Goal: Task Accomplishment & Management: Manage account settings

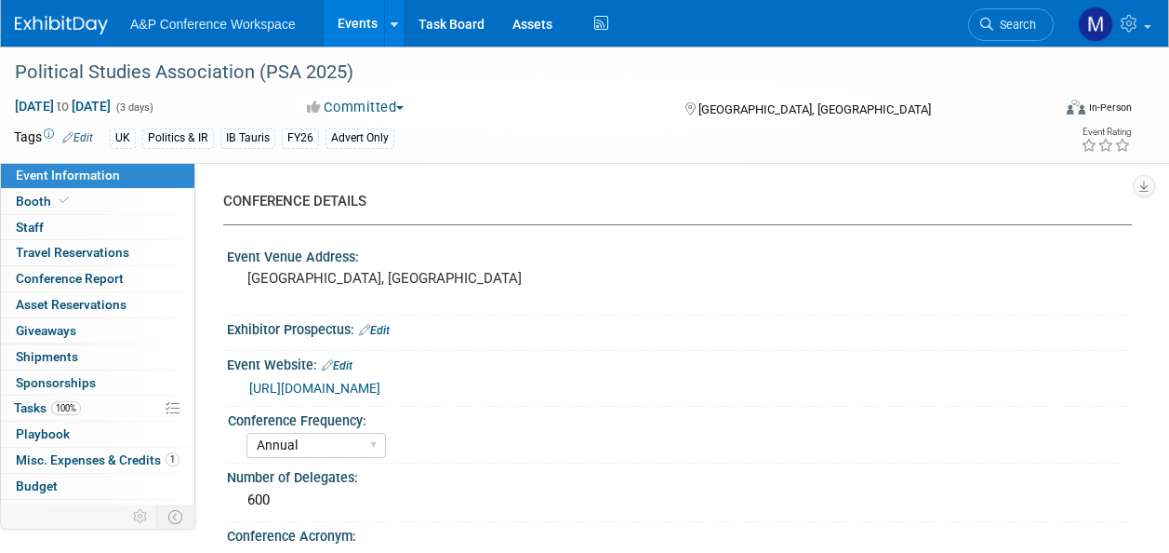
select select "Annual"
select select "Level 3"
select select "Program Advert"
select select "Politics & International Relations"
select select "Bloomsbury Academic"
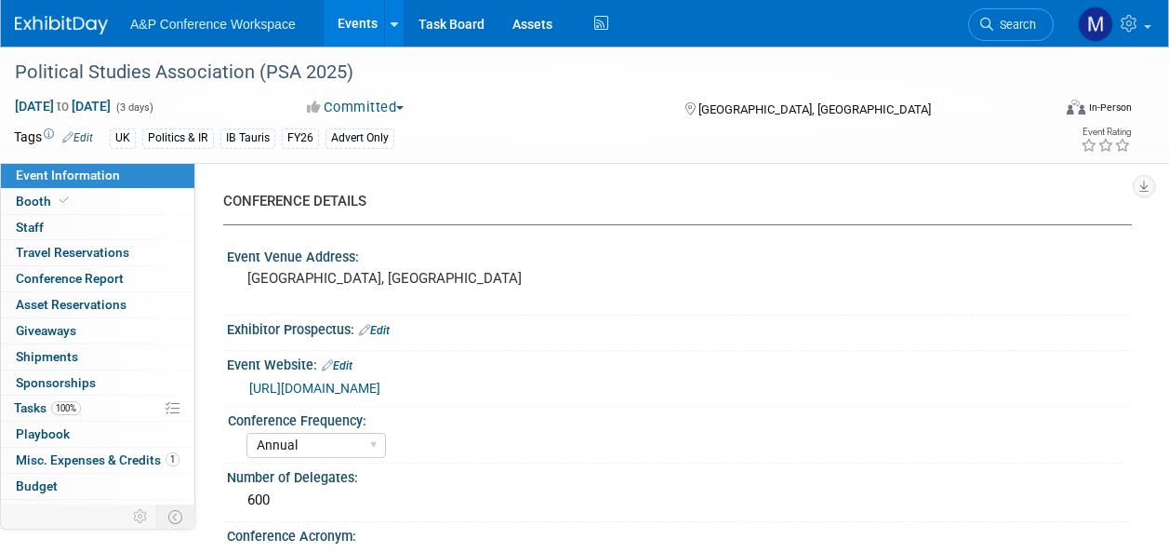
select select "[PERSON_NAME]"
select select "Brand/Subject Presence​"
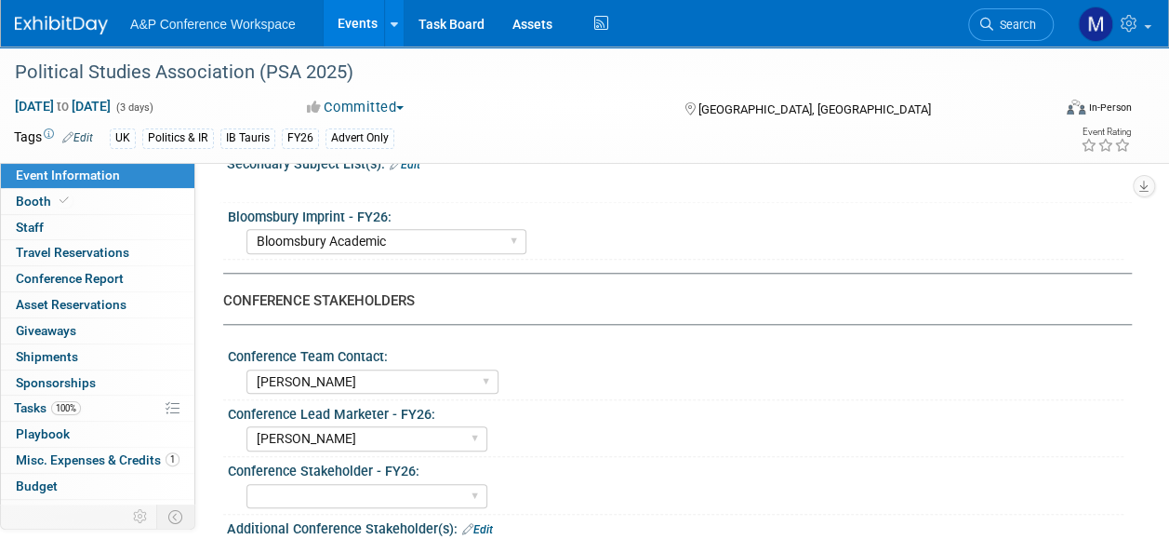
click at [1019, 20] on span "Search" at bounding box center [1014, 25] width 43 height 14
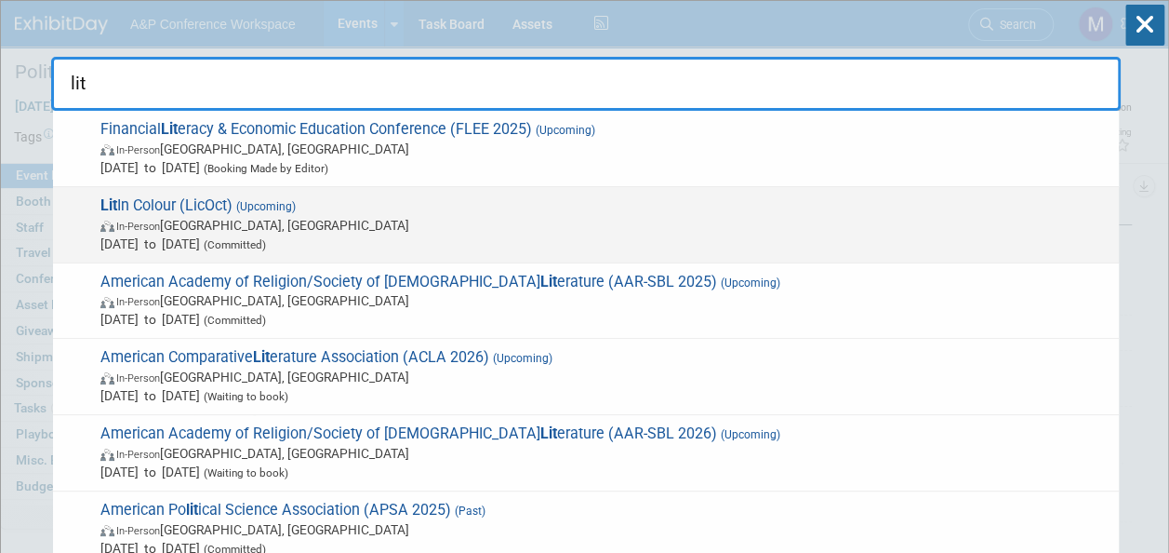
type input "lit"
click at [199, 208] on span "Lit In Colour (LicOct) (Upcoming) In-Person London, United Kingdom Oct 22, 2025…" at bounding box center [602, 224] width 1015 height 57
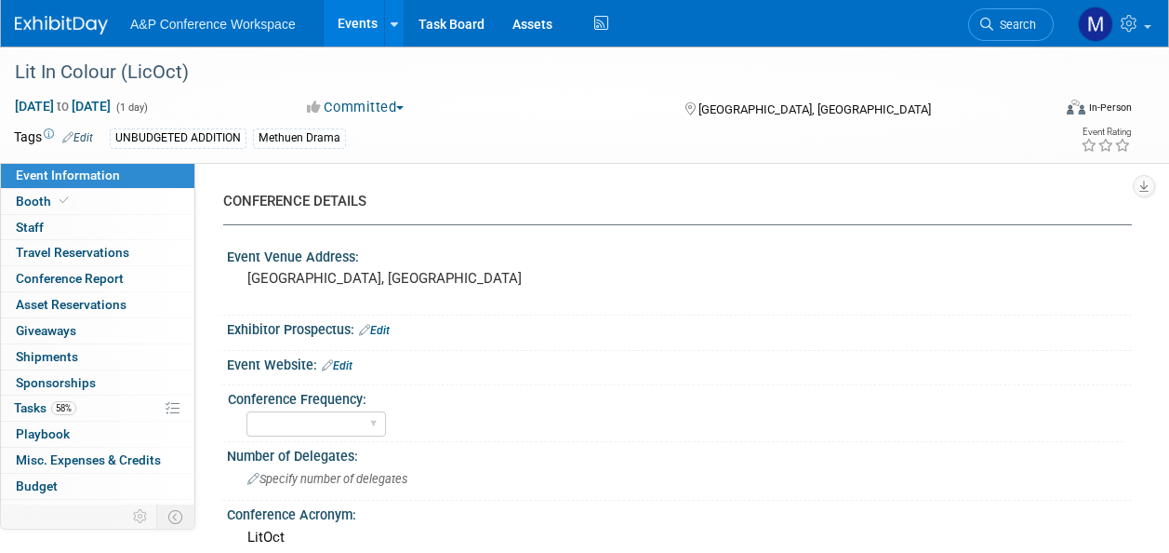
select select "Level 2"
select select "In-Person Booth"
select select "Methuen Drama"
select select "[PERSON_NAME]"
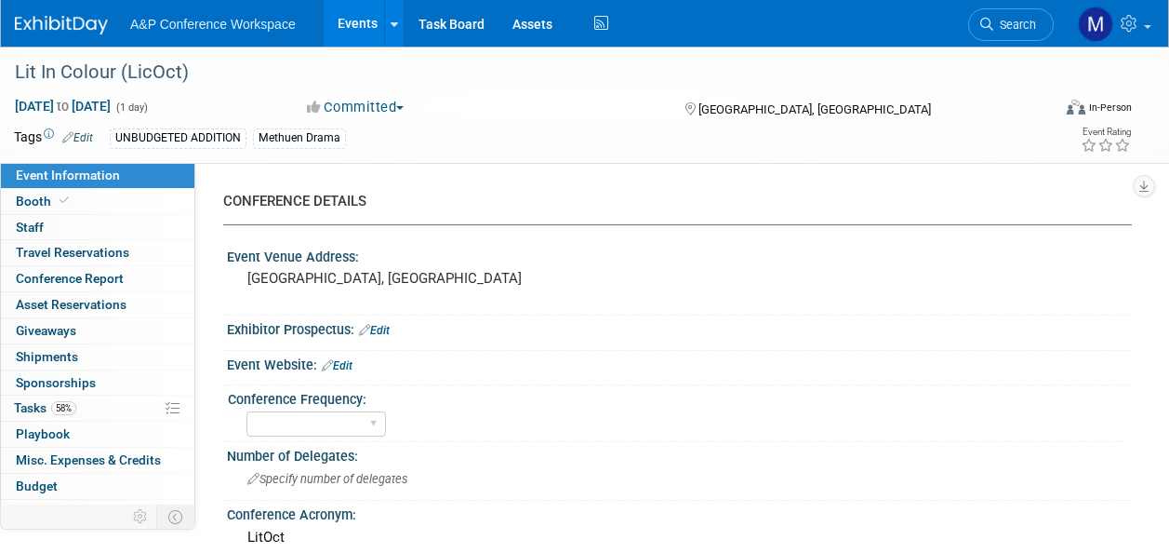
select select "[PERSON_NAME]"
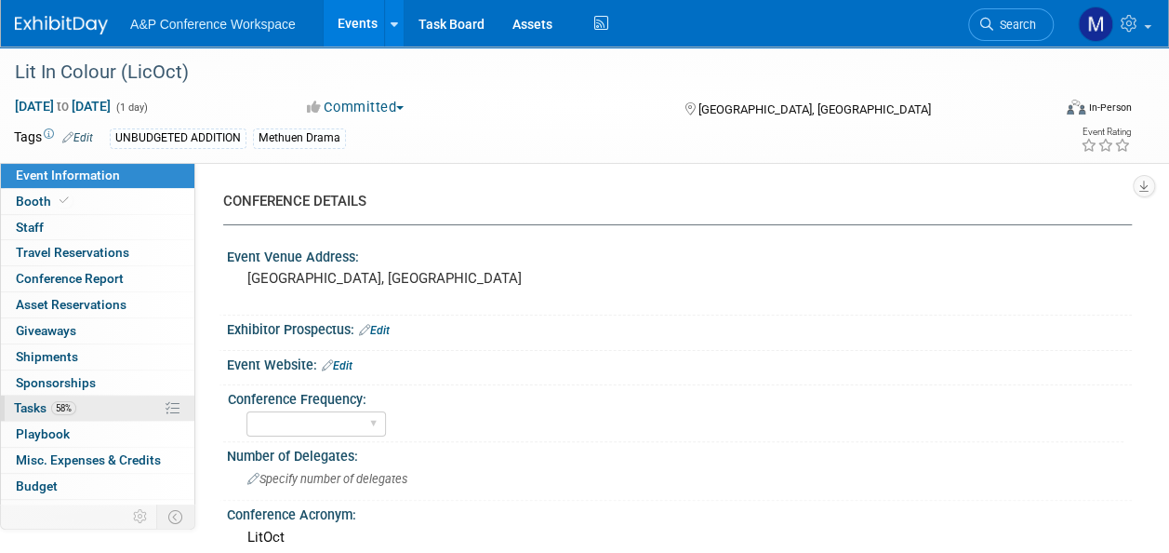
click at [104, 406] on link "58% Tasks 58%" at bounding box center [97, 407] width 193 height 25
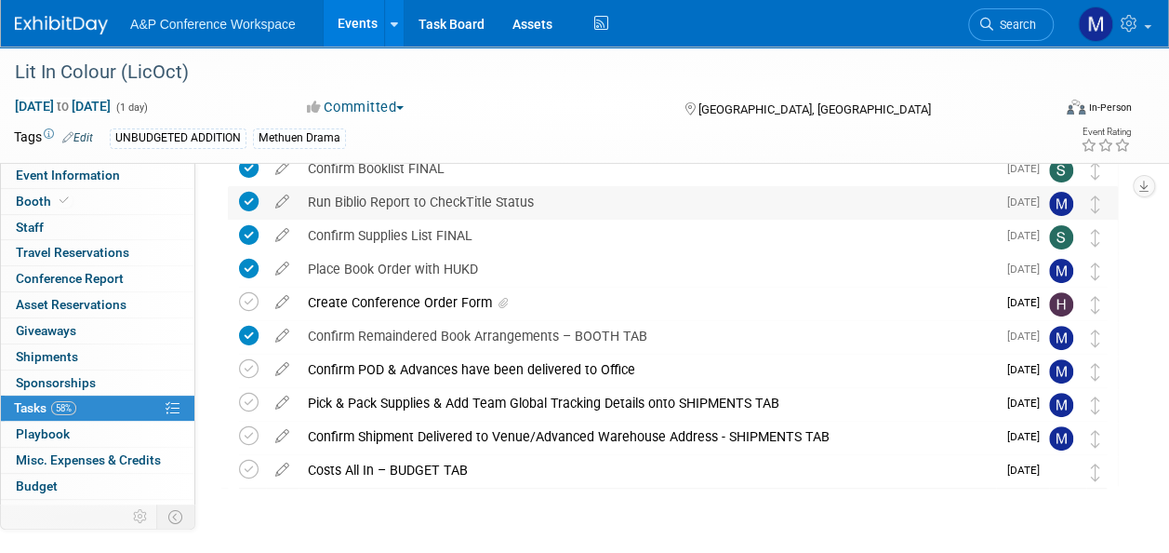
scroll to position [186, 0]
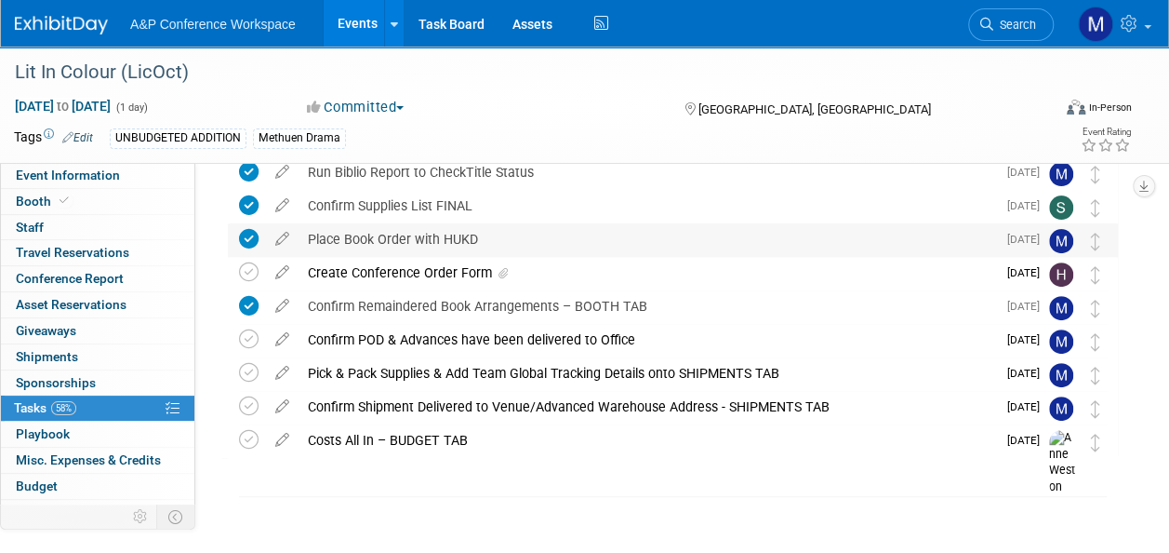
click at [348, 238] on div "Place Book Order with HUKD" at bounding box center [648, 239] width 698 height 32
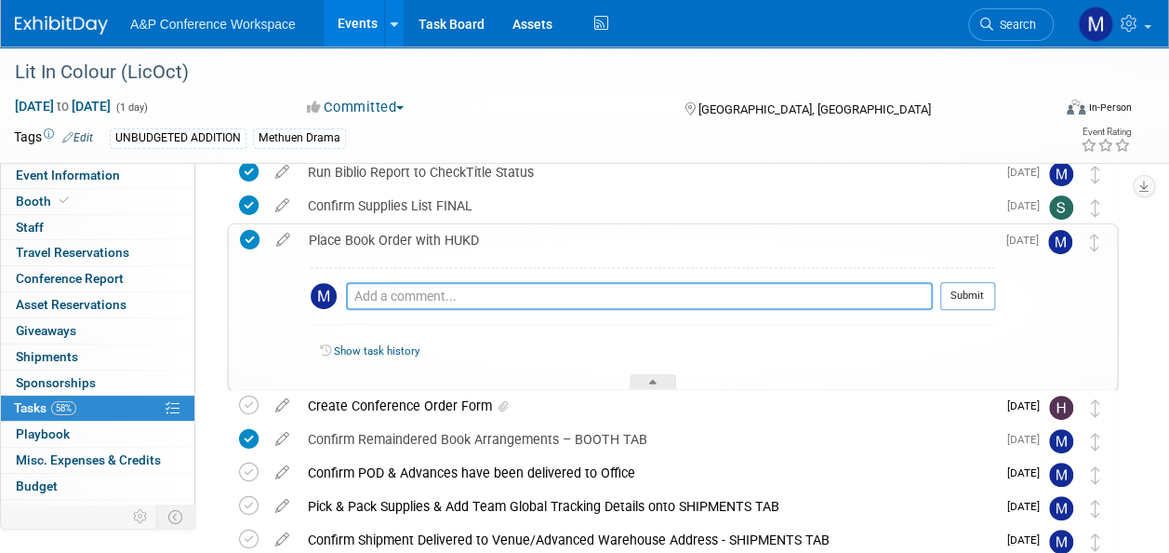
click at [378, 295] on textarea at bounding box center [639, 296] width 587 height 28
paste textarea "reference 2006109140"
click at [351, 300] on textarea "reference 2006109140" at bounding box center [639, 296] width 587 height 28
type textarea "Ordered 8th Oct - reference 2006109140"
click at [986, 289] on button "Submit" at bounding box center [967, 296] width 55 height 28
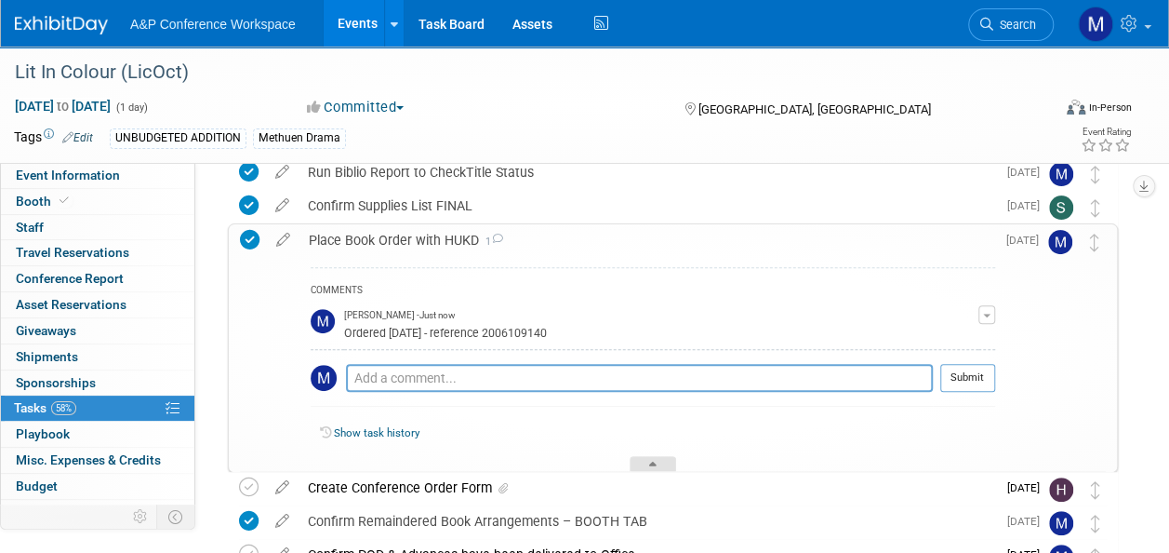
click at [667, 468] on div at bounding box center [653, 464] width 47 height 16
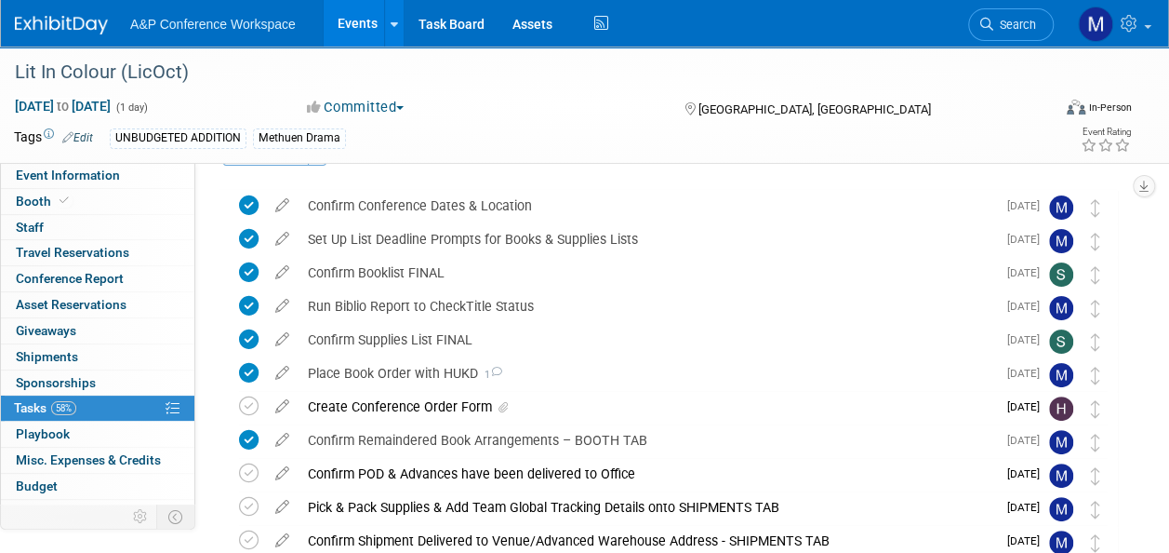
scroll to position [0, 0]
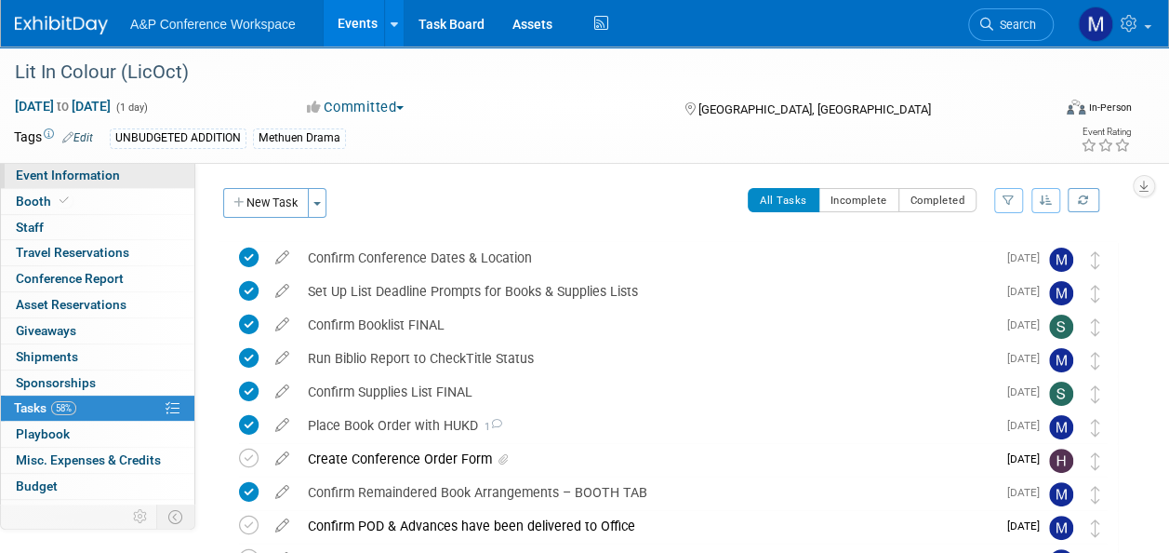
click at [58, 170] on span "Event Information" at bounding box center [68, 174] width 104 height 15
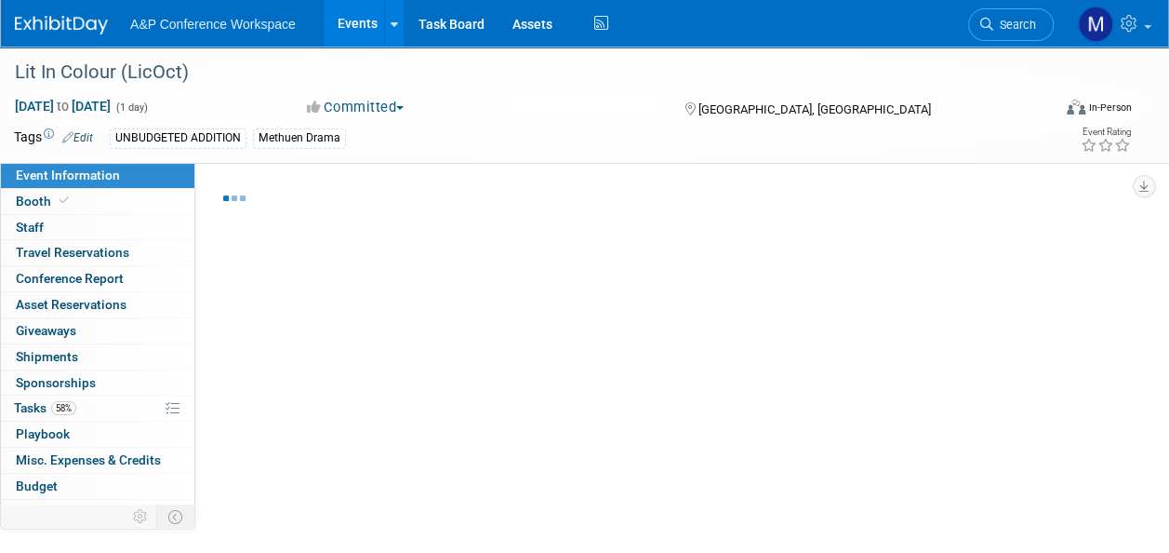
select select "Level 2"
select select "In-Person Booth"
select select "Methuen Drama"
select select "[PERSON_NAME]"
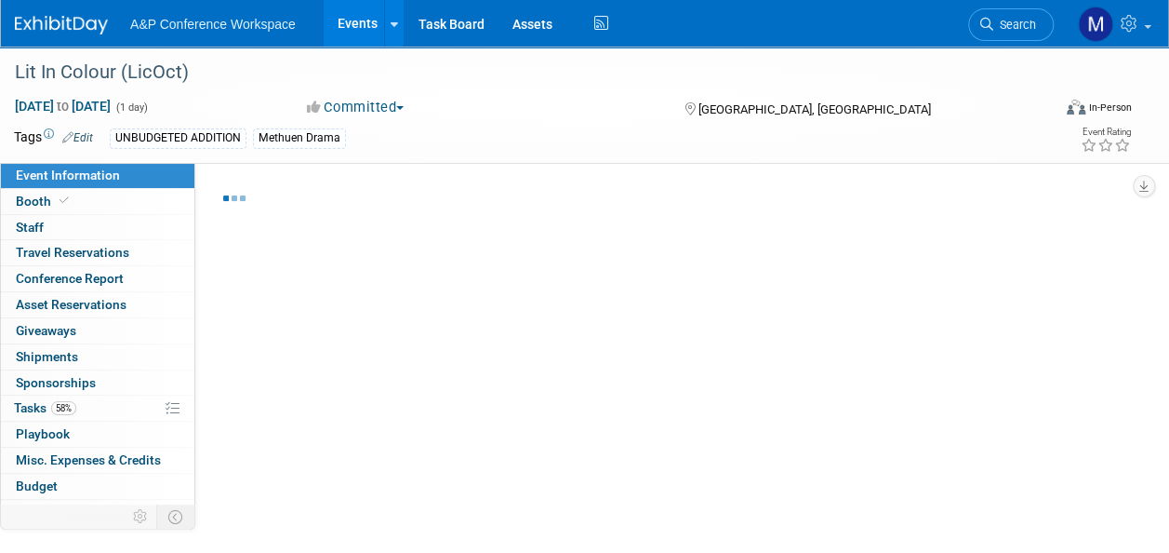
select select "[PERSON_NAME]"
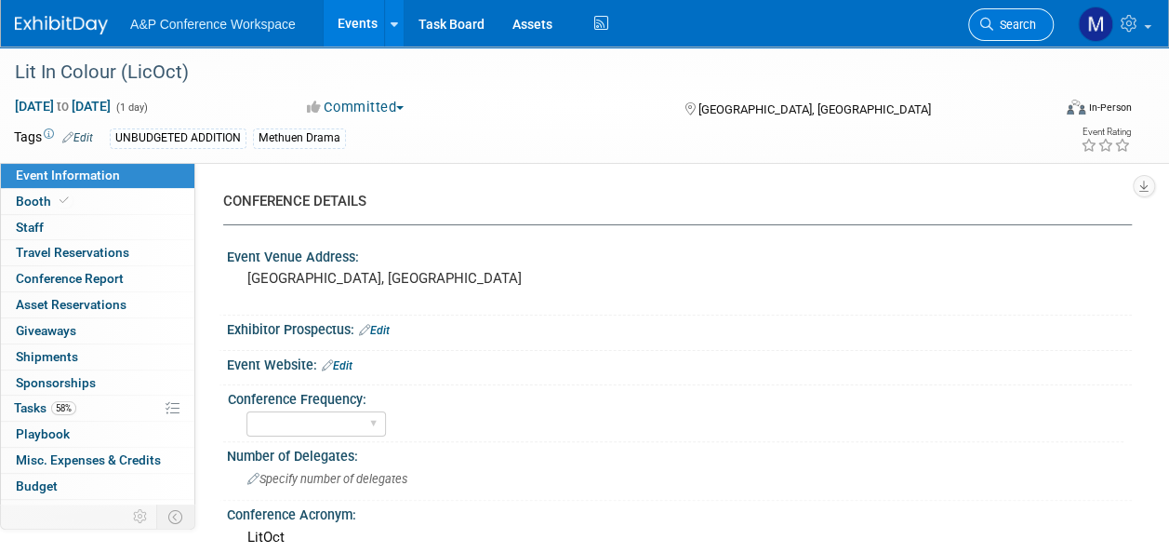
click at [1025, 28] on span "Search" at bounding box center [1014, 25] width 43 height 14
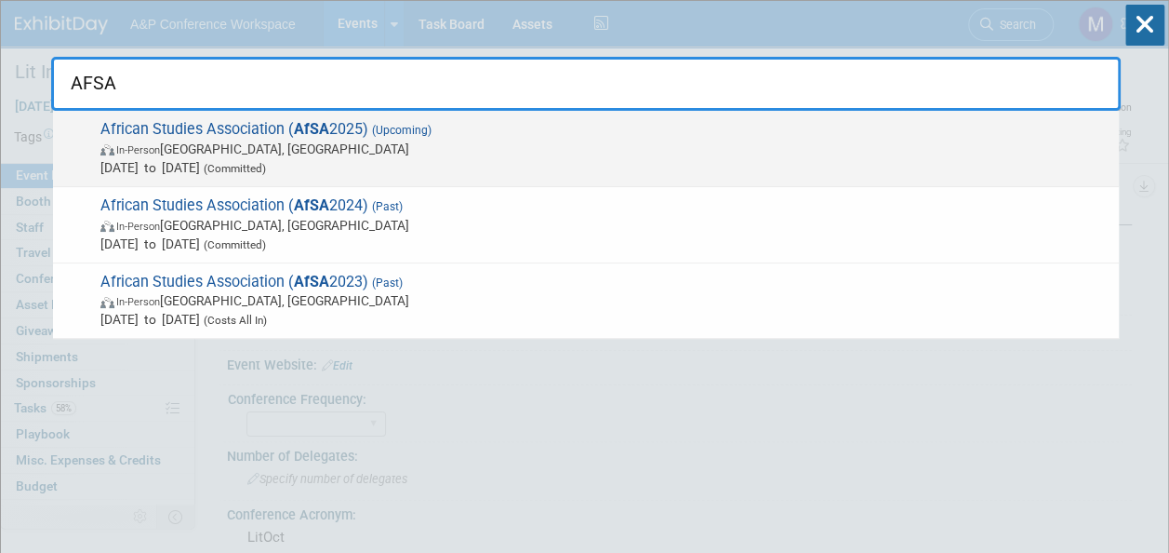
type input "AFSA"
click at [386, 124] on span "(Upcoming)" at bounding box center [399, 130] width 63 height 13
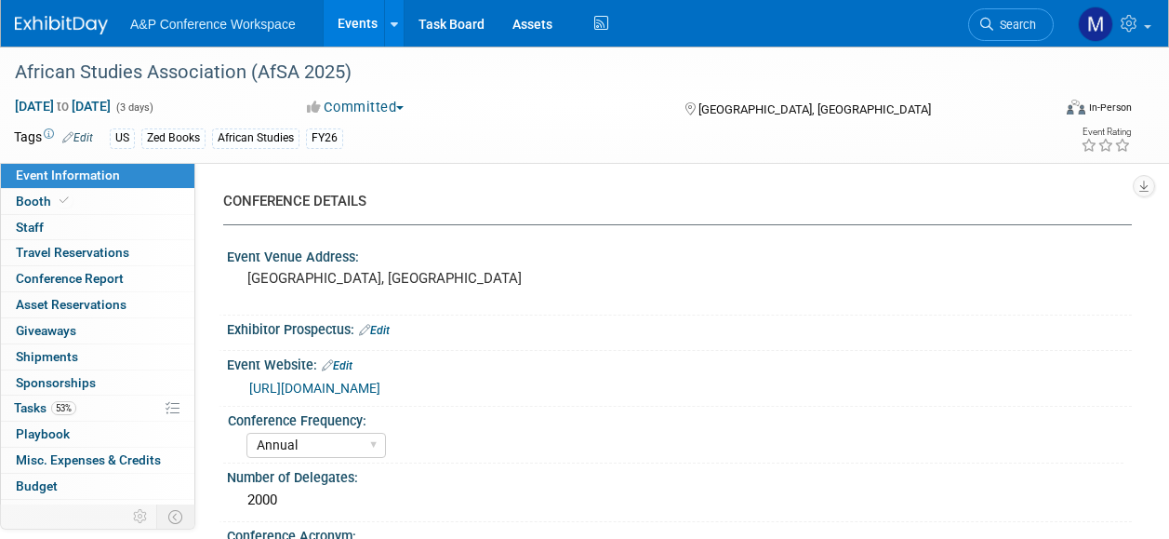
select select "Annual"
select select "Level 2"
select select "In-Person Booth"
select select "African Studies"
select select "Zed Books"
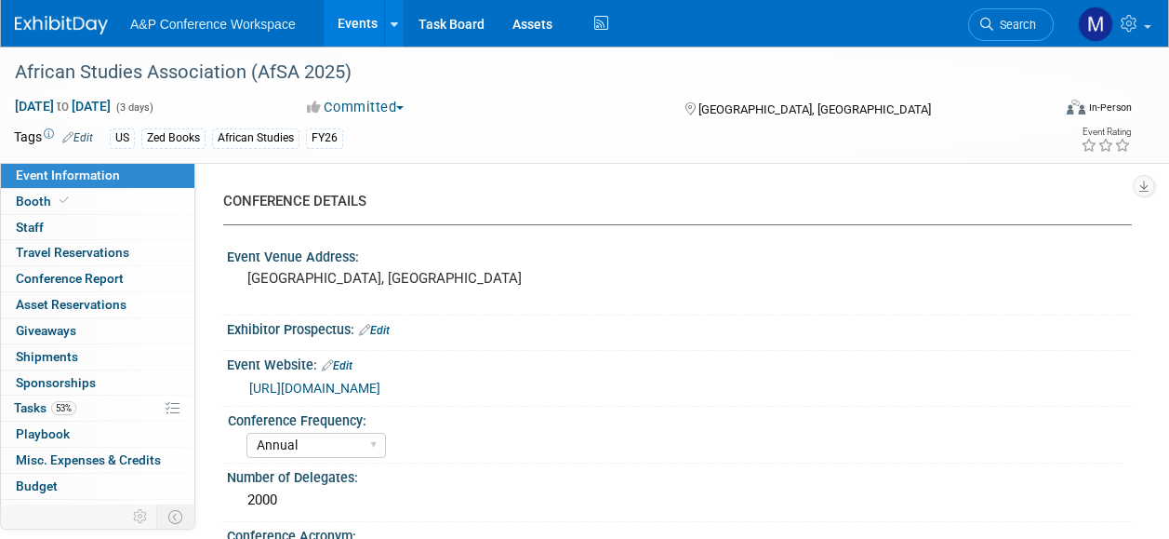
select select "[PERSON_NAME]"
select select "Networking/Commissioning"
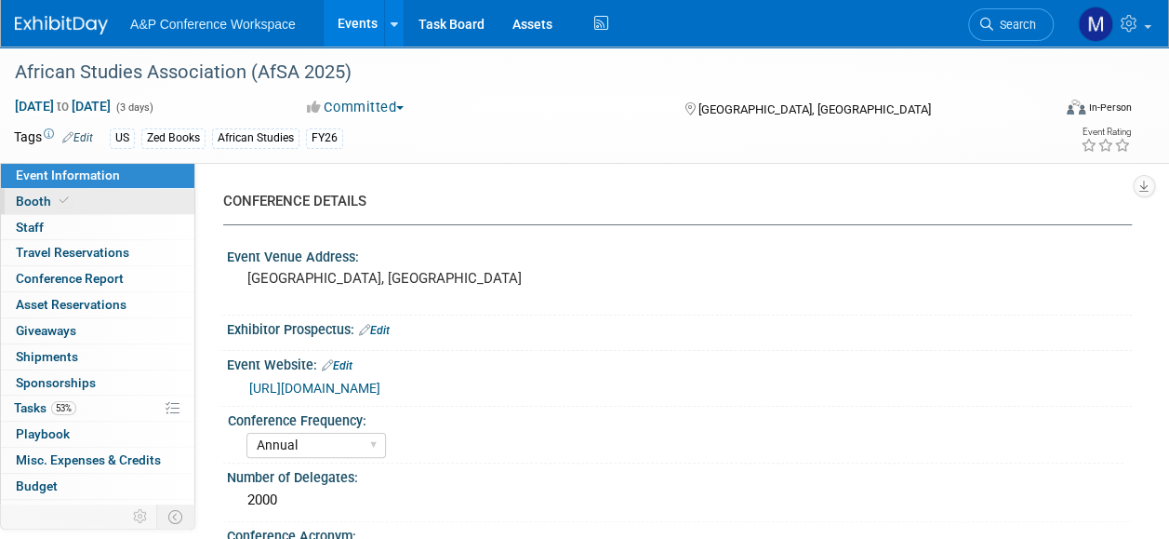
click at [123, 197] on link "Booth" at bounding box center [97, 201] width 193 height 25
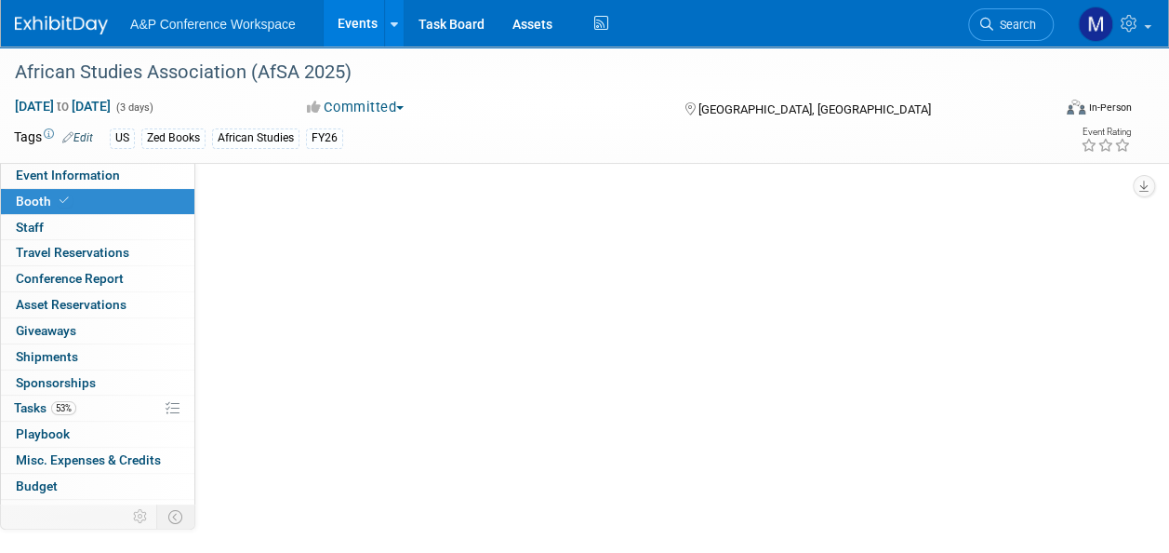
select select "BUZE"
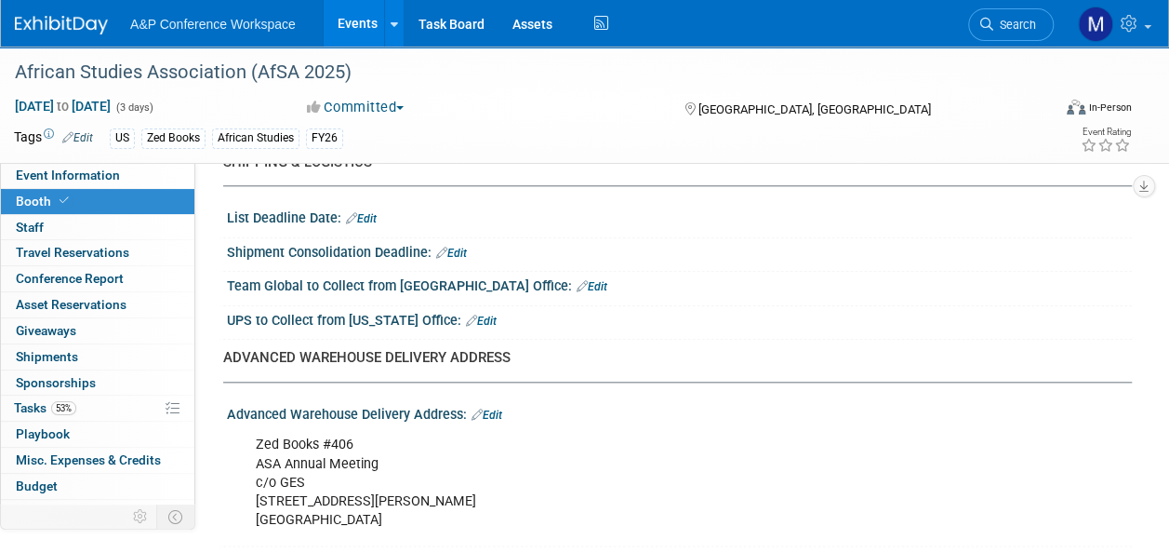
scroll to position [837, 0]
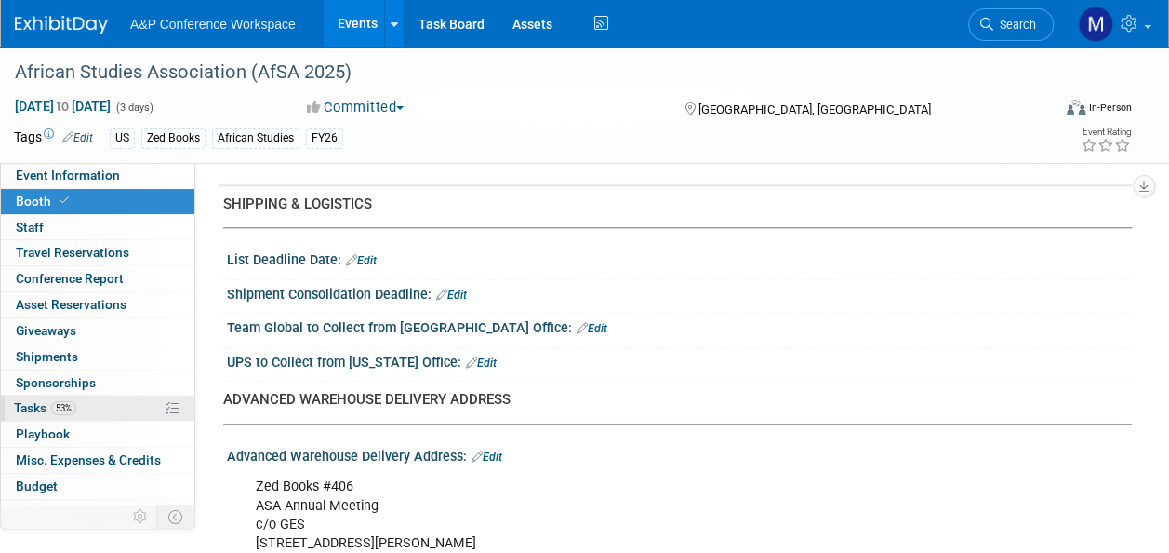
click at [91, 404] on link "53% Tasks 53%" at bounding box center [97, 407] width 193 height 25
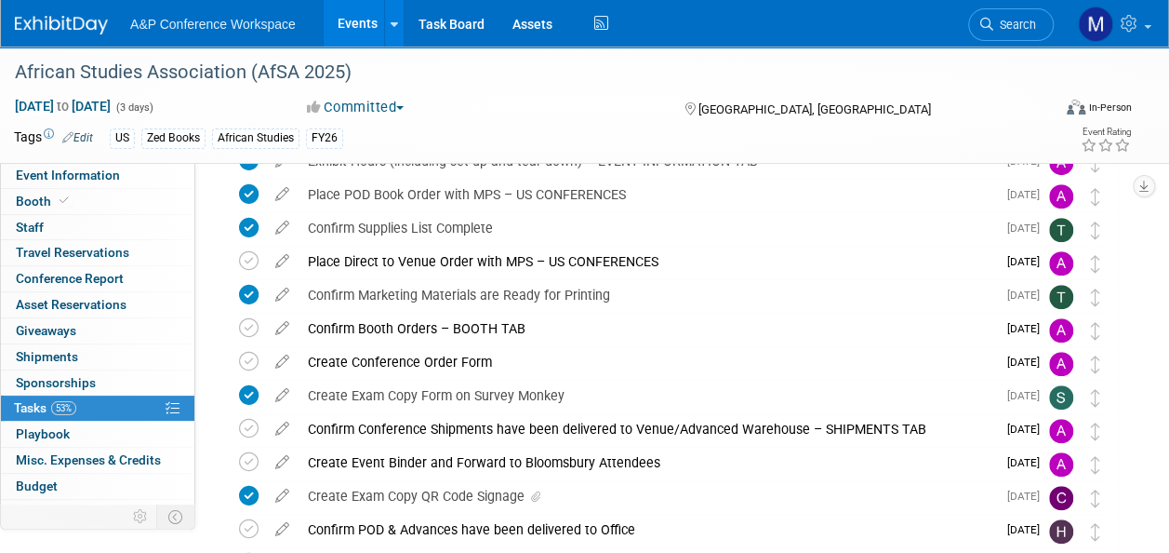
scroll to position [744, 0]
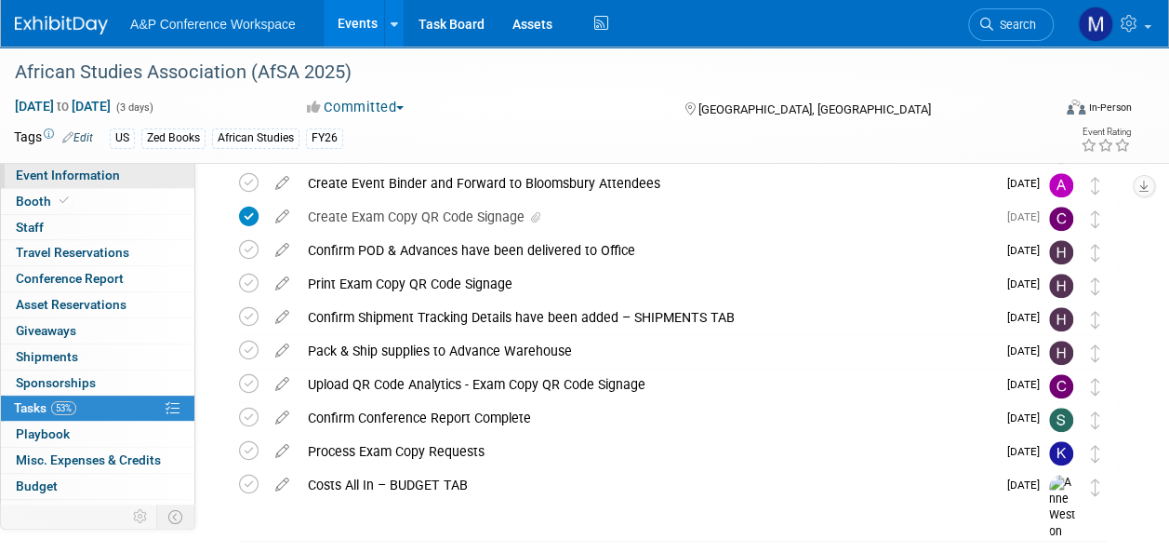
click at [117, 174] on link "Event Information" at bounding box center [97, 175] width 193 height 25
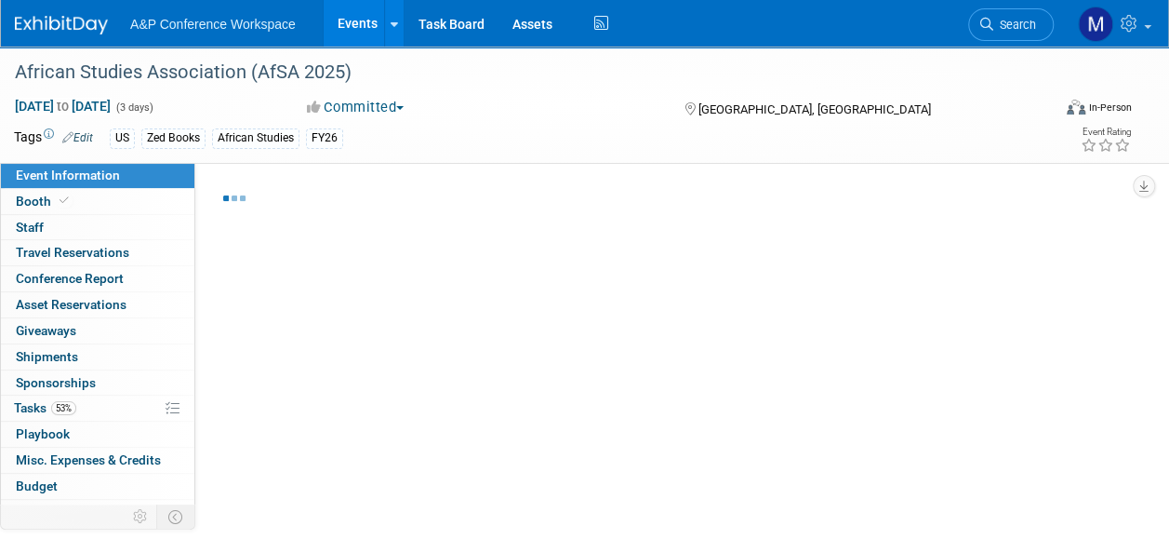
select select "Annual"
select select "Level 2"
select select "In-Person Booth"
select select "African Studies"
select select "Zed Books"
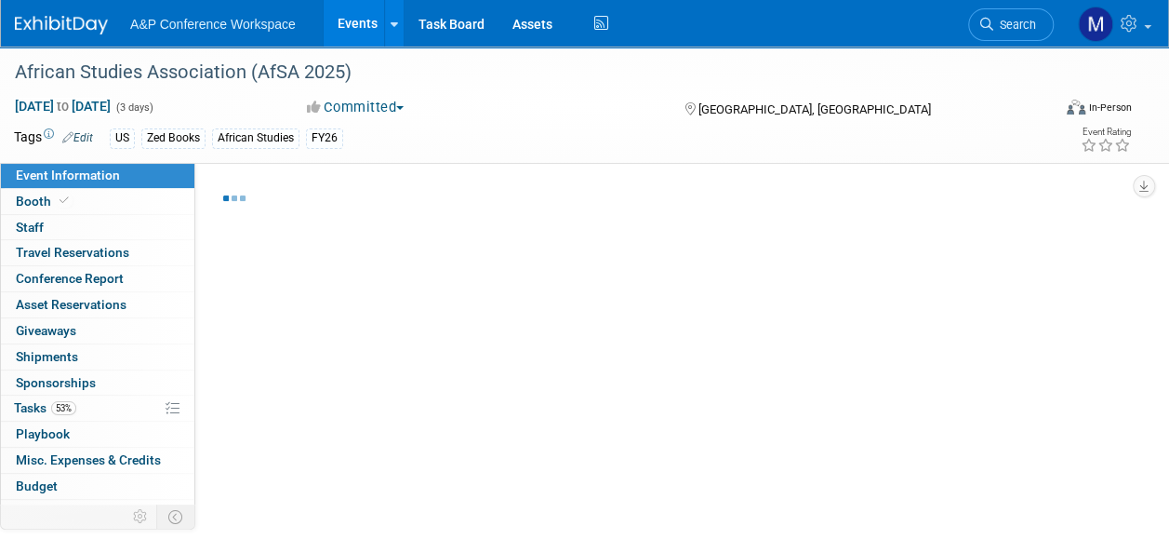
select select "[PERSON_NAME]"
select select "Networking/Commissioning"
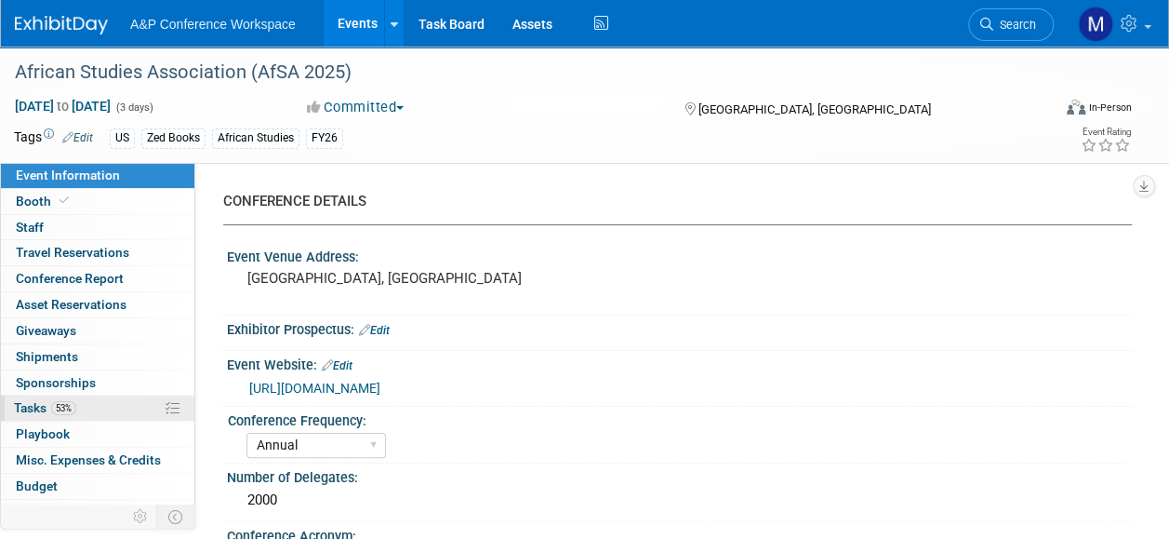
click at [84, 398] on link "53% Tasks 53%" at bounding box center [97, 407] width 193 height 25
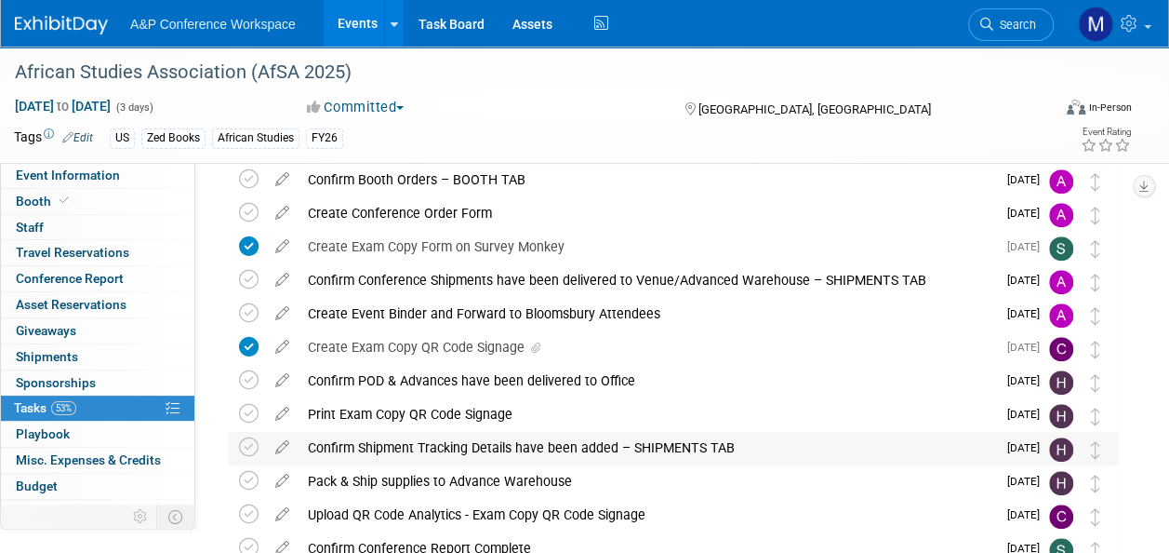
scroll to position [651, 0]
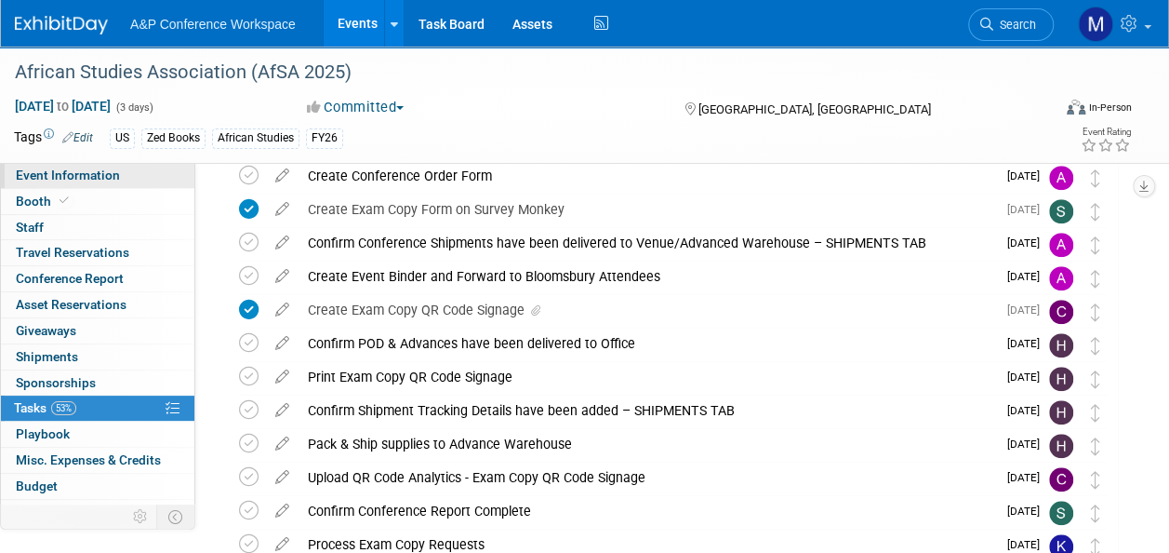
drag, startPoint x: 95, startPoint y: 166, endPoint x: 94, endPoint y: 176, distance: 10.3
click at [95, 166] on link "Event Information" at bounding box center [97, 175] width 193 height 25
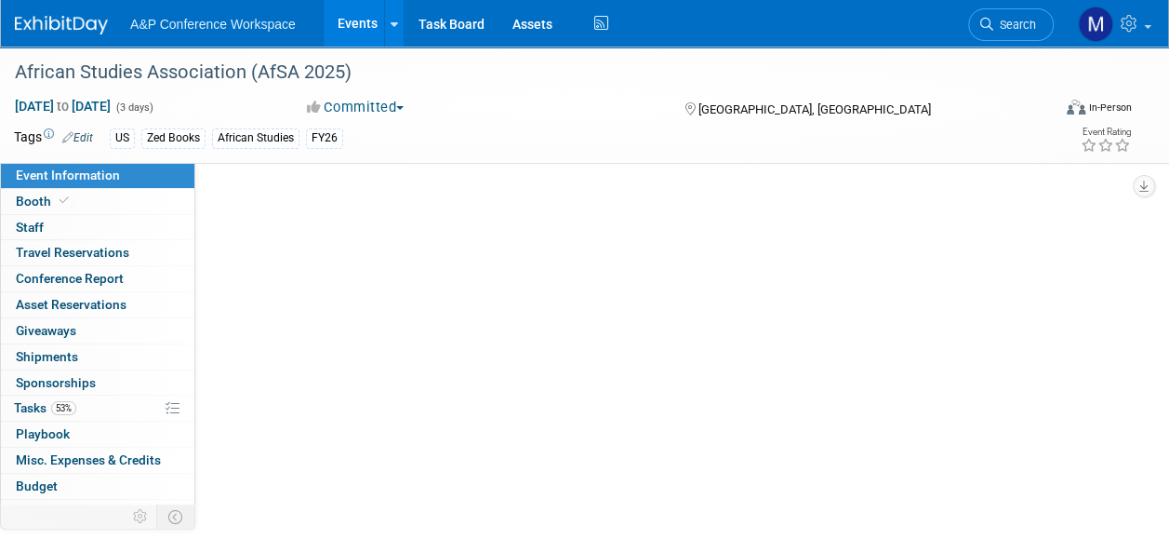
select select "Annual"
select select "Level 2"
select select "In-Person Booth"
select select "African Studies"
select select "Zed Books"
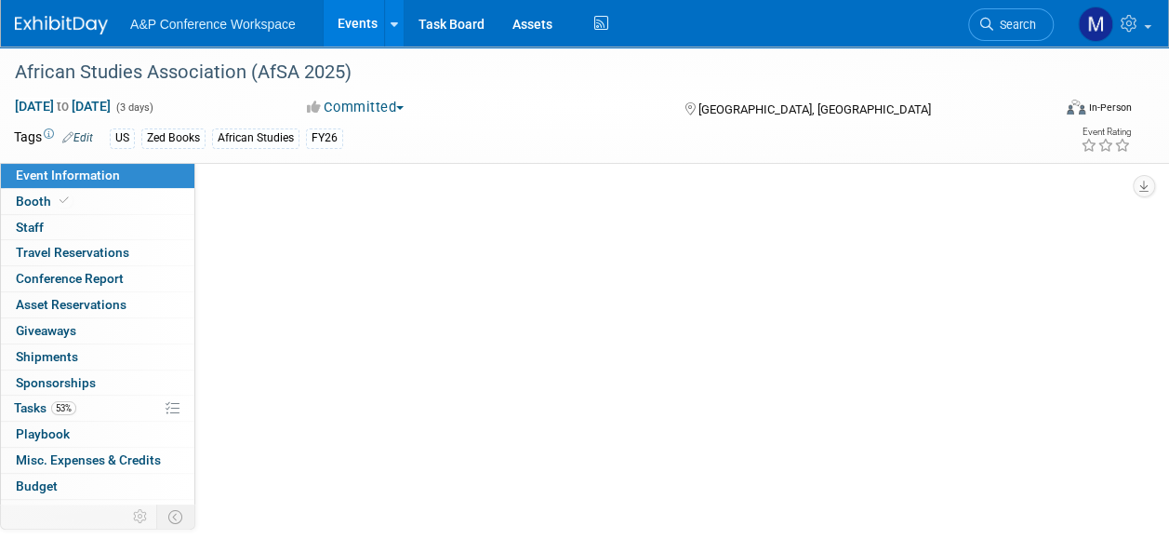
select select "[PERSON_NAME]"
select select "Networking/Commissioning"
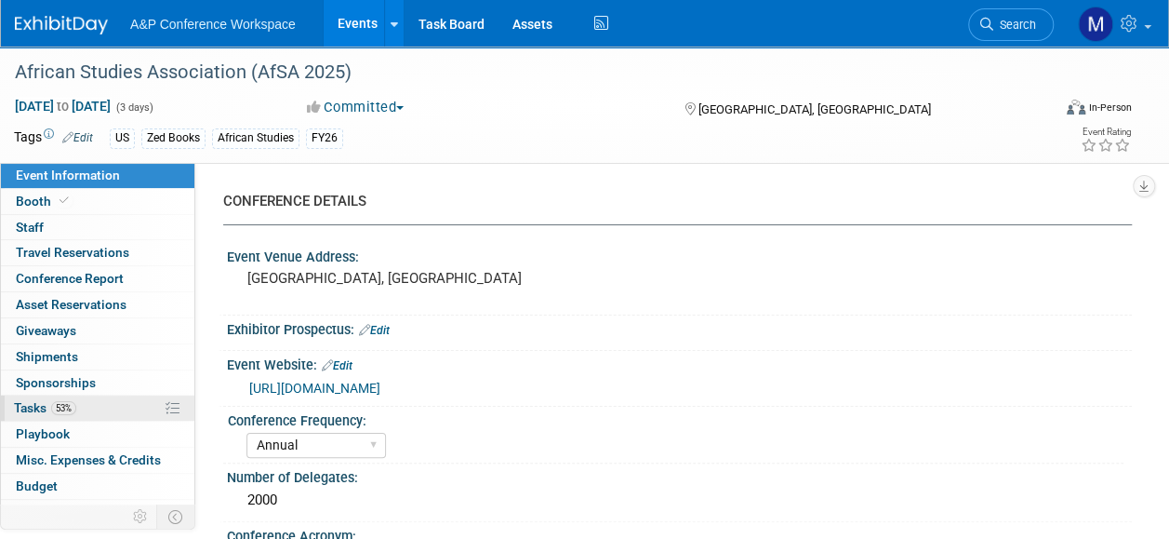
click at [89, 401] on link "53% Tasks 53%" at bounding box center [97, 407] width 193 height 25
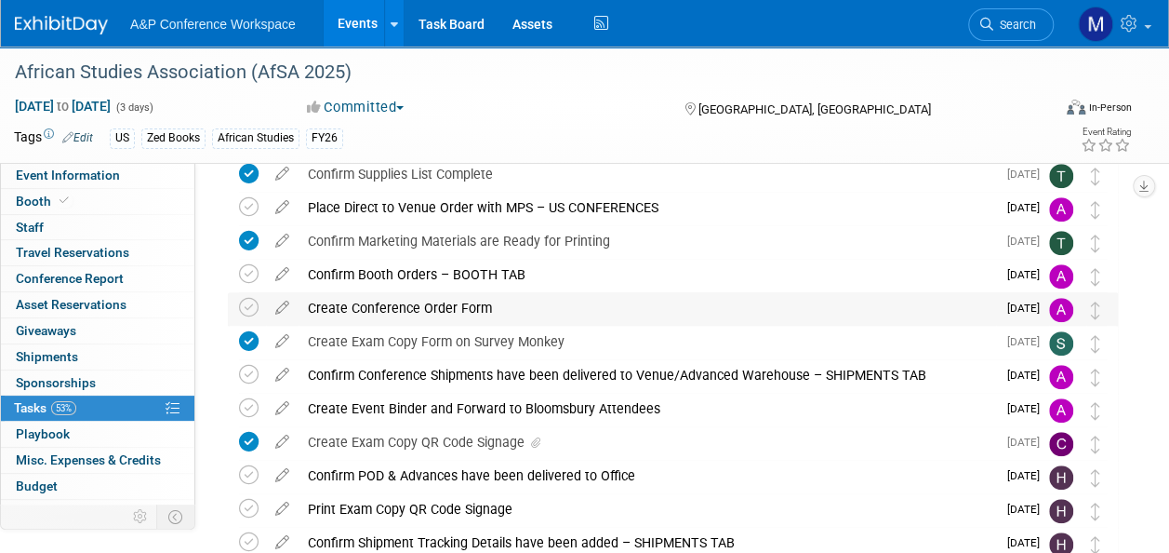
scroll to position [558, 0]
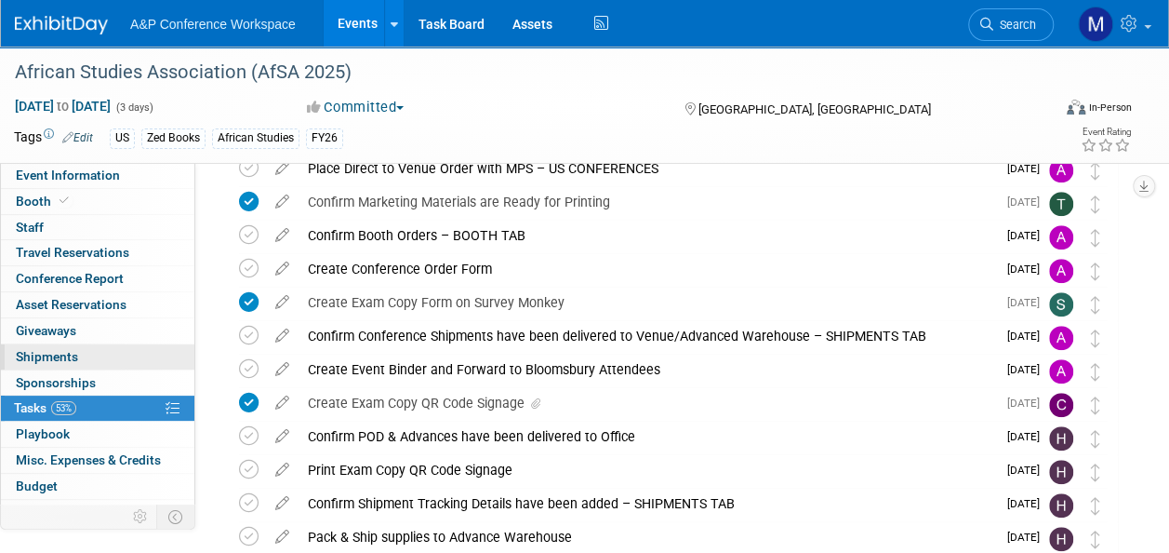
click at [69, 345] on link "0 Shipments 0" at bounding box center [97, 356] width 193 height 25
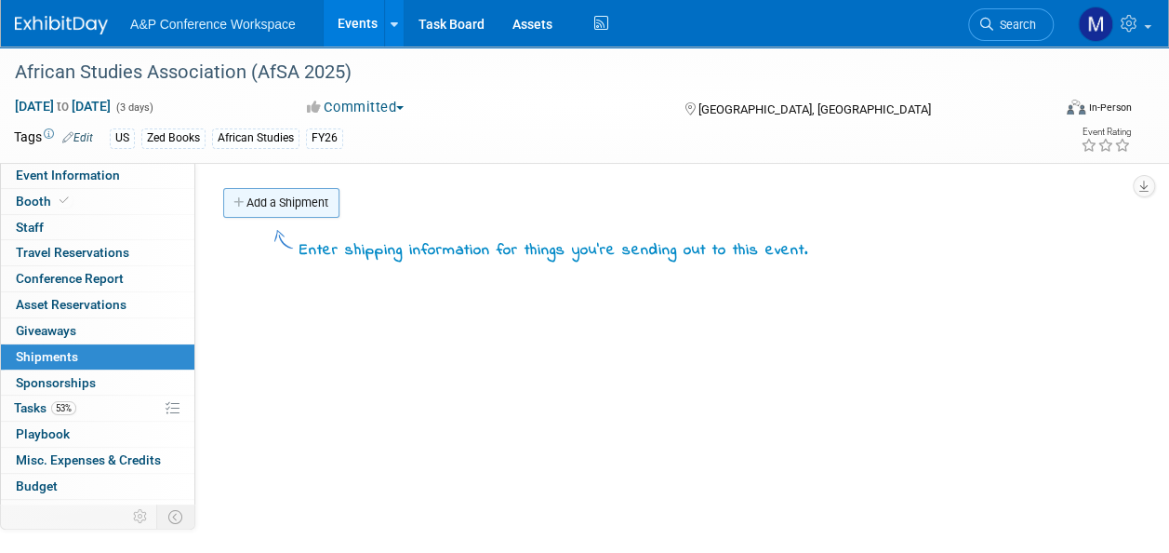
click at [320, 201] on link "Add a Shipment" at bounding box center [281, 203] width 116 height 30
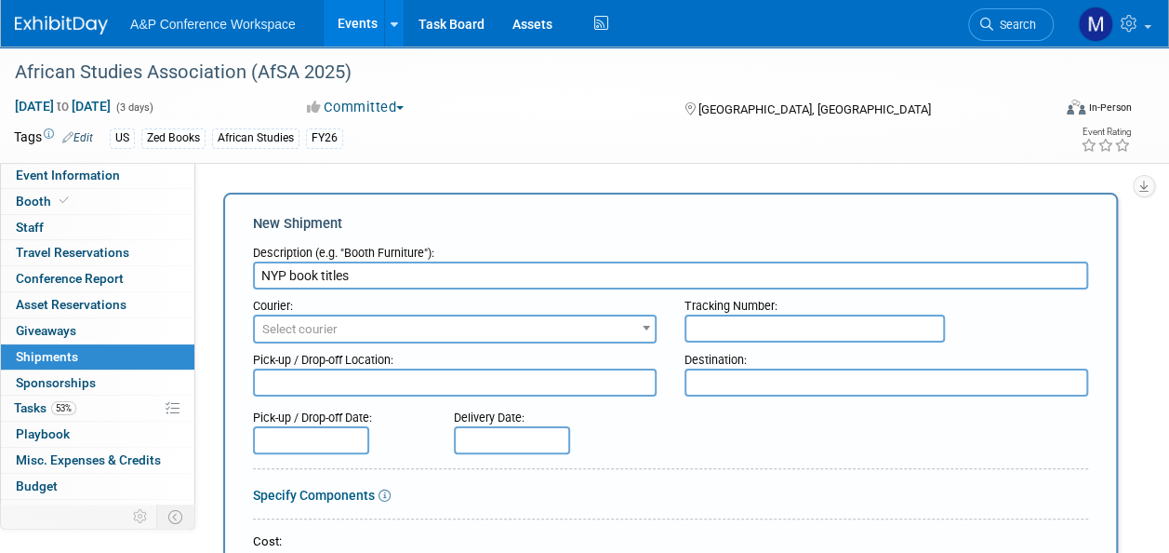
type input "NYP book titles"
click at [352, 330] on span "Select courier" at bounding box center [455, 329] width 400 height 26
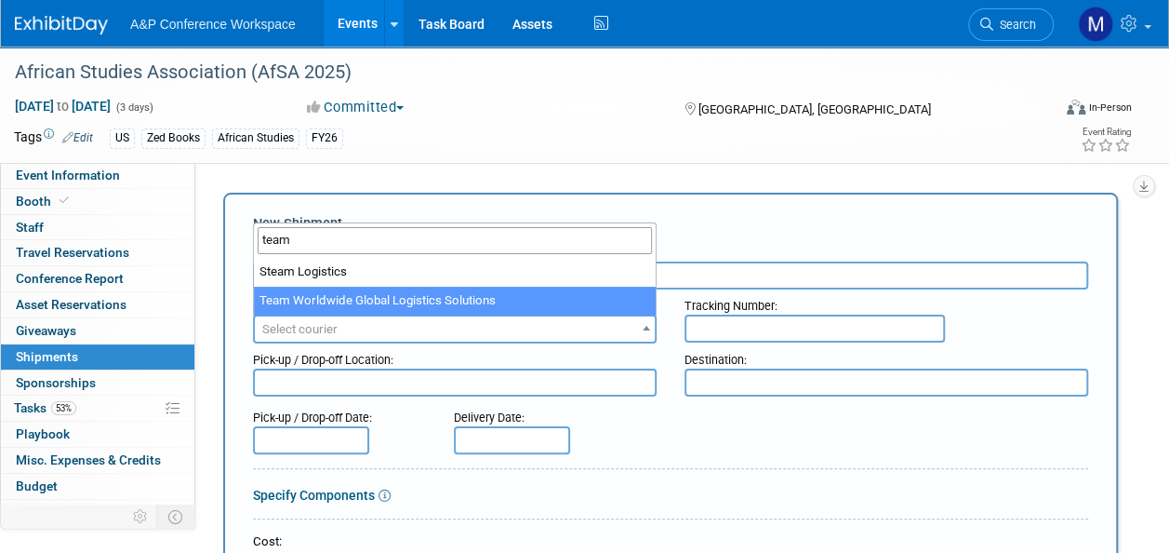
type input "team"
select select "569"
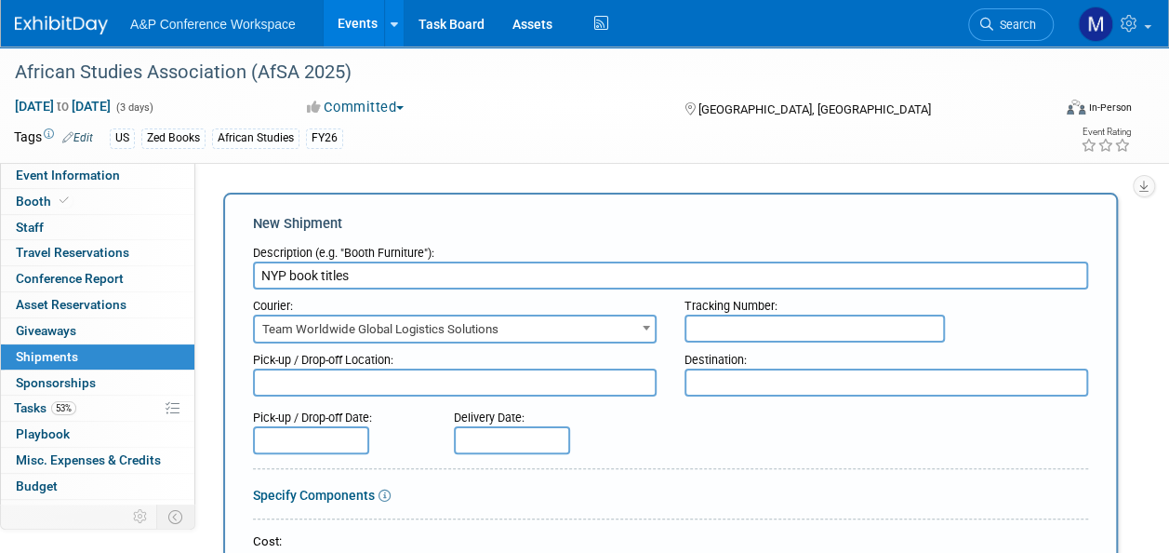
click at [472, 383] on textarea at bounding box center [455, 382] width 404 height 28
type textarea "Hachette UK"
click at [731, 383] on textarea at bounding box center [887, 382] width 404 height 28
type textarea "NY office"
click at [342, 435] on input "text" at bounding box center [311, 440] width 116 height 28
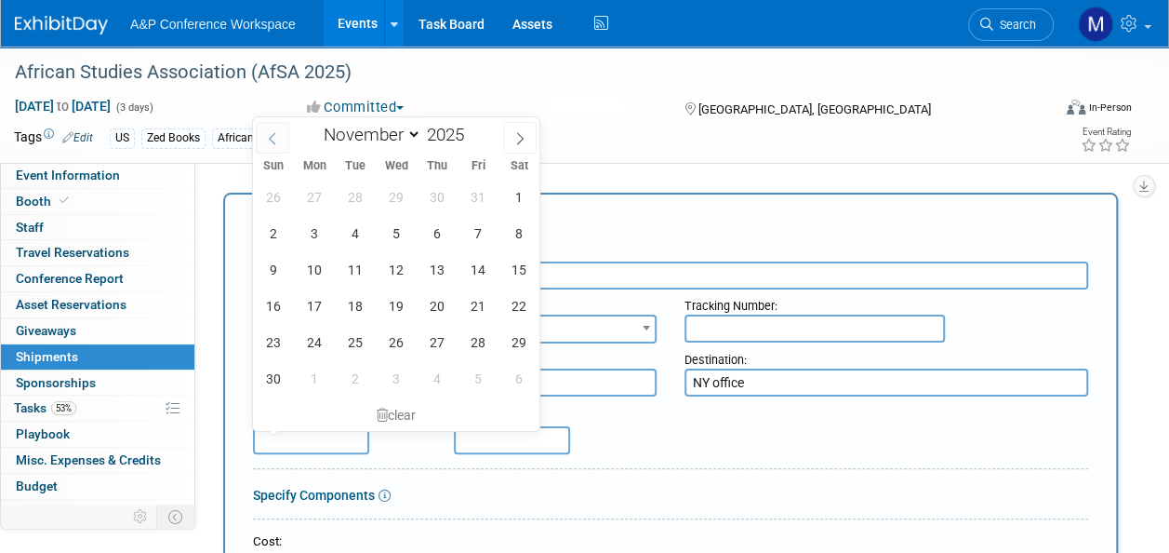
click at [273, 136] on icon at bounding box center [272, 138] width 13 height 13
select select "9"
click at [322, 309] on span "20" at bounding box center [314, 305] width 36 height 36
click at [572, 415] on div "Delivery Date:" at bounding box center [548, 413] width 188 height 25
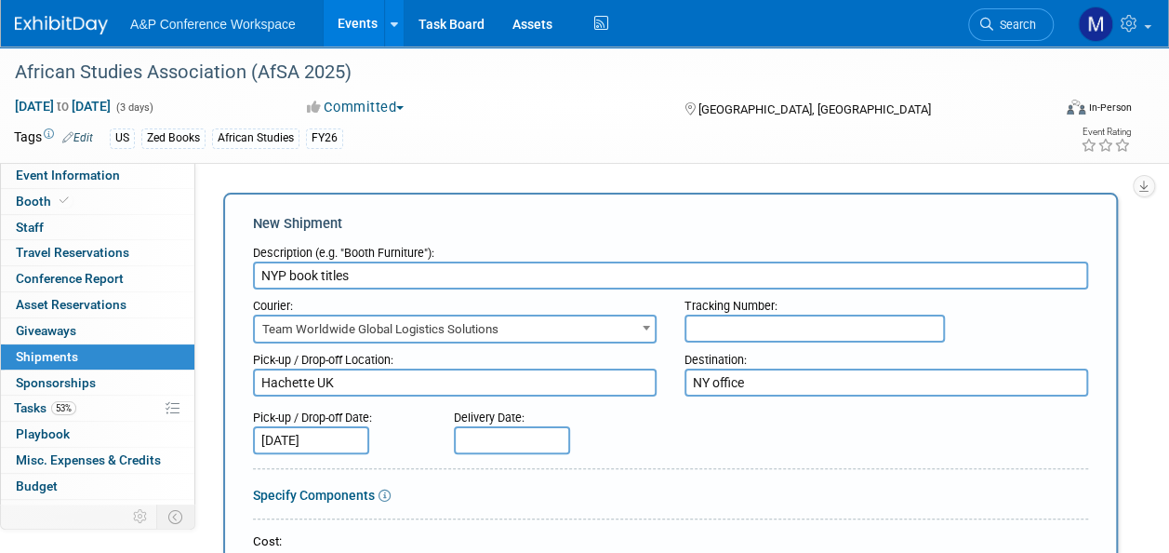
click at [335, 440] on input "Oct 20, 2025" at bounding box center [311, 440] width 116 height 28
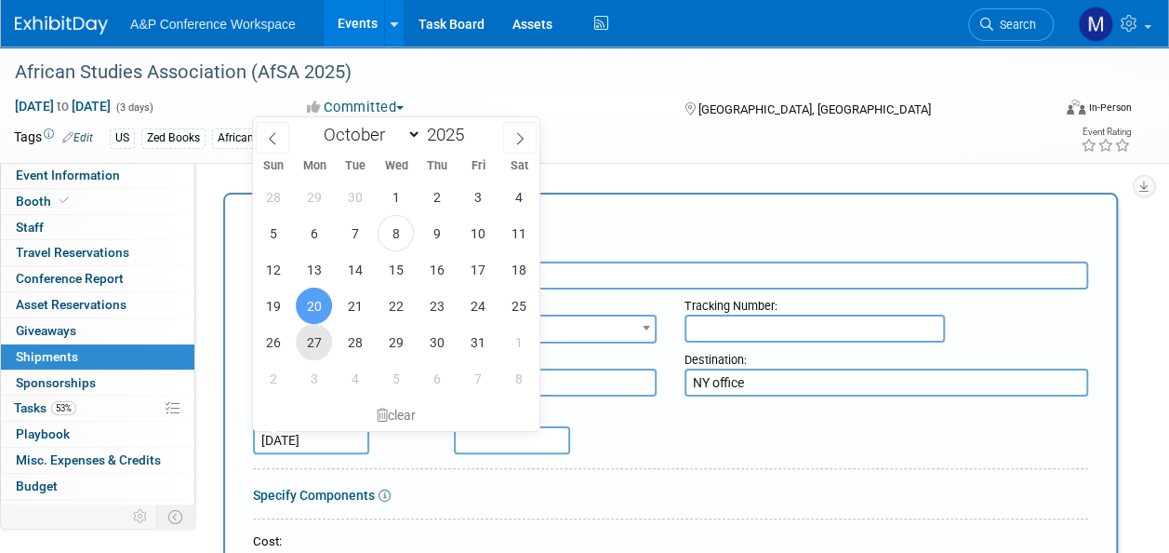
click at [314, 342] on span "27" at bounding box center [314, 342] width 36 height 36
type input "Oct 27, 2025"
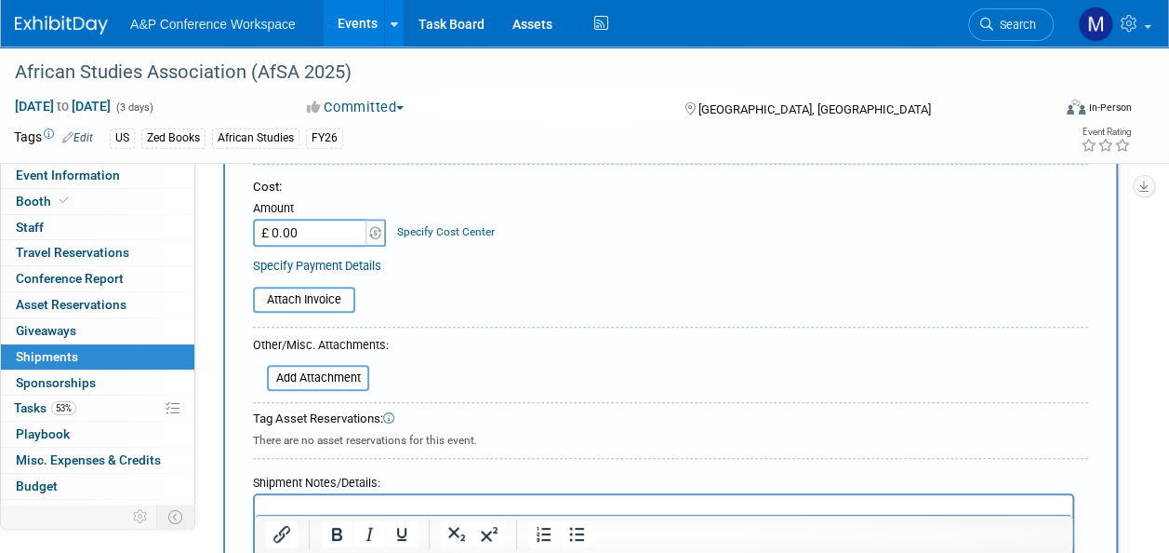
scroll to position [372, 0]
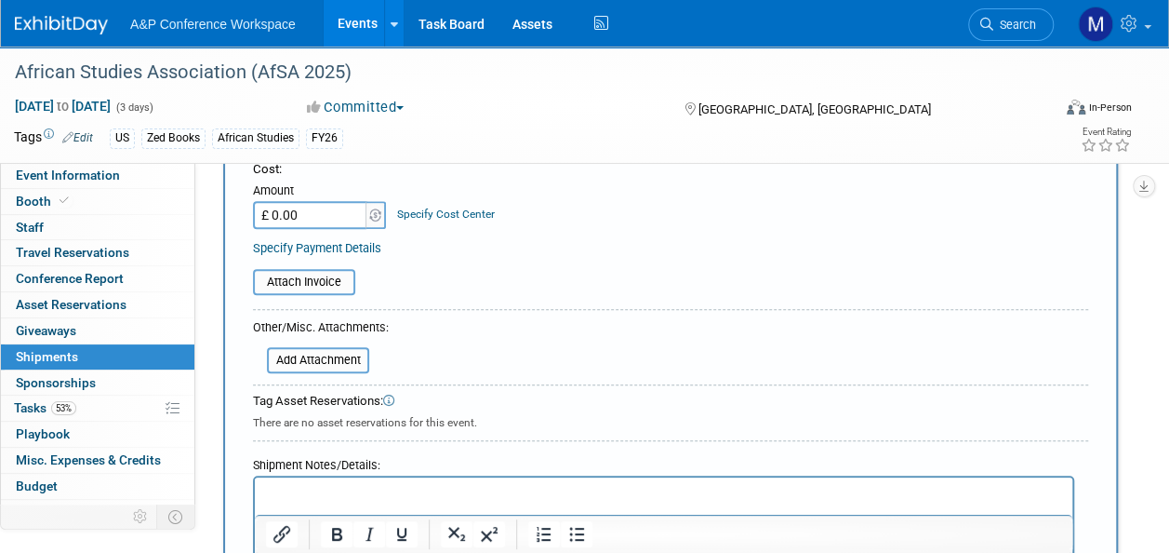
click at [396, 494] on p "Rich Text Area. Press ALT-0 for help." at bounding box center [664, 494] width 796 height 19
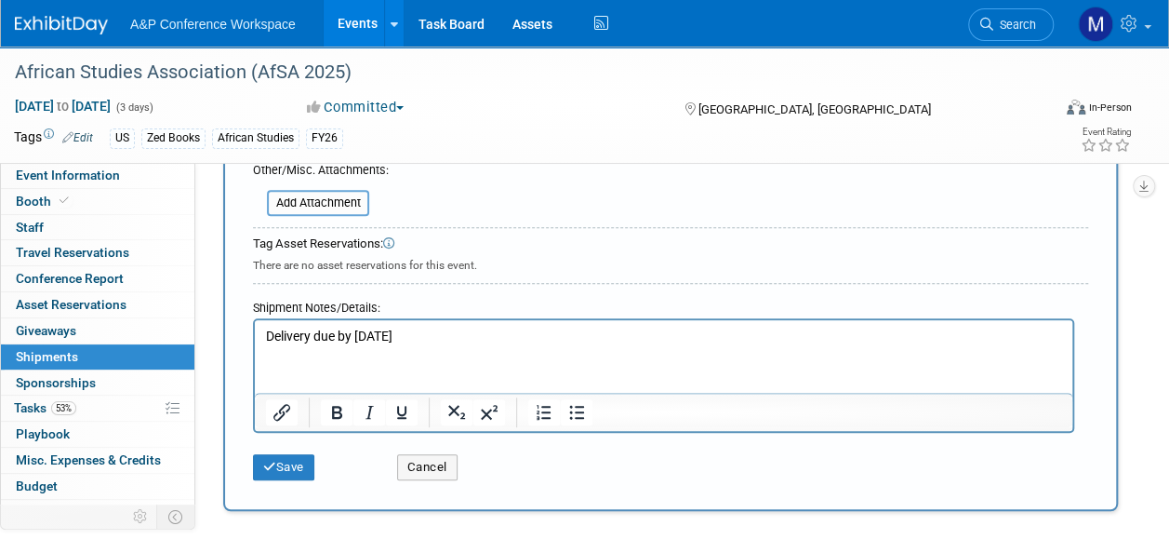
scroll to position [558, 0]
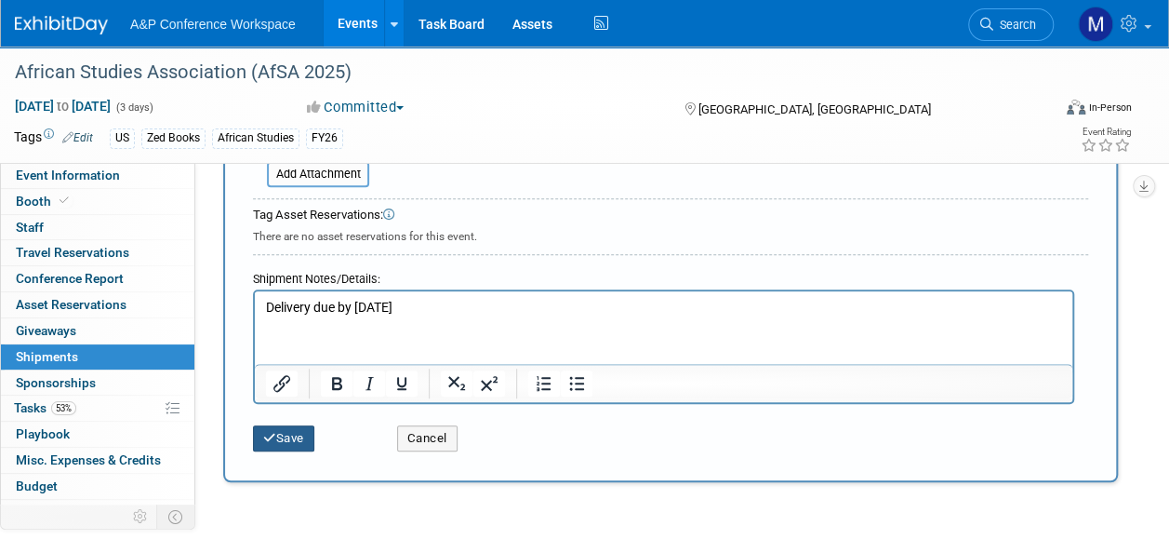
click at [285, 434] on button "Save" at bounding box center [283, 438] width 61 height 26
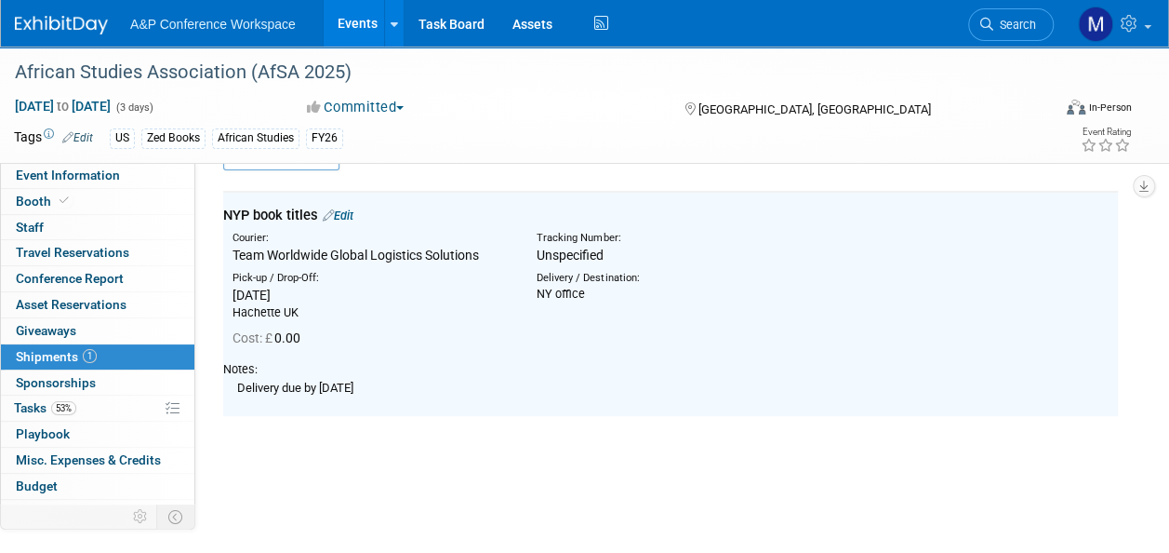
scroll to position [41, 0]
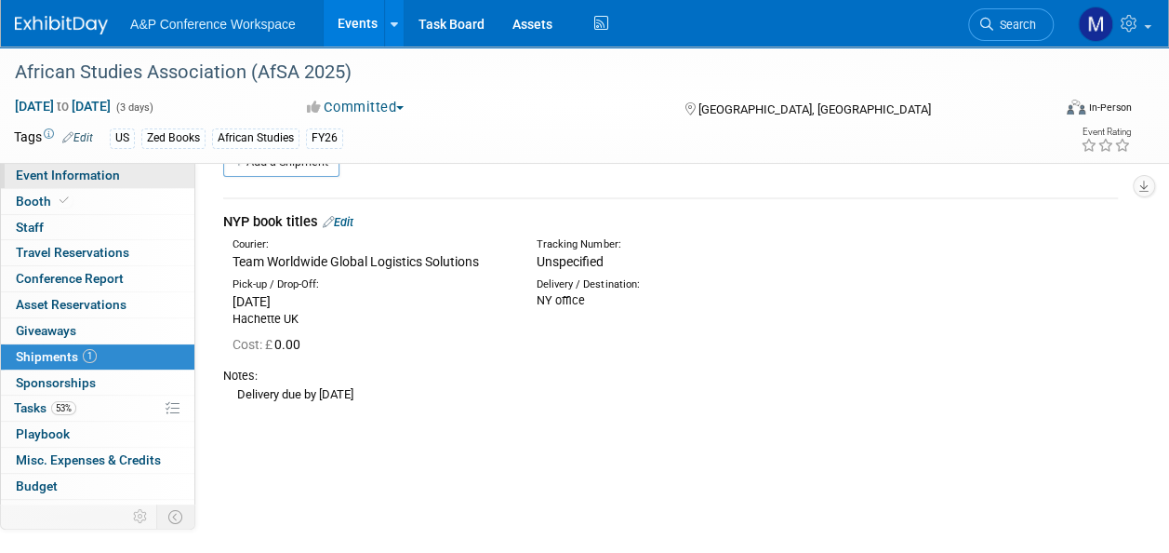
click at [143, 179] on link "Event Information" at bounding box center [97, 175] width 193 height 25
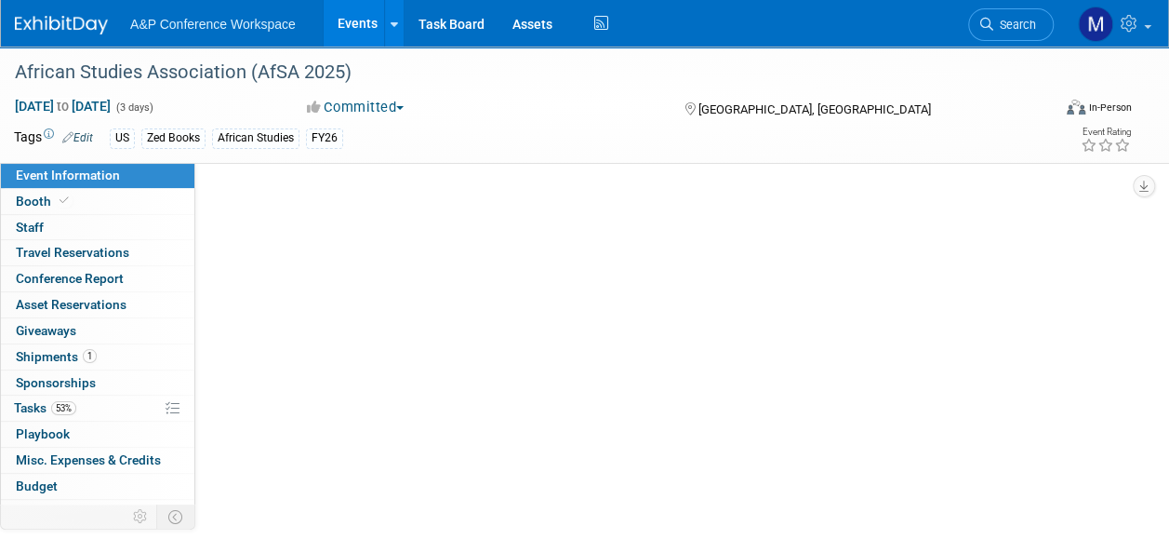
scroll to position [0, 0]
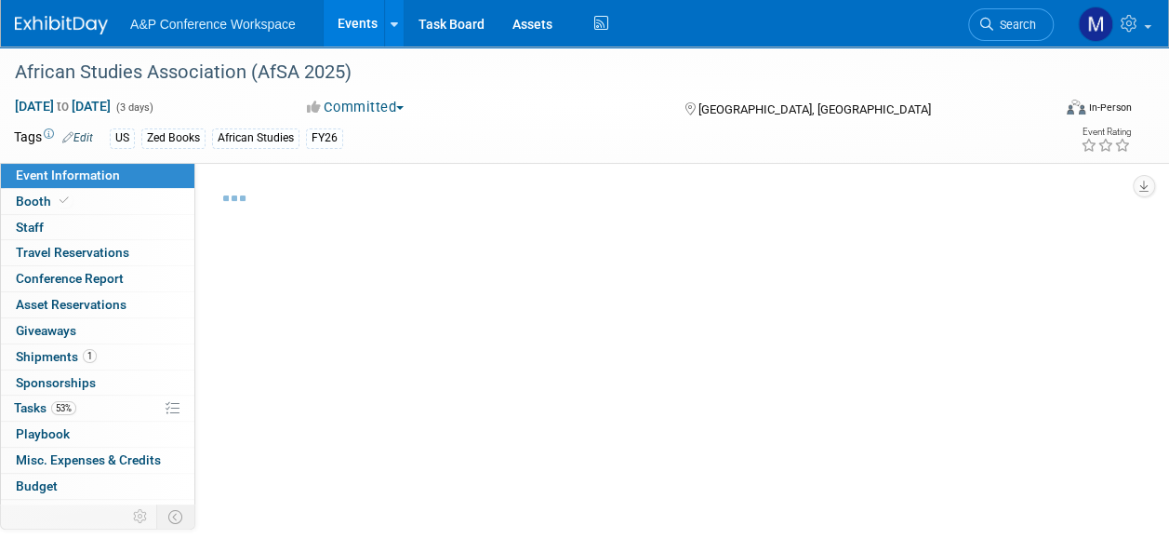
select select "Annual"
select select "Level 2"
select select "In-Person Booth"
select select "African Studies"
select select "Zed Books"
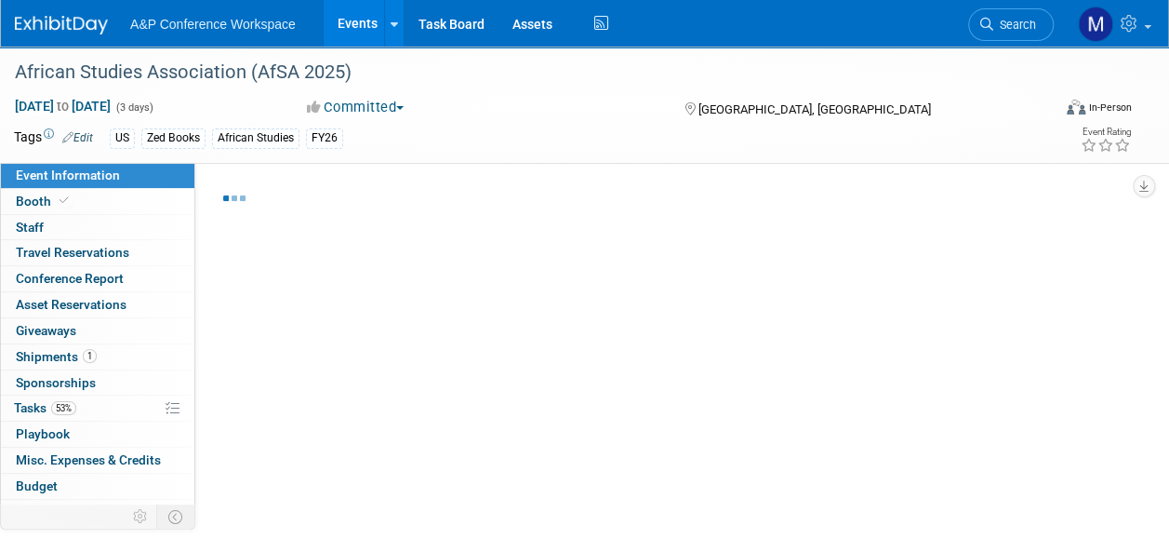
select select "[PERSON_NAME]"
select select "Networking/Commissioning"
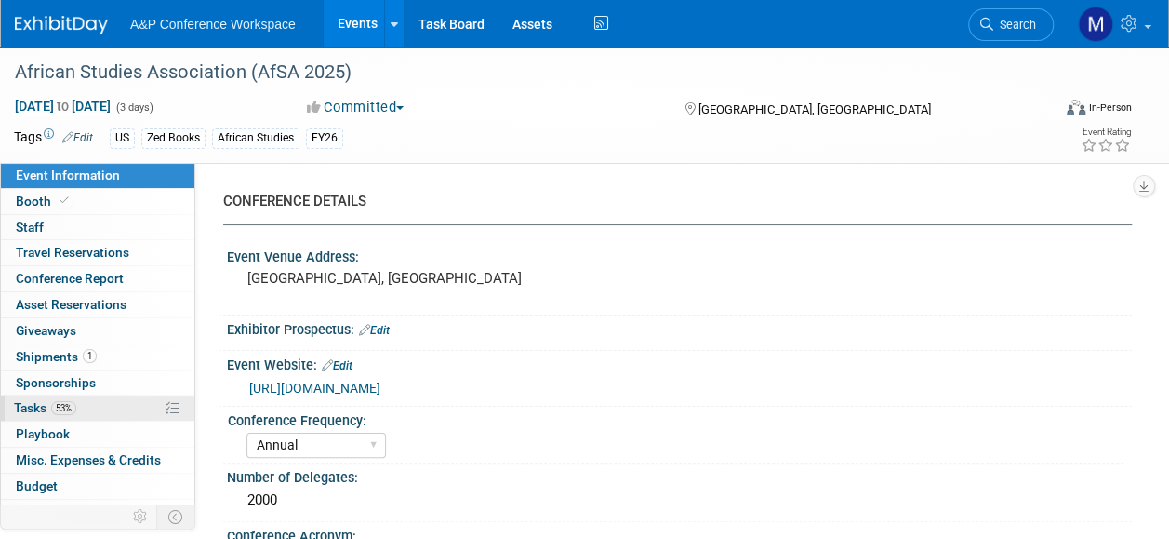
click at [58, 400] on span "Tasks 53%" at bounding box center [45, 407] width 62 height 15
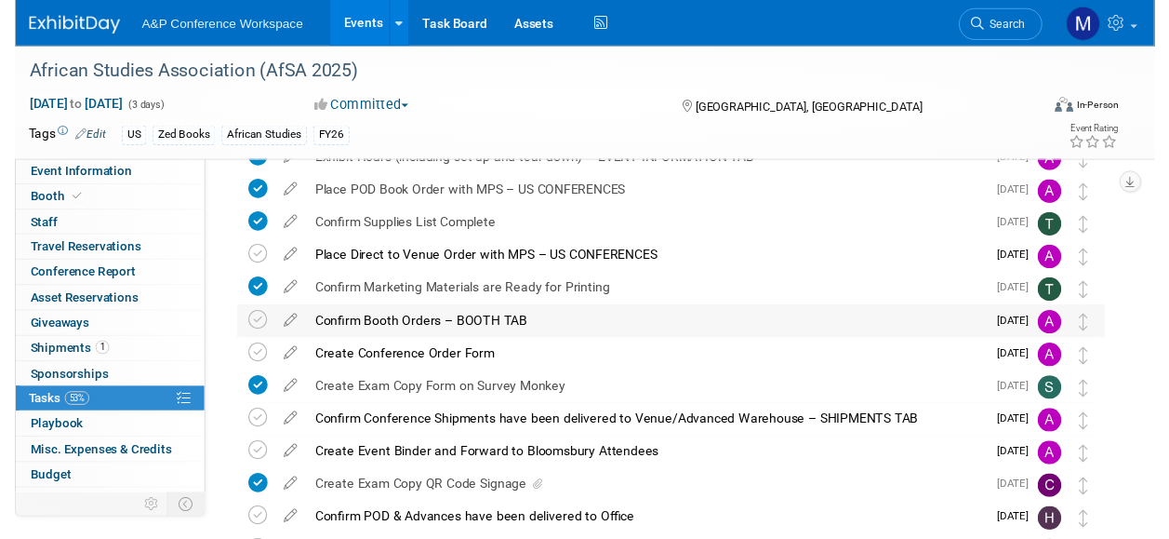
scroll to position [372, 0]
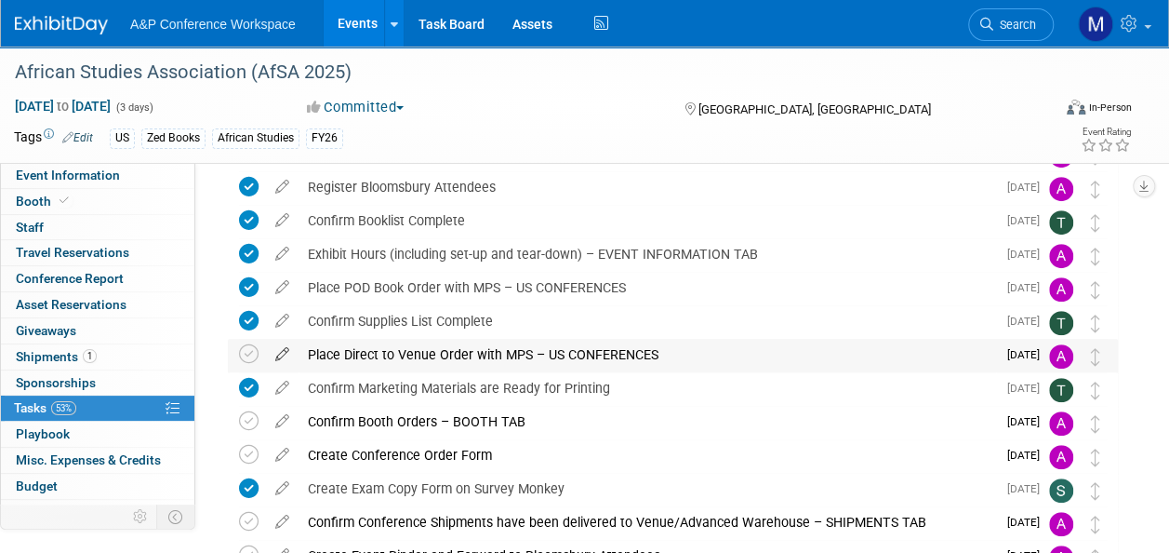
click at [286, 353] on icon at bounding box center [282, 350] width 33 height 23
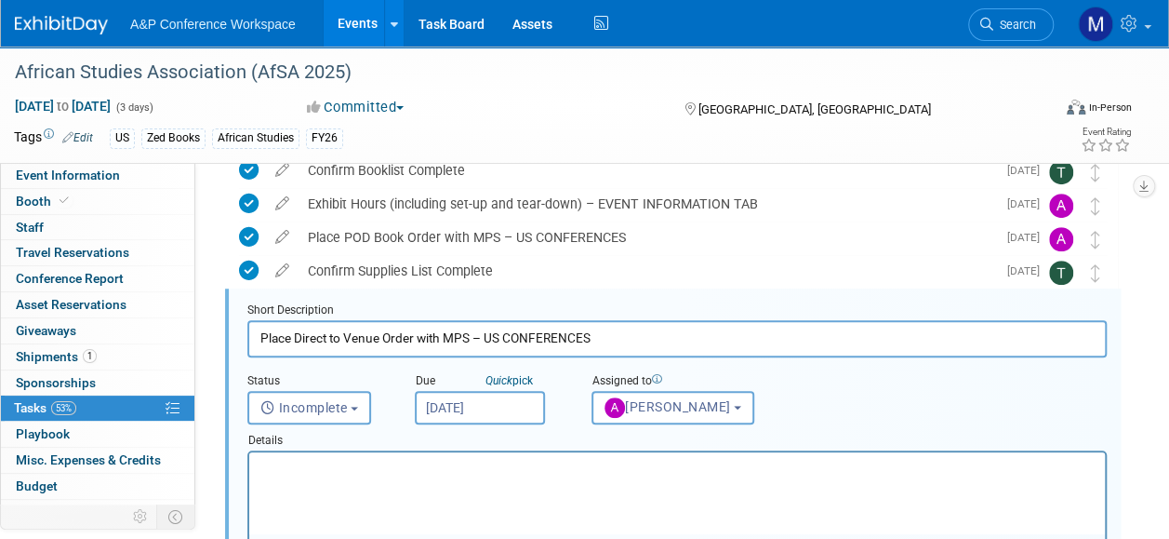
scroll to position [437, 0]
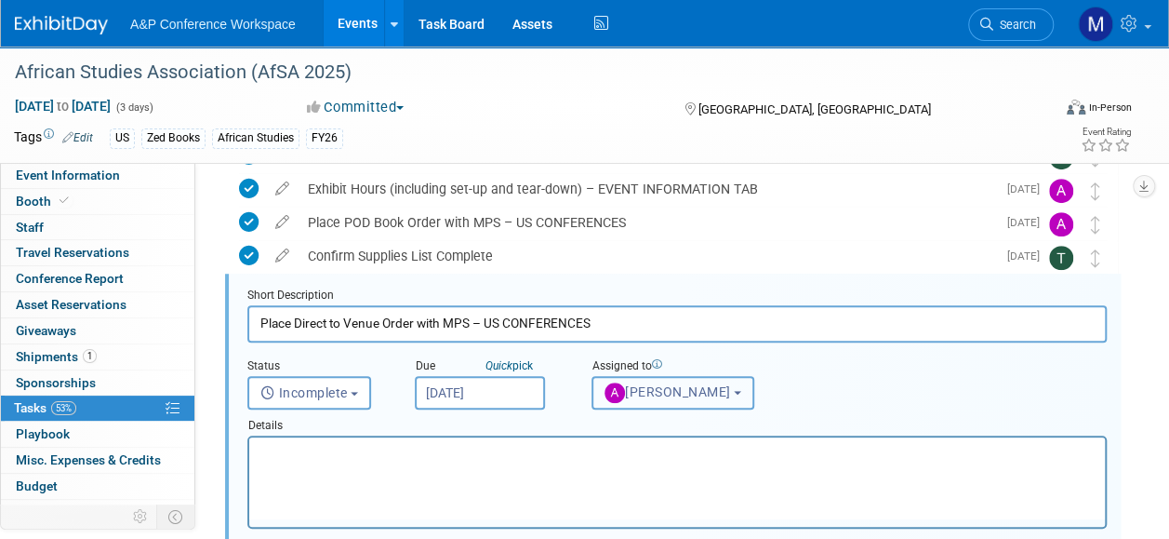
click at [646, 396] on span "[PERSON_NAME]" at bounding box center [668, 391] width 127 height 15
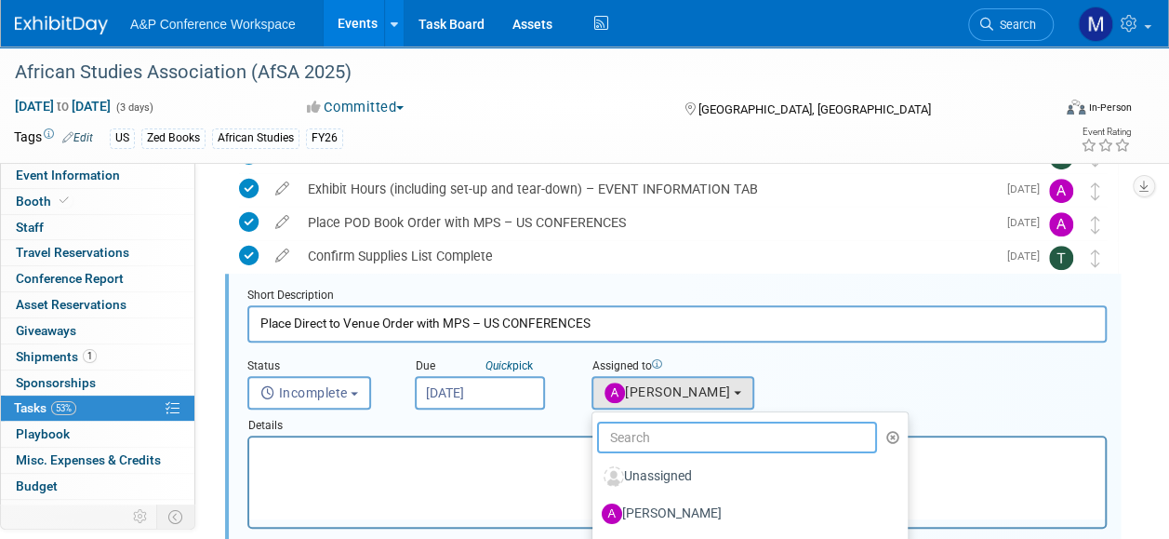
click at [655, 437] on input "text" at bounding box center [737, 437] width 280 height 32
type input "matt ha"
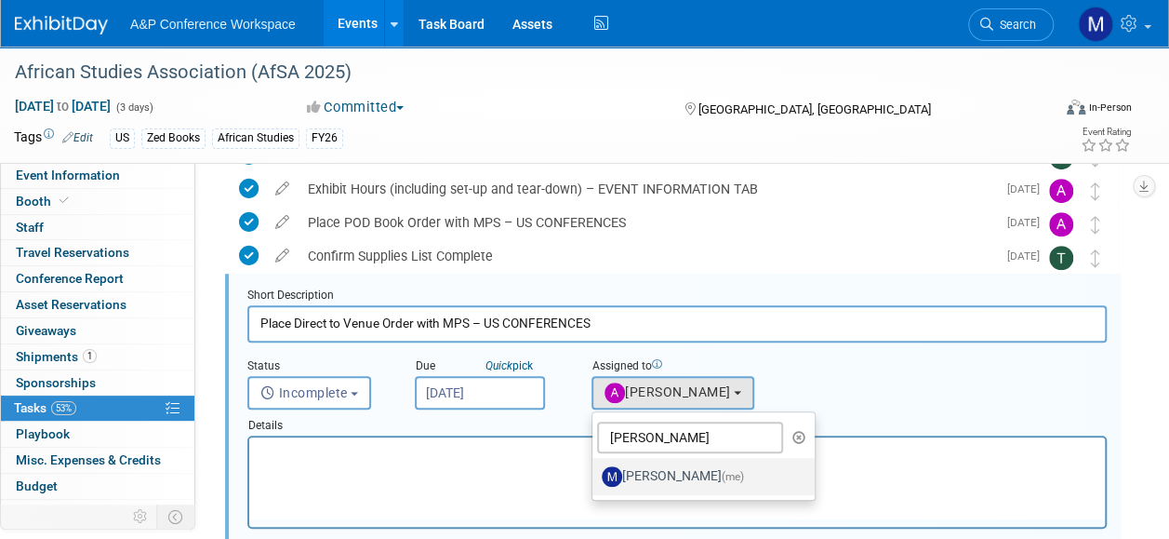
click at [657, 474] on label "Matt Hambridge (me)" at bounding box center [699, 476] width 194 height 30
click at [595, 474] on input "Matt Hambridge (me)" at bounding box center [589, 474] width 12 height 12
select select "2db20fb6-019a-42f9-b51c-aabbbf535978"
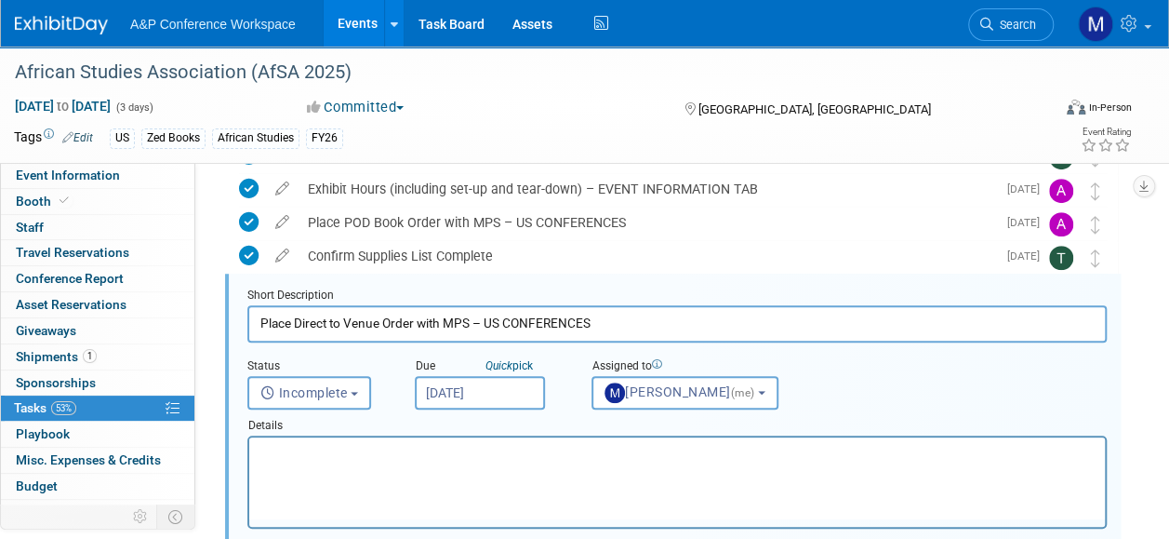
click at [492, 392] on input "Oct 13, 2025" at bounding box center [480, 392] width 130 height 33
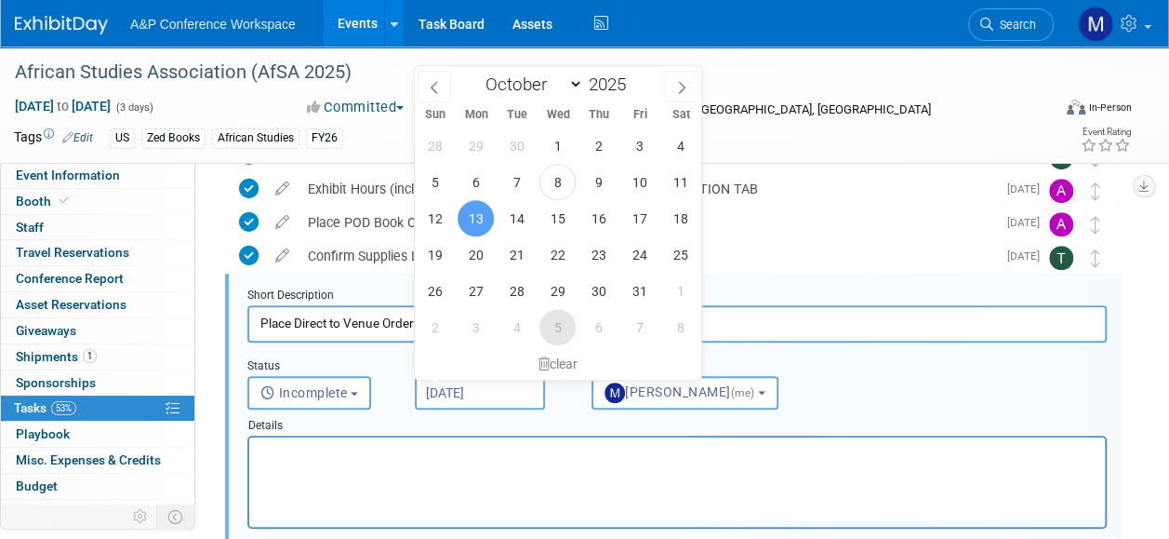
click at [554, 328] on span "5" at bounding box center [557, 327] width 36 height 36
type input "Nov 5, 2025"
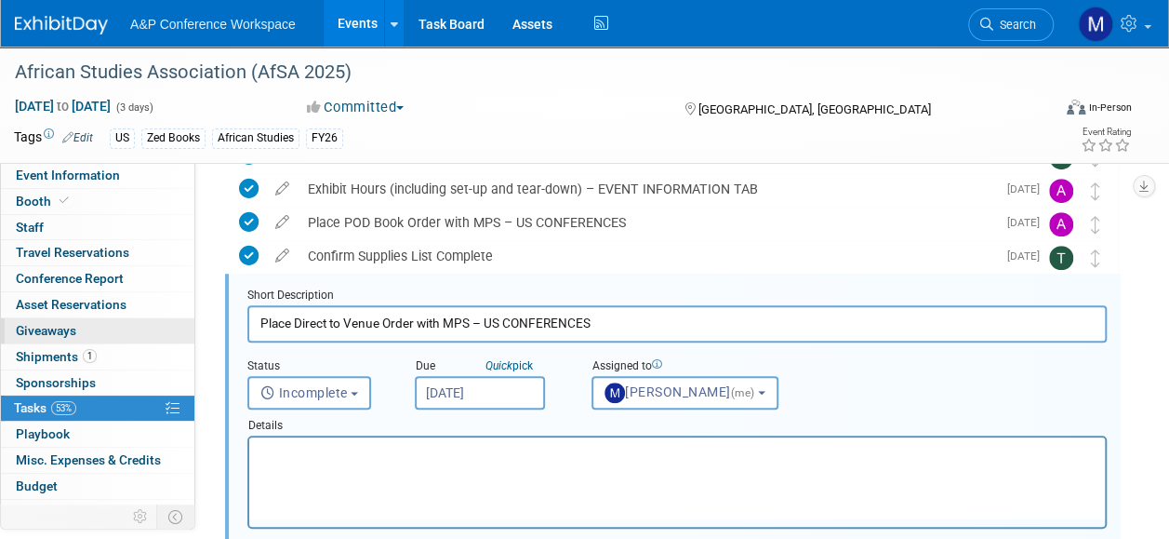
drag, startPoint x: 631, startPoint y: 318, endPoint x: 162, endPoint y: 326, distance: 468.9
click at [162, 326] on div "Event Information Event Info Booth Booth 0 Staff 0 Staff 0 Travel Reservations …" at bounding box center [584, 471] width 1169 height 1725
type input "Confirm NYP titles have been delivered to NY Office"
click at [270, 458] on p "Rich Text Area. Press ALT-0 for help." at bounding box center [677, 454] width 834 height 18
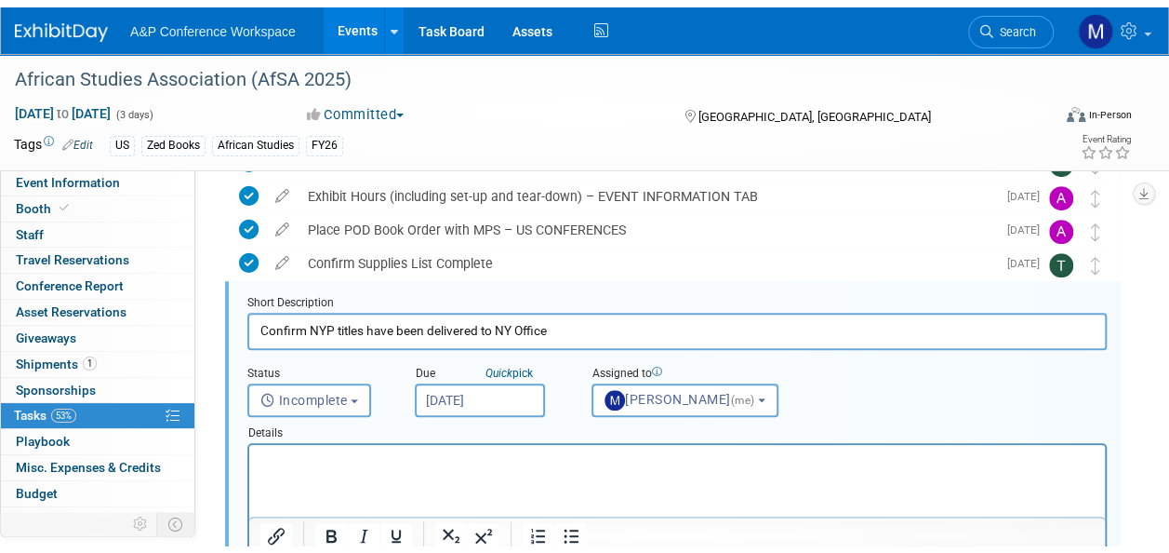
scroll to position [623, 0]
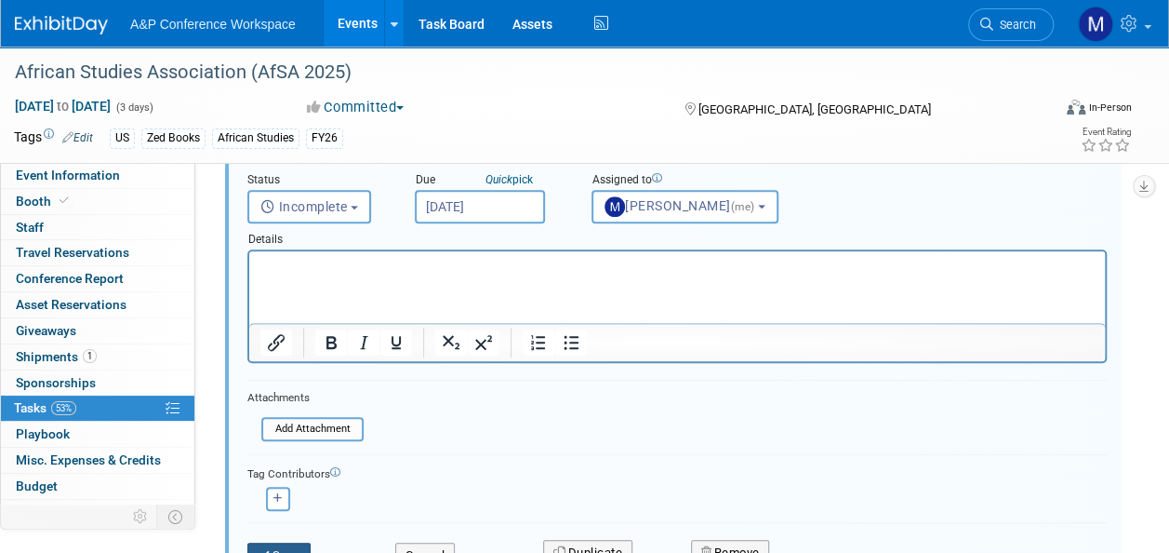
click at [285, 538] on button "Save" at bounding box center [278, 555] width 63 height 26
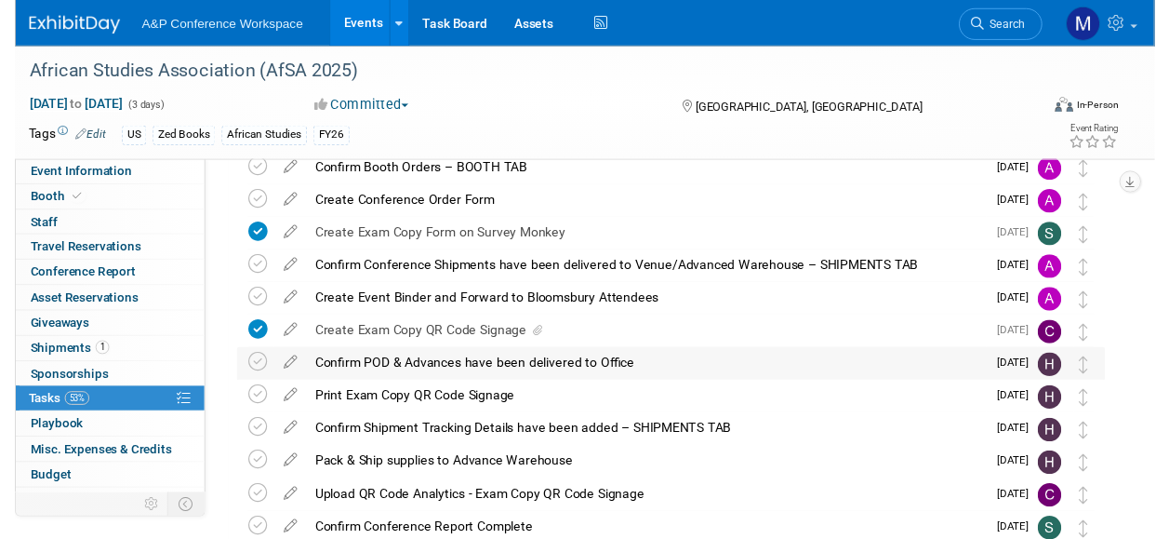
scroll to position [530, 0]
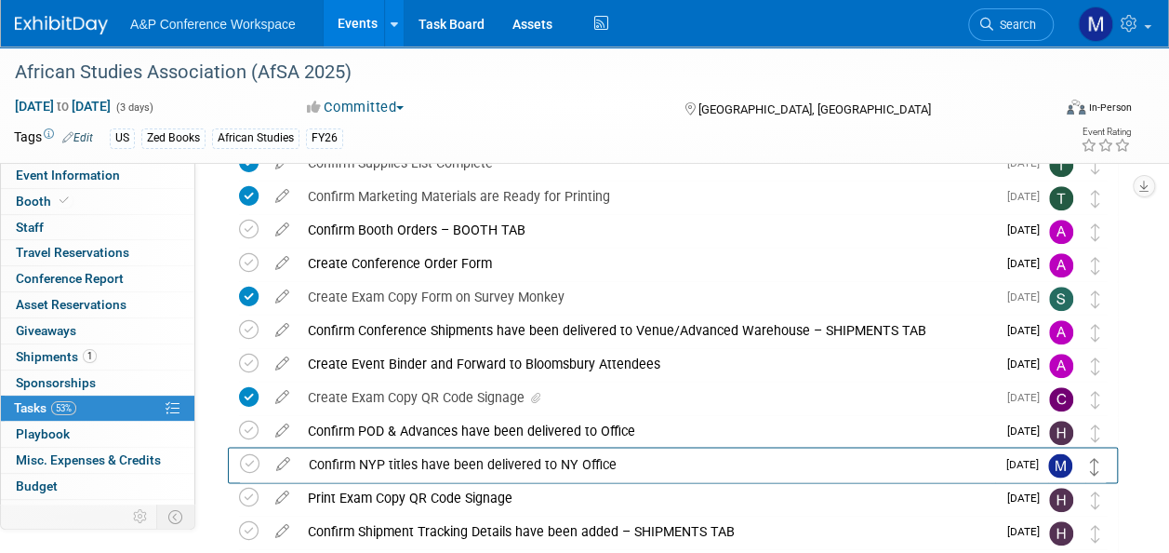
drag, startPoint x: 1093, startPoint y: 193, endPoint x: 1093, endPoint y: 461, distance: 267.9
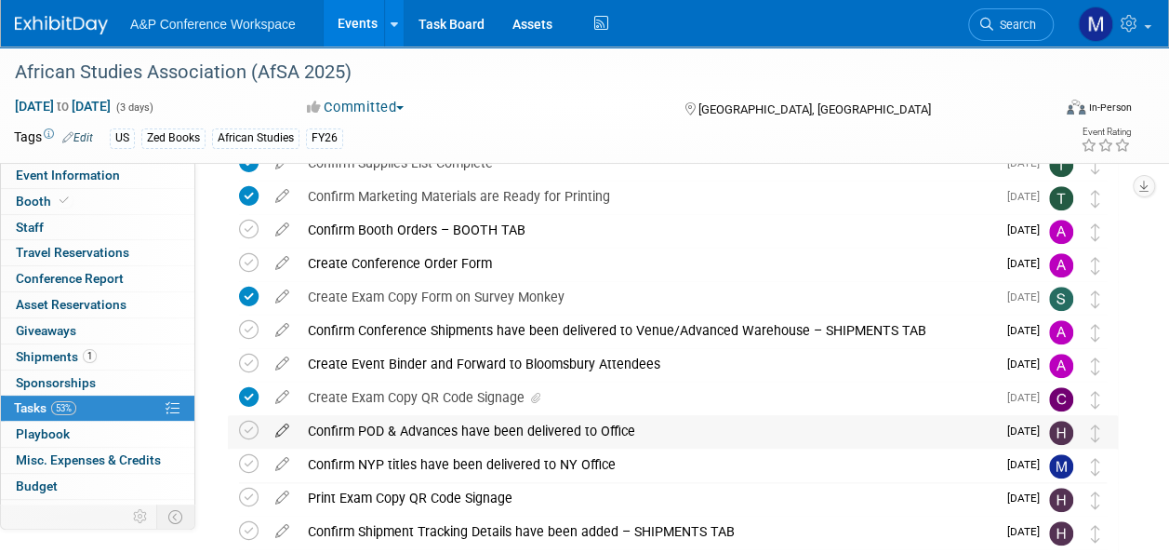
click at [280, 429] on icon at bounding box center [282, 426] width 33 height 23
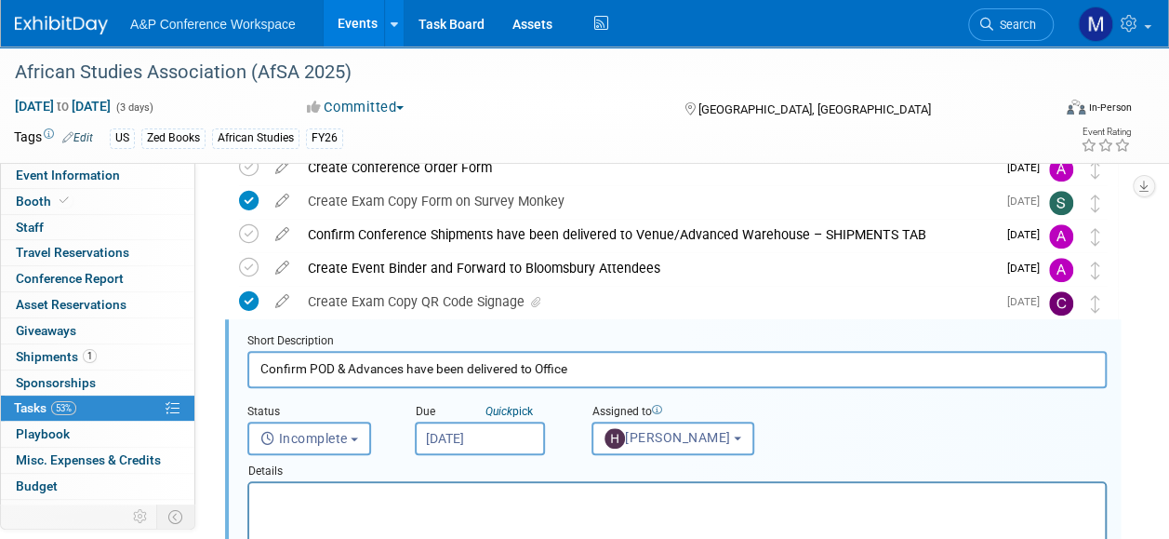
scroll to position [672, 0]
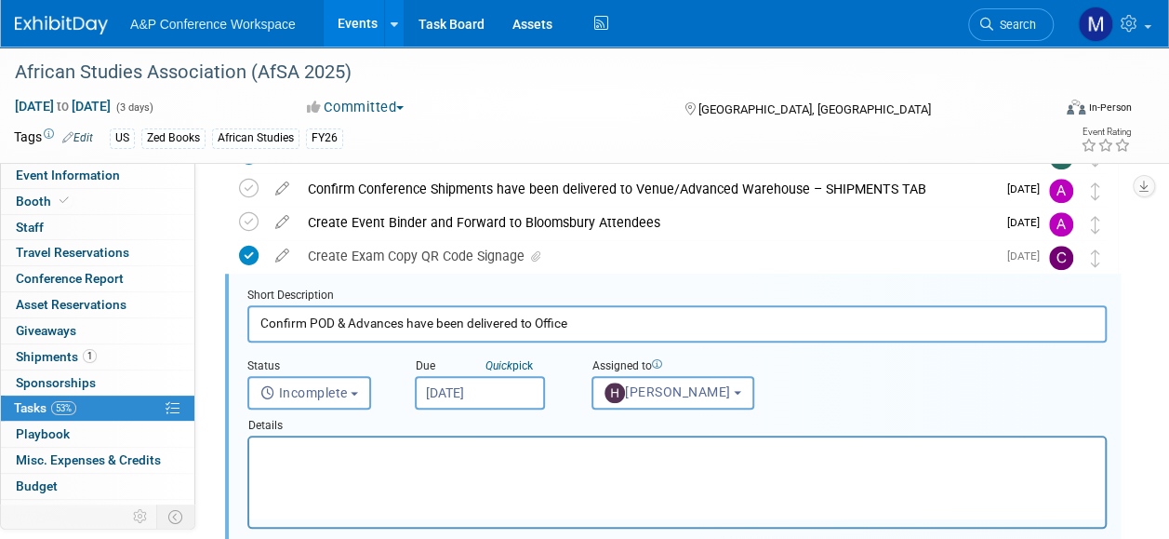
click at [489, 399] on input "[DATE]" at bounding box center [480, 392] width 130 height 33
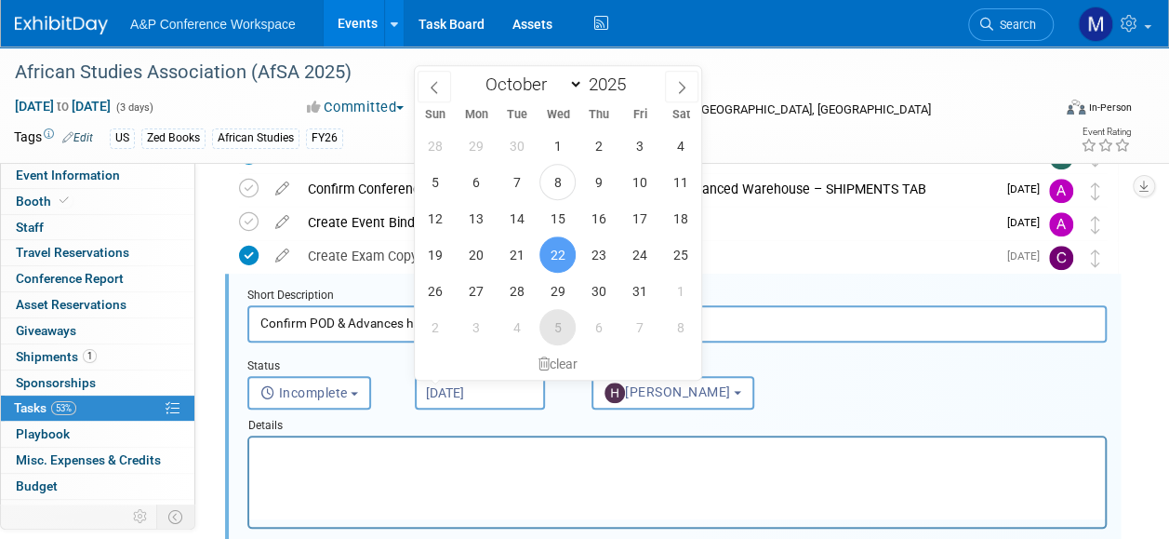
click at [553, 335] on span "5" at bounding box center [557, 327] width 36 height 36
type input "Nov 5, 2025"
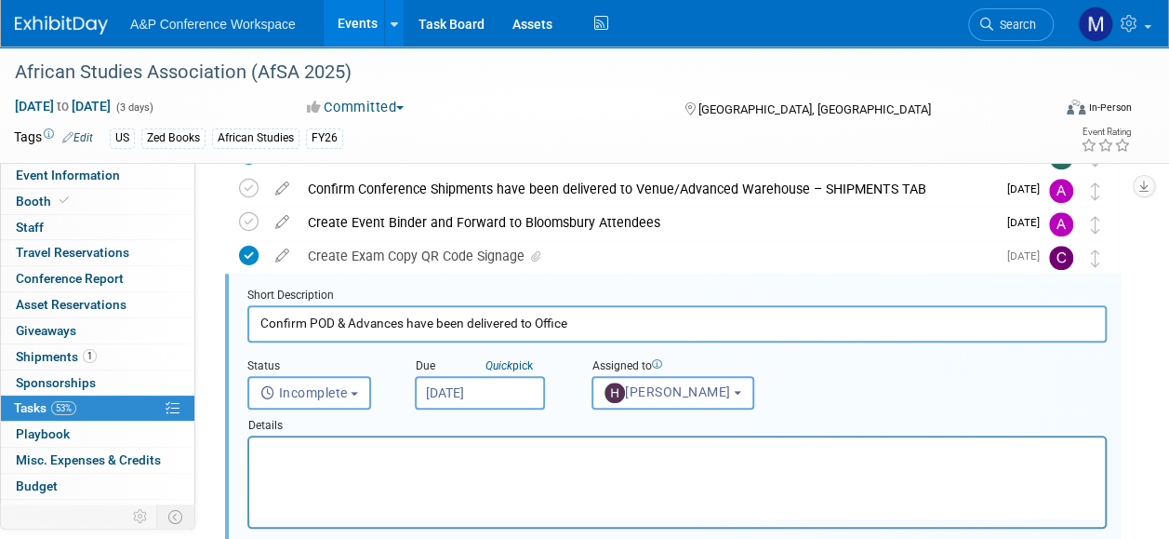
click at [499, 462] on html at bounding box center [677, 449] width 856 height 25
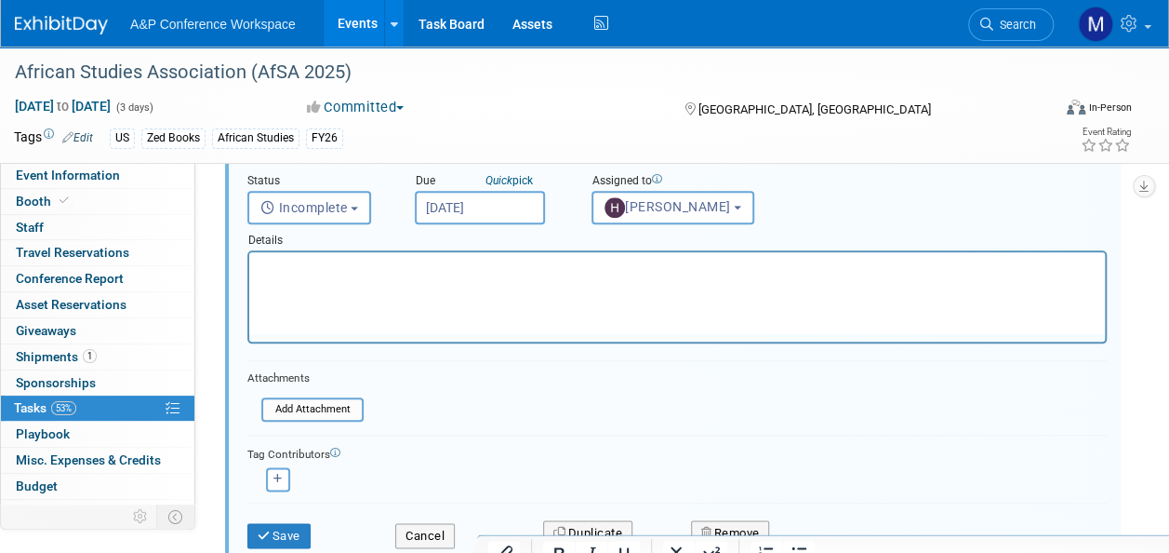
scroll to position [858, 0]
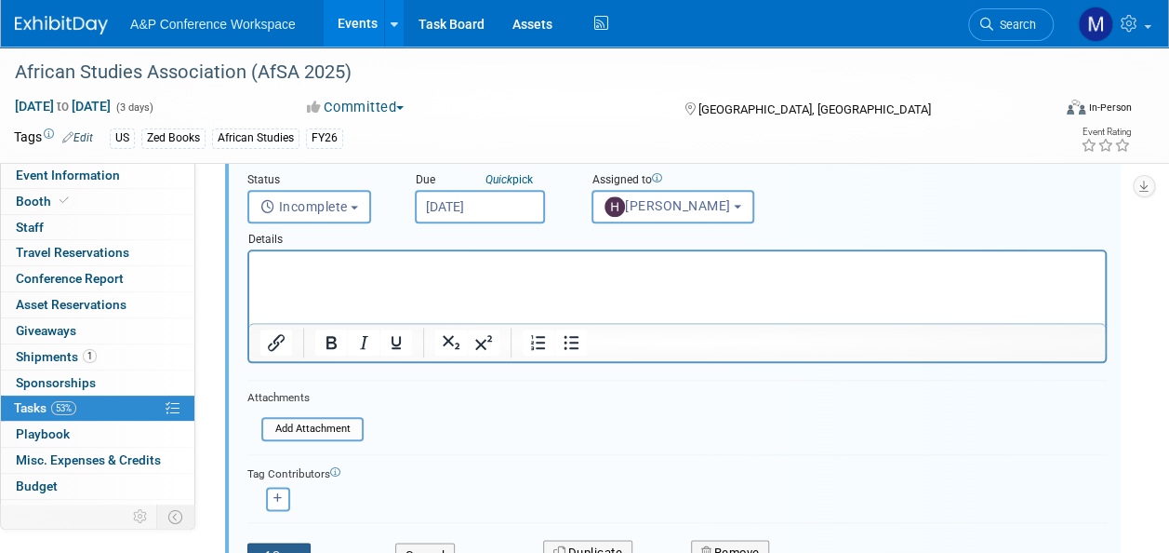
click at [286, 538] on button "Save" at bounding box center [278, 555] width 63 height 26
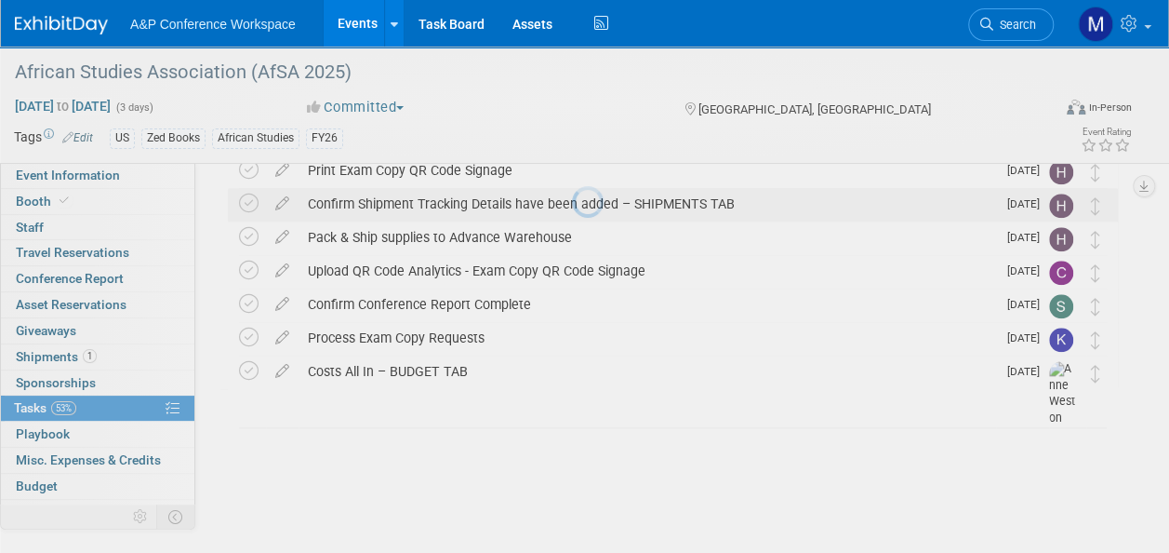
scroll to position [806, 0]
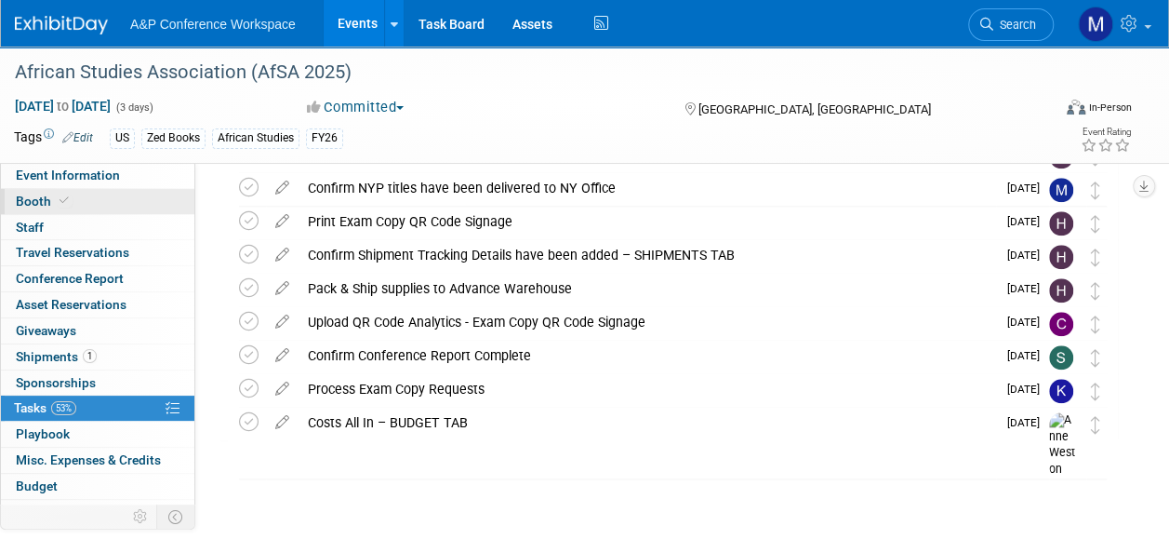
click at [93, 193] on link "Booth" at bounding box center [97, 201] width 193 height 25
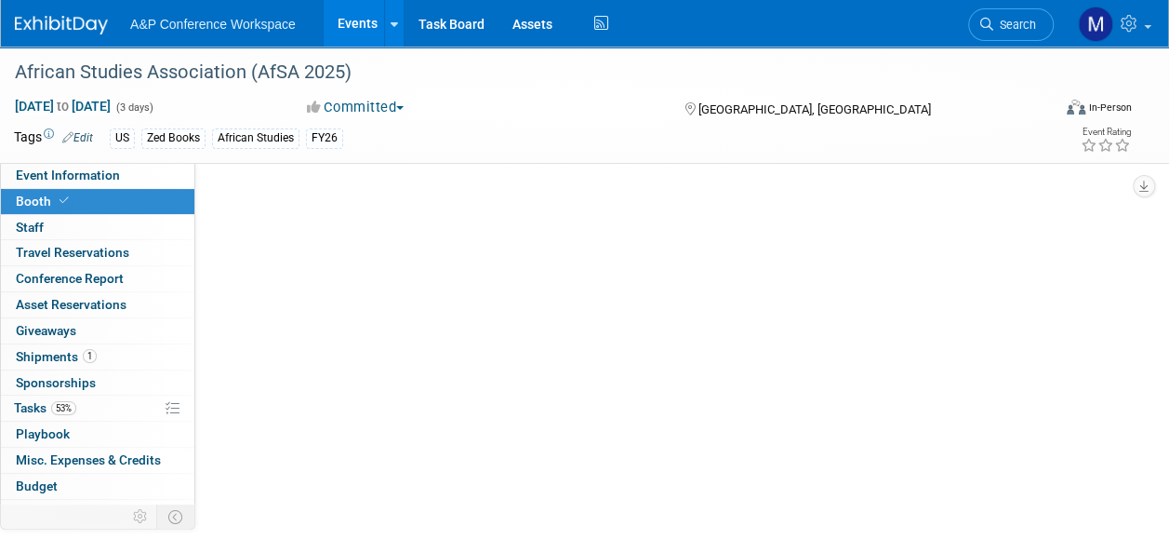
scroll to position [0, 0]
select select "BUZE"
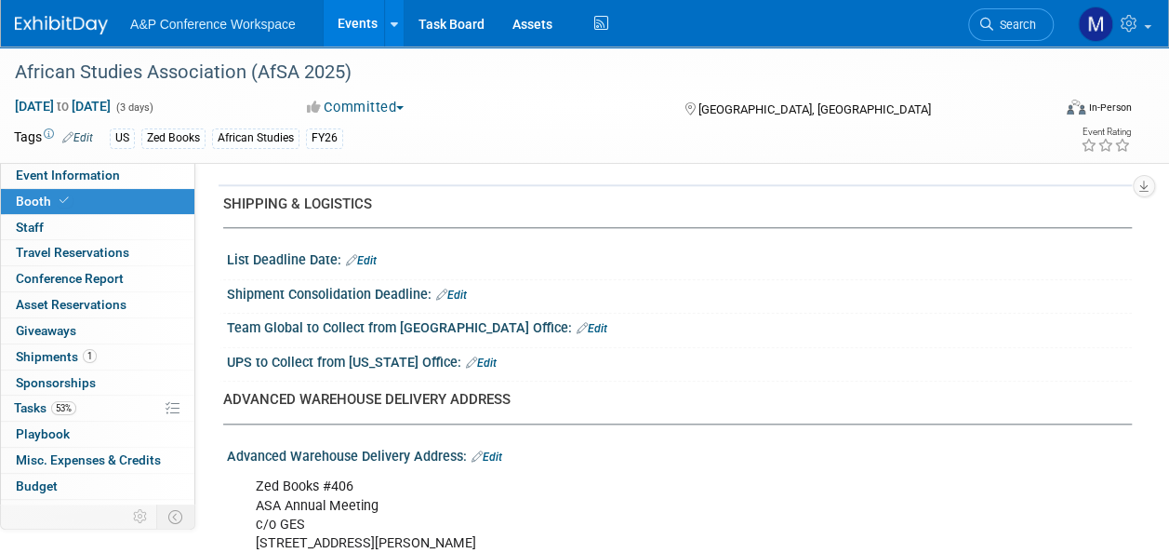
scroll to position [1023, 0]
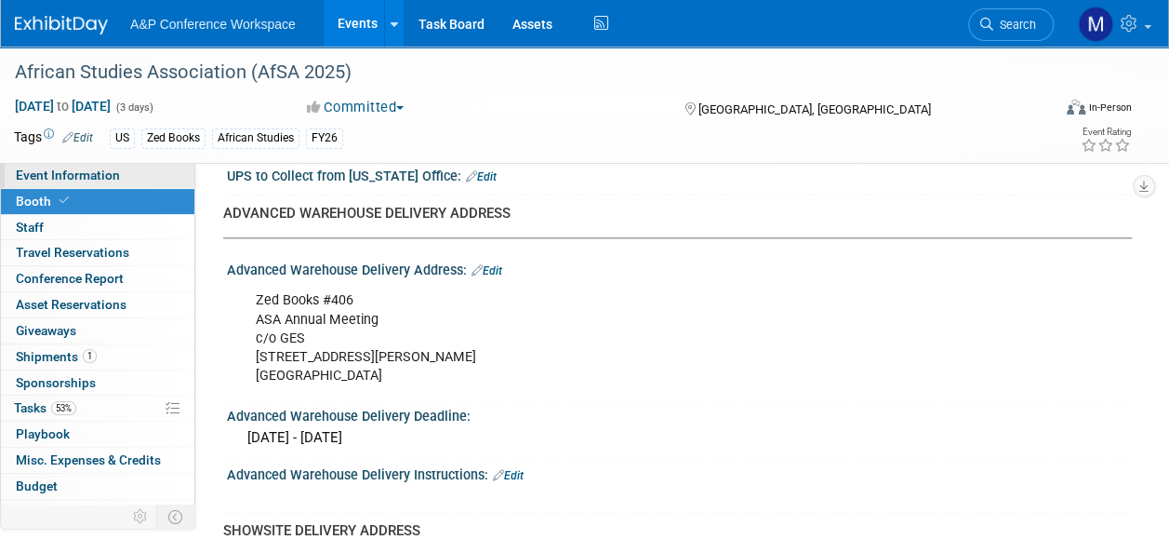
click at [102, 176] on span "Event Information" at bounding box center [68, 174] width 104 height 15
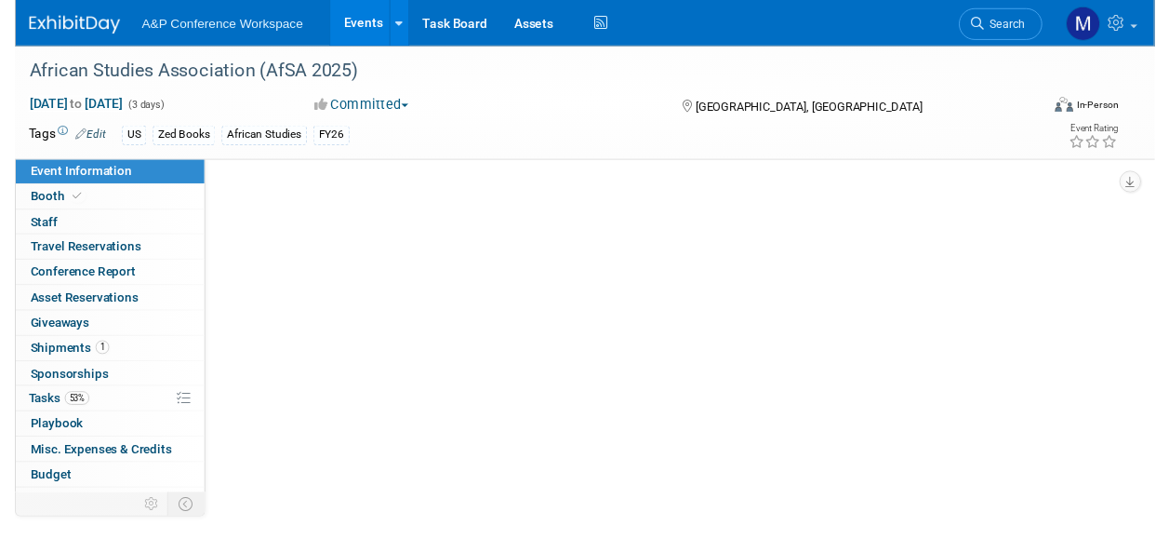
scroll to position [0, 0]
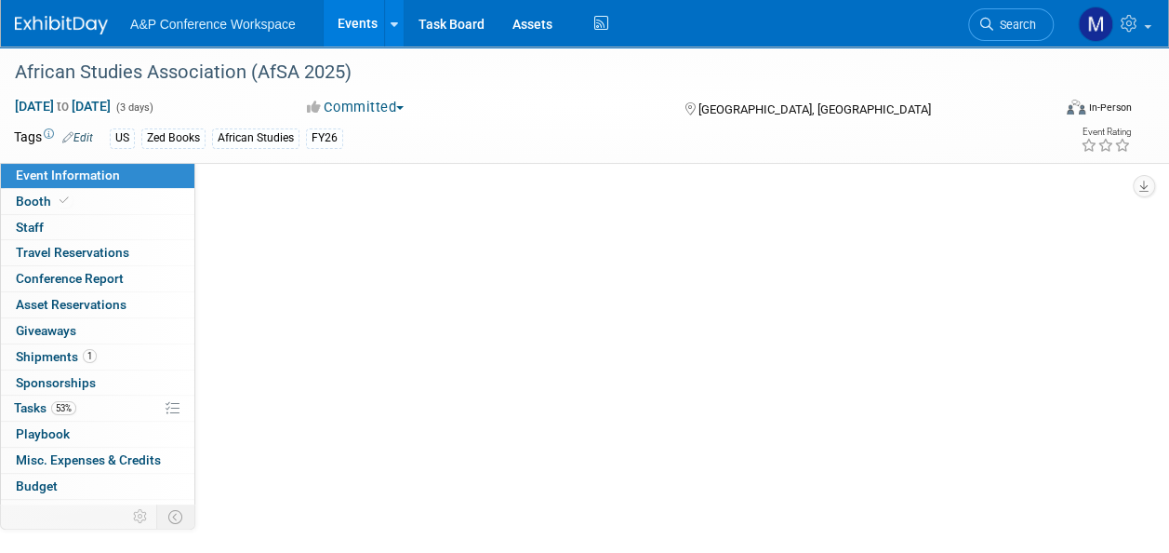
select select "Annual"
select select "Level 2"
select select "In-Person Booth"
select select "African Studies"
select select "Zed Books"
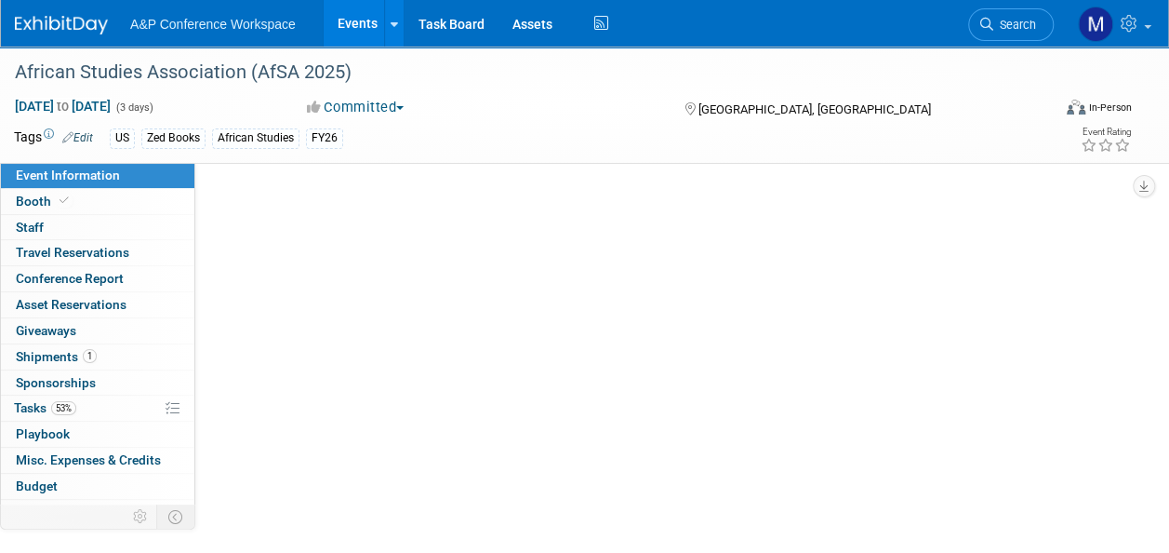
select select "[PERSON_NAME]"
select select "Networking/Commissioning"
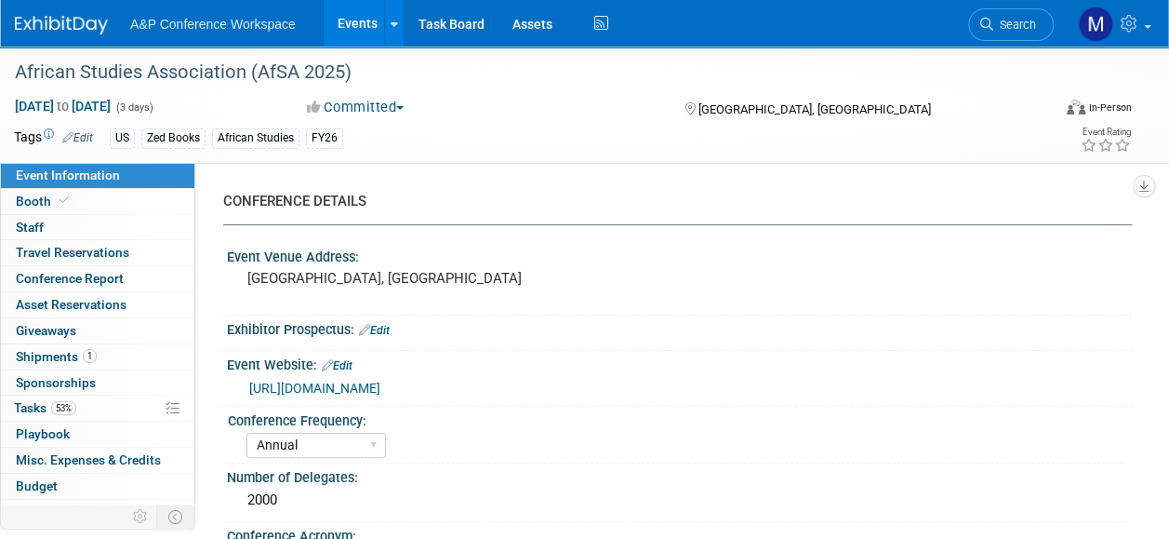
click at [1019, 29] on span "Search" at bounding box center [1014, 25] width 43 height 14
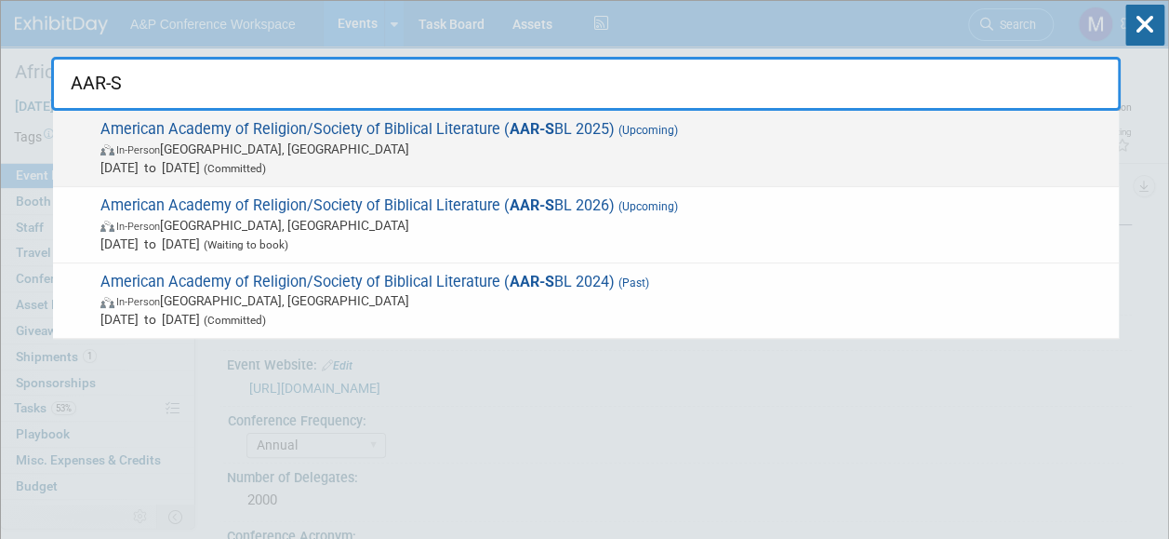
type input "AAR-S"
click at [527, 140] on span "In-Person Boston, MA" at bounding box center [604, 149] width 1009 height 19
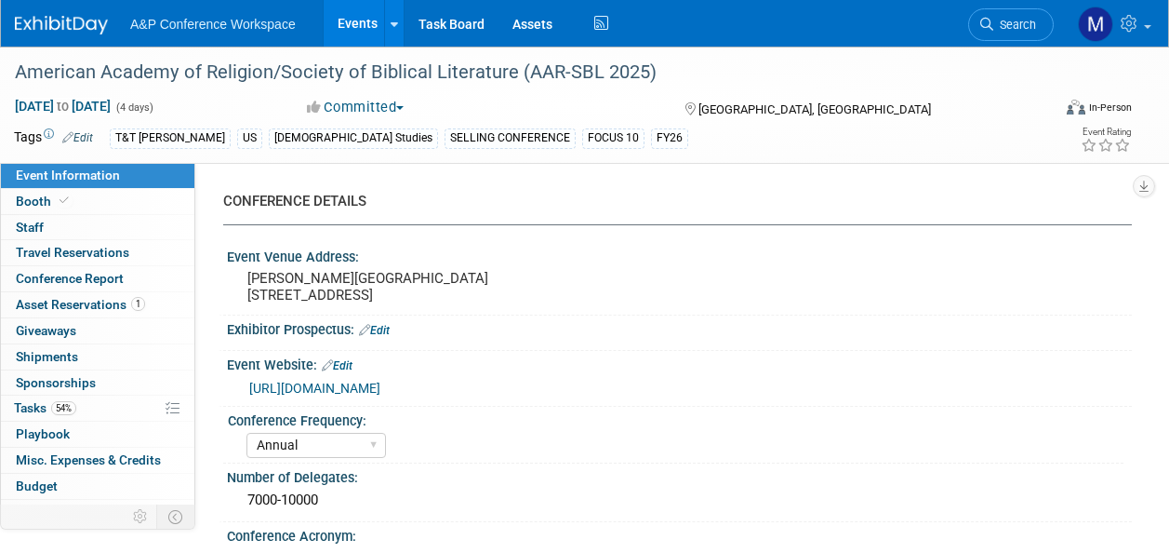
select select "Annual"
select select "Level 1"
select select "In-Person Booth"
select select "[DEMOGRAPHIC_DATA] Studies"
select select "T&T [PERSON_NAME]"
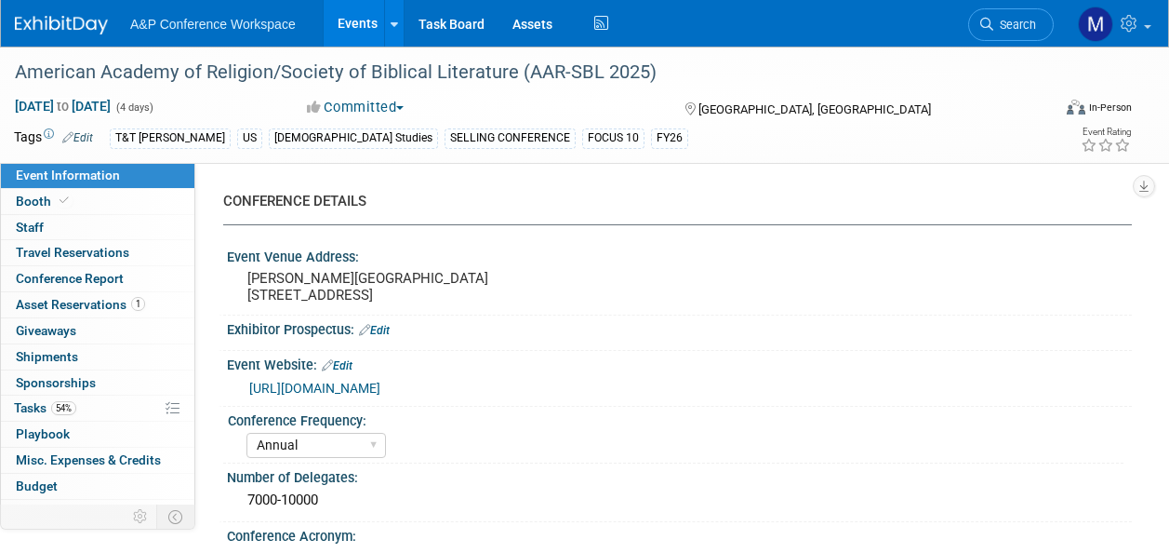
select select "[PERSON_NAME]"
select select "Networking/Commissioning"
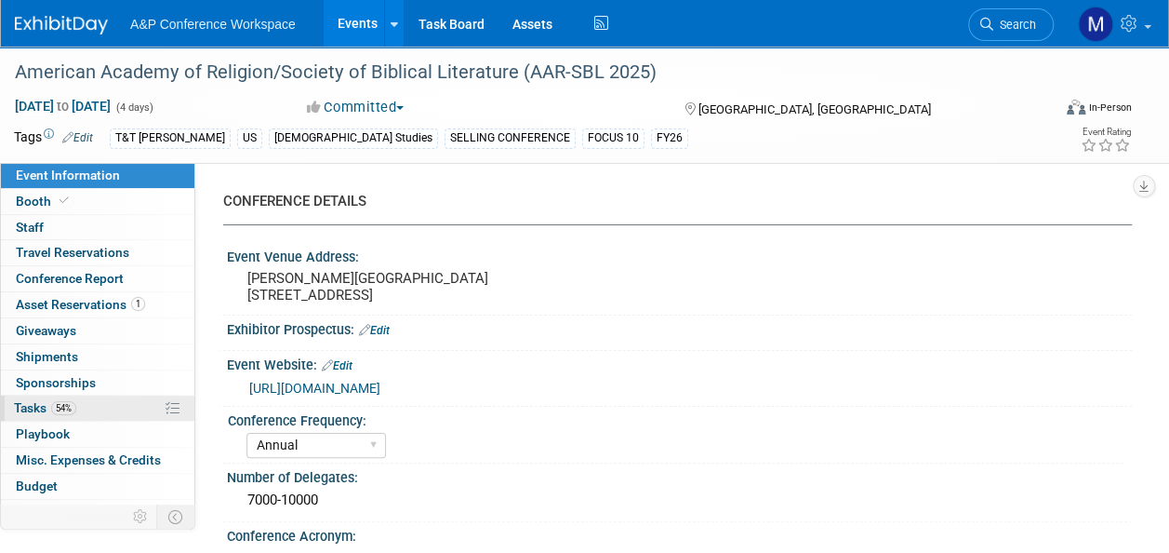
click at [100, 407] on link "54% Tasks 54%" at bounding box center [97, 407] width 193 height 25
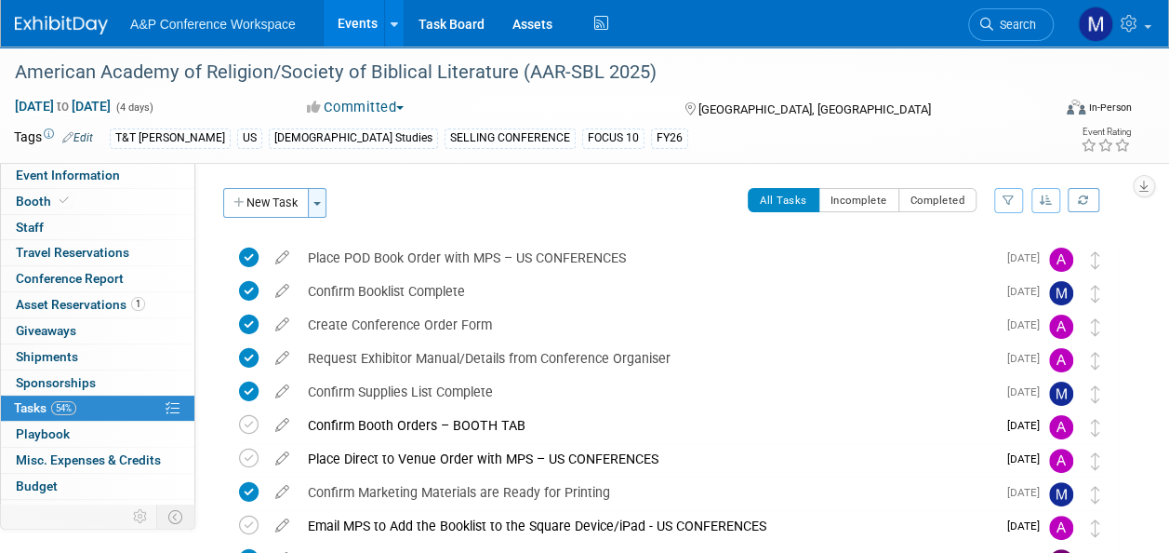
click at [316, 203] on span "button" at bounding box center [316, 204] width 7 height 4
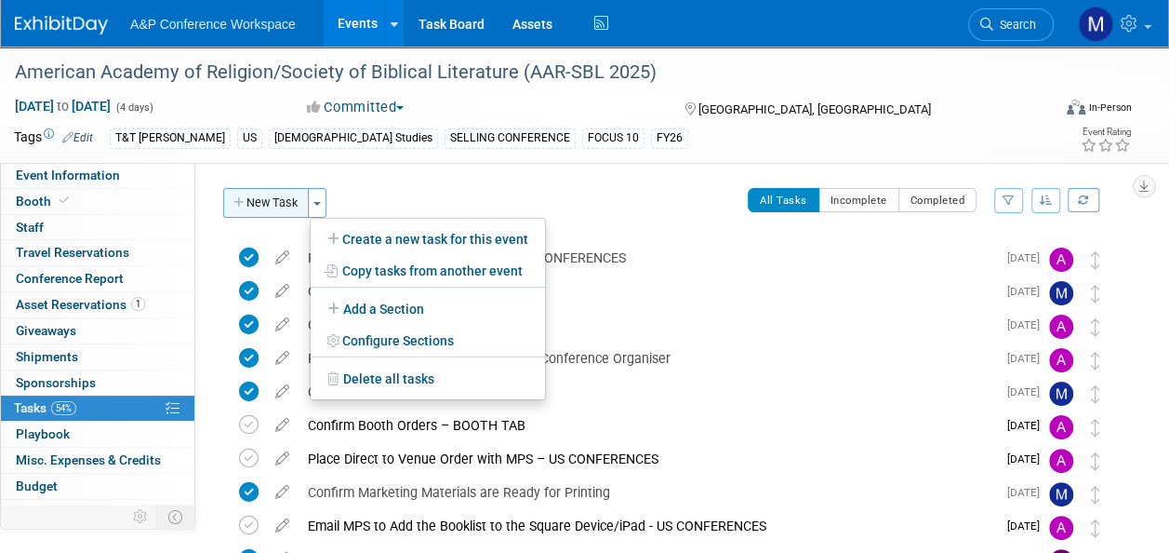
click at [285, 204] on button "New Task" at bounding box center [266, 203] width 86 height 30
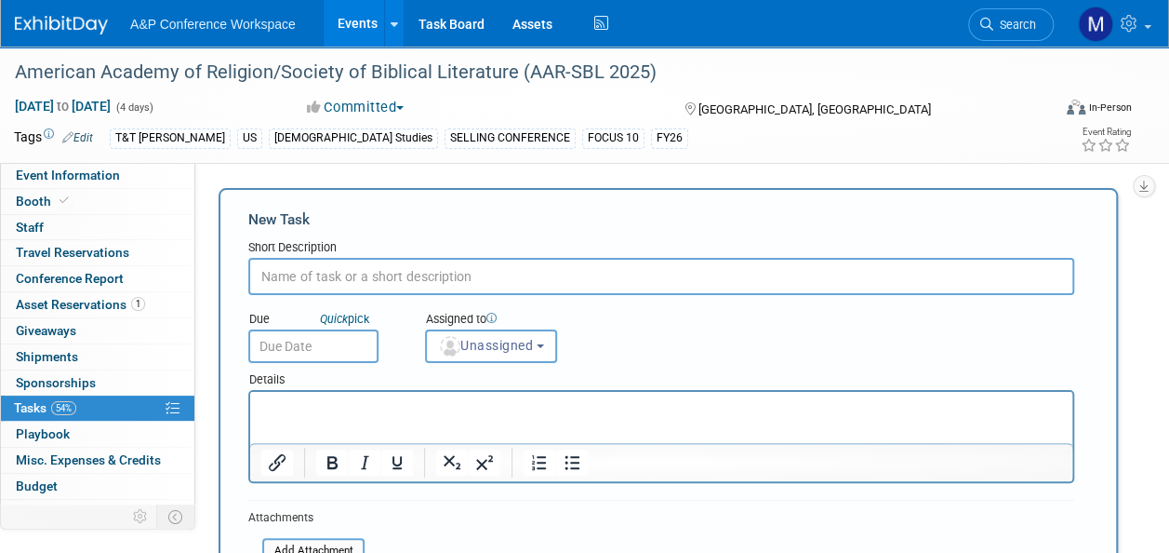
click at [347, 353] on input "text" at bounding box center [313, 345] width 130 height 33
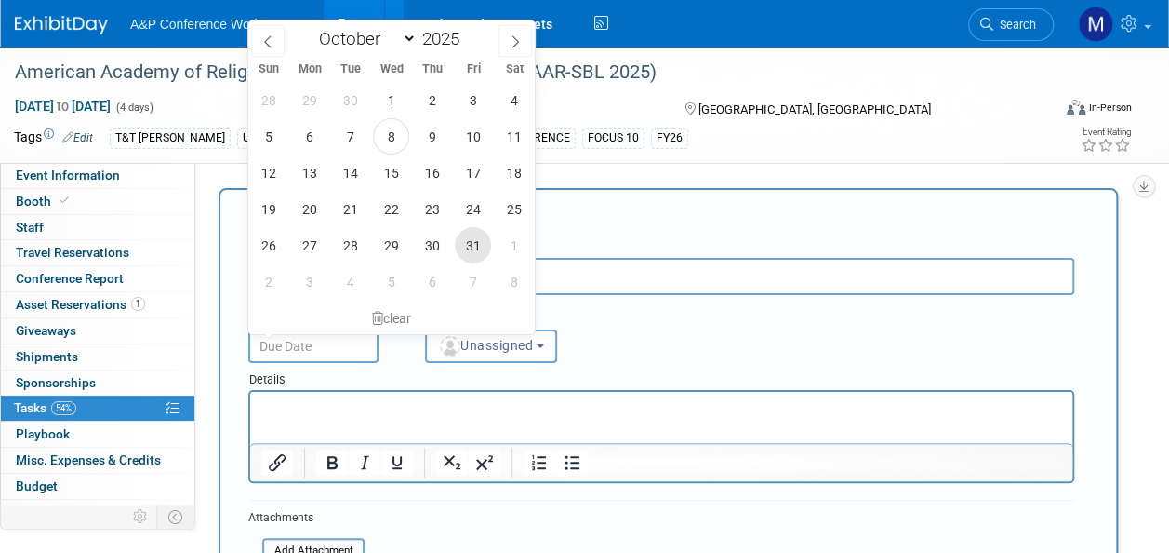
click at [461, 242] on span "31" at bounding box center [473, 245] width 36 height 36
type input "Oct 31, 2025"
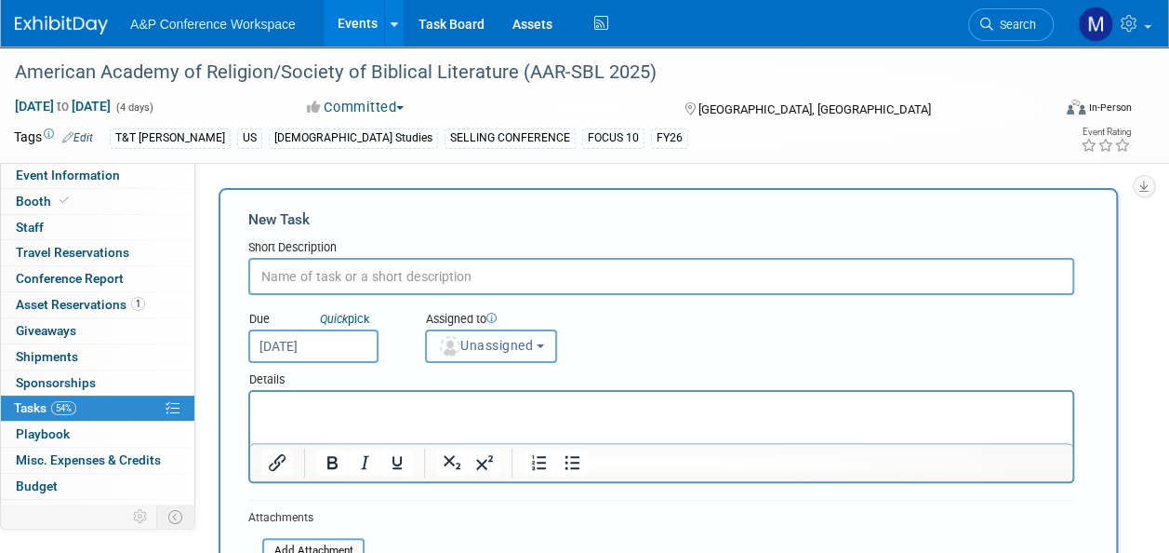
click at [499, 355] on button "Unassigned" at bounding box center [491, 345] width 132 height 33
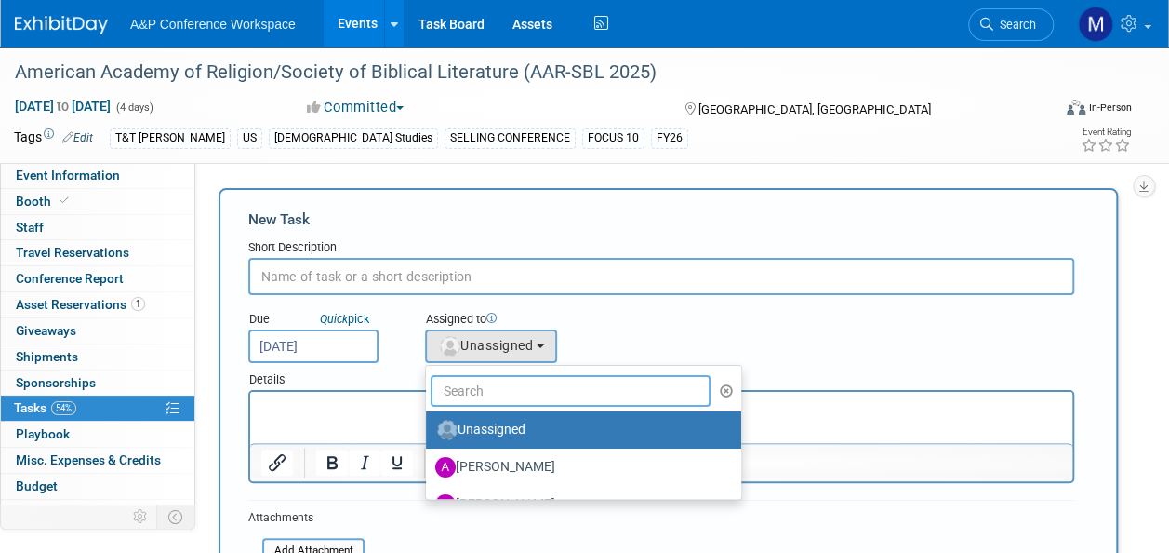
click at [492, 389] on input "text" at bounding box center [571, 391] width 280 height 32
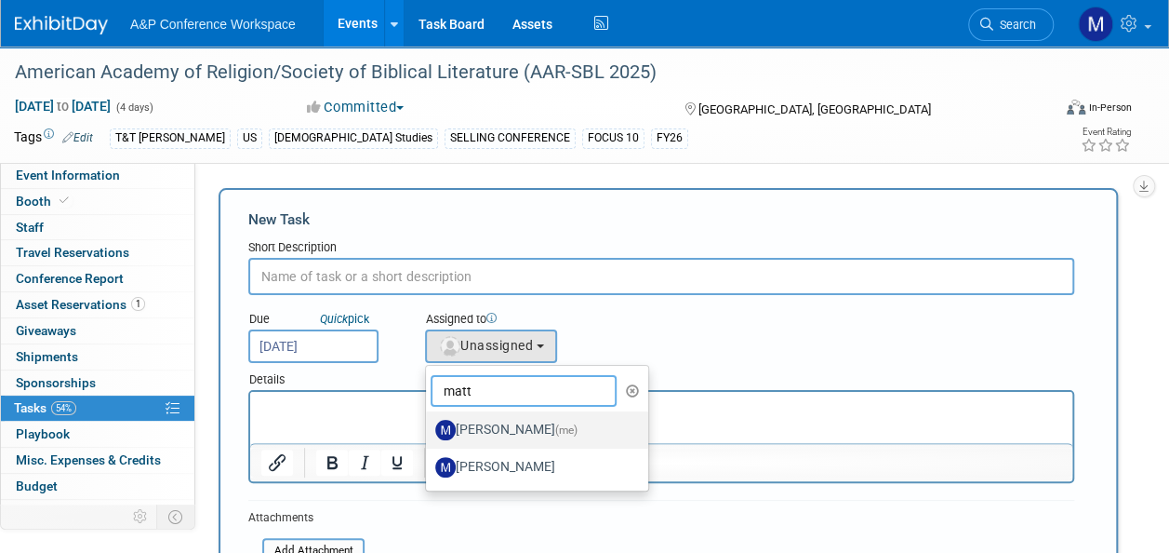
type input "matt"
click at [496, 432] on label "Matt Hambridge (me)" at bounding box center [532, 430] width 194 height 30
click at [429, 432] on input "Matt Hambridge (me)" at bounding box center [423, 427] width 12 height 12
select select "2db20fb6-019a-42f9-b51c-aabbbf535978"
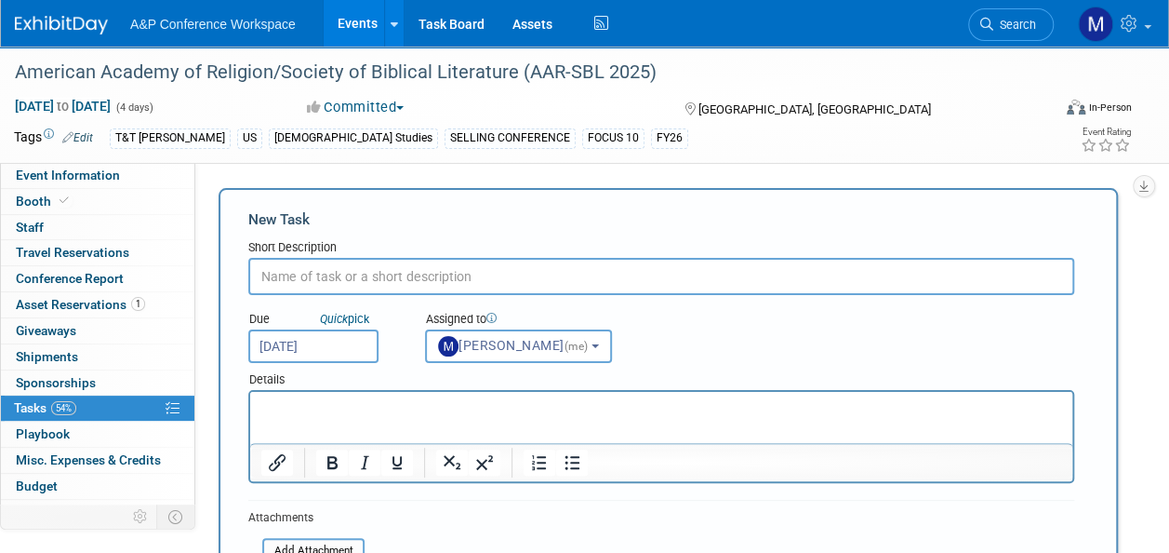
click at [446, 281] on input "text" at bounding box center [661, 276] width 826 height 37
type input "Confirm NYP titles have been delivered to NY office"
click at [381, 400] on p "Rich Text Area. Press ALT-0 for help." at bounding box center [661, 408] width 801 height 19
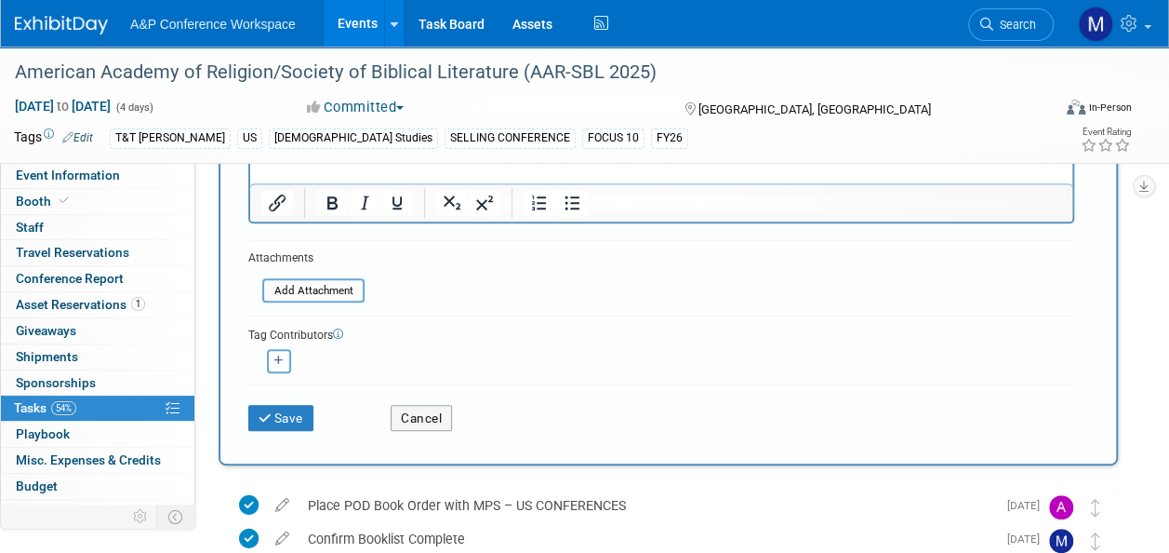
scroll to position [279, 0]
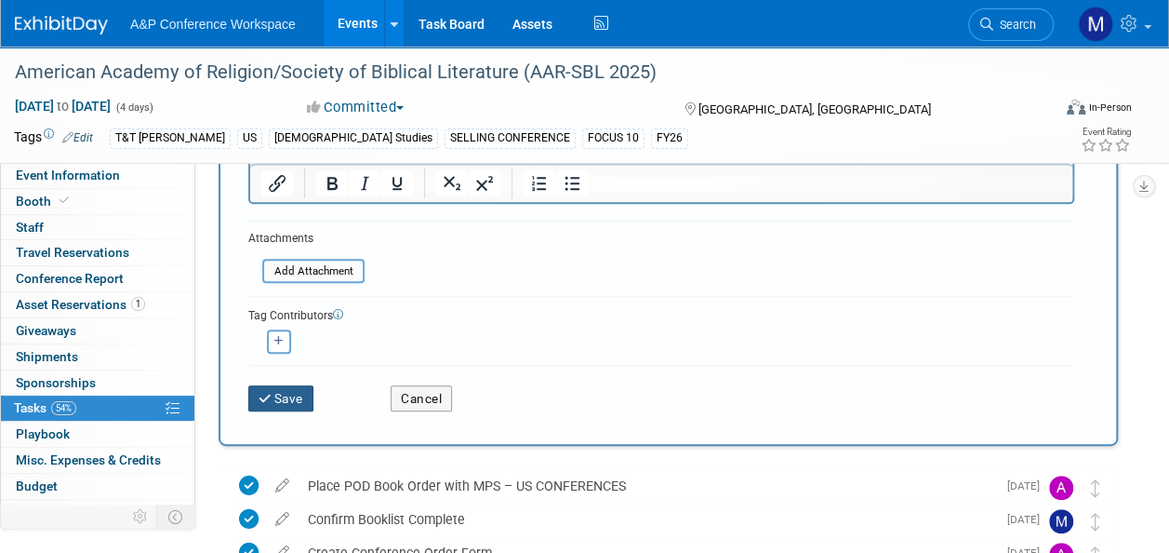
click at [278, 402] on button "Save" at bounding box center [280, 398] width 65 height 26
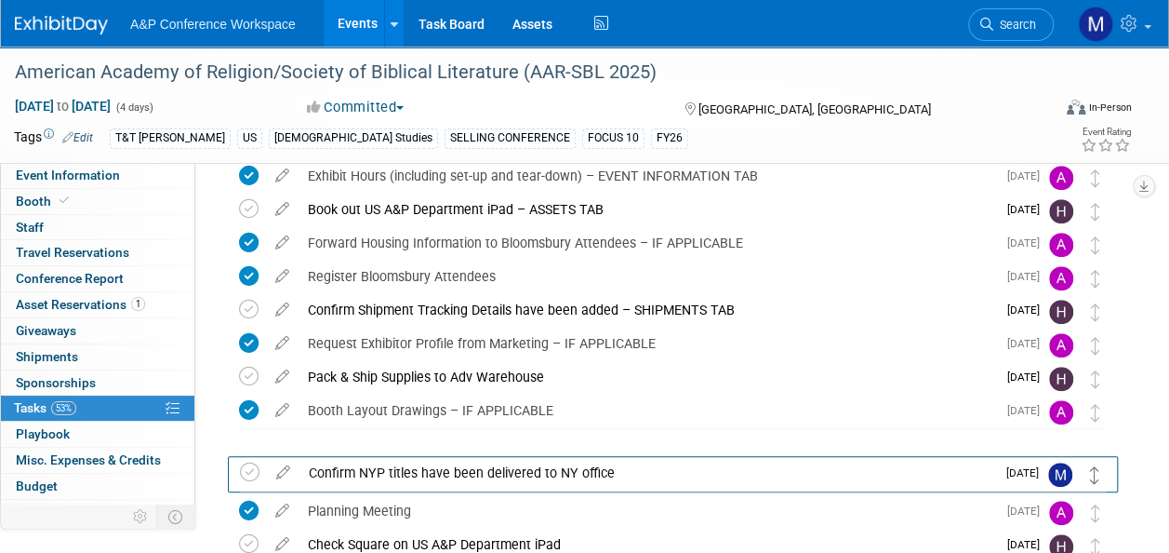
scroll to position [607, 0]
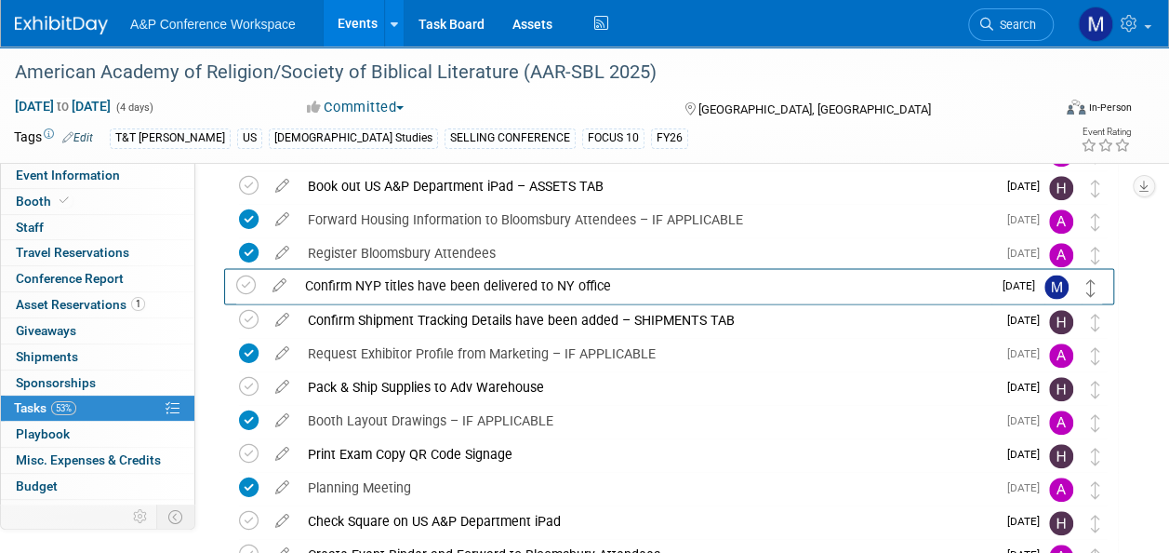
drag, startPoint x: 1098, startPoint y: 205, endPoint x: 1094, endPoint y: 296, distance: 91.2
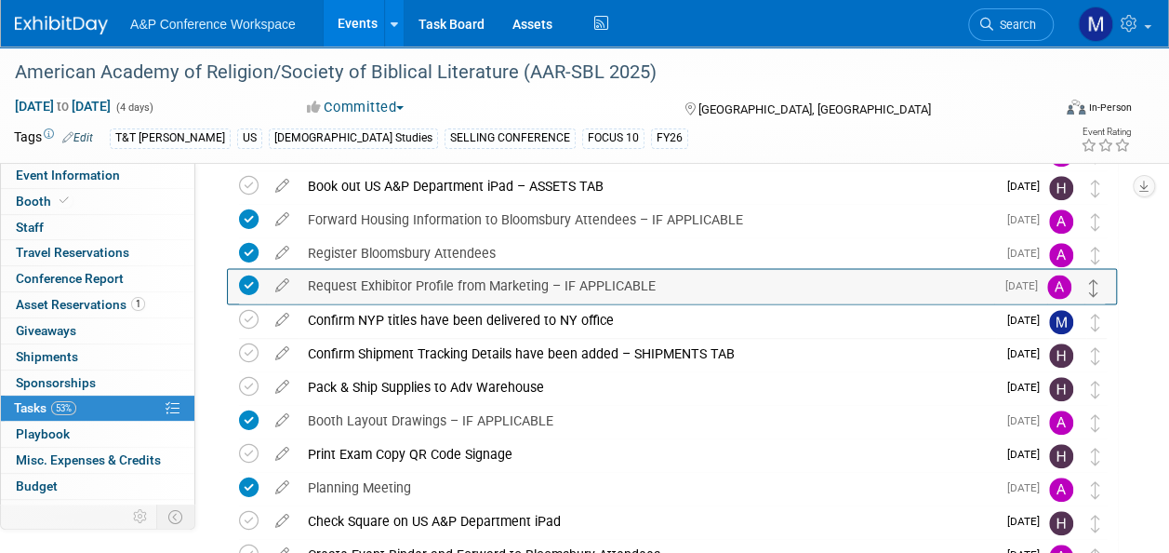
drag, startPoint x: 1097, startPoint y: 363, endPoint x: 1096, endPoint y: 294, distance: 68.8
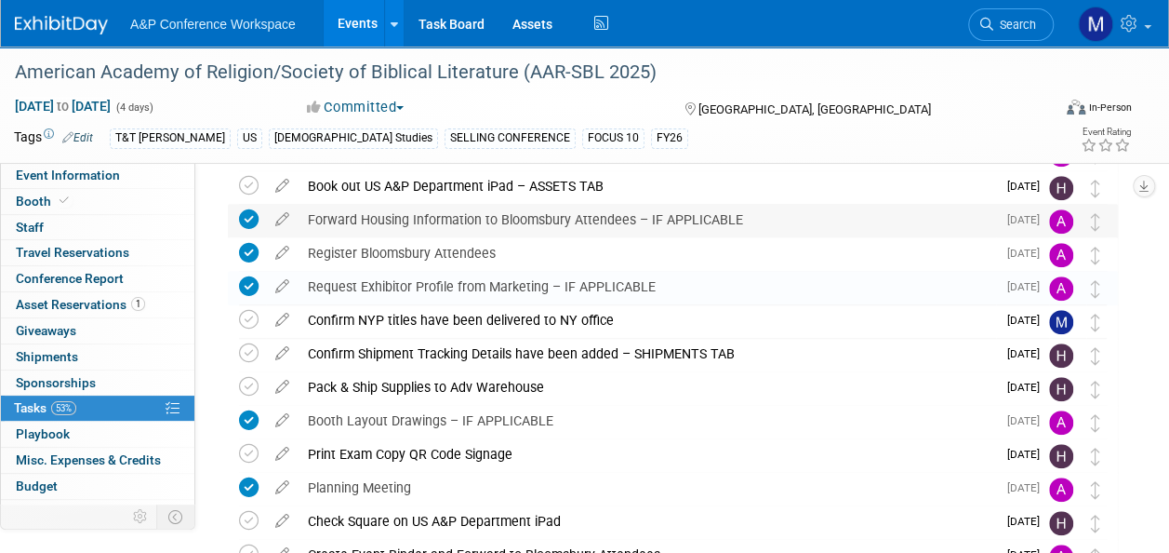
drag, startPoint x: 1096, startPoint y: 298, endPoint x: 1094, endPoint y: 234, distance: 63.3
click at [1094, 234] on div "American Academy of Religion/Society of Biblical Literature (AAR-SBL 2025) Bost…" at bounding box center [668, 237] width 899 height 1206
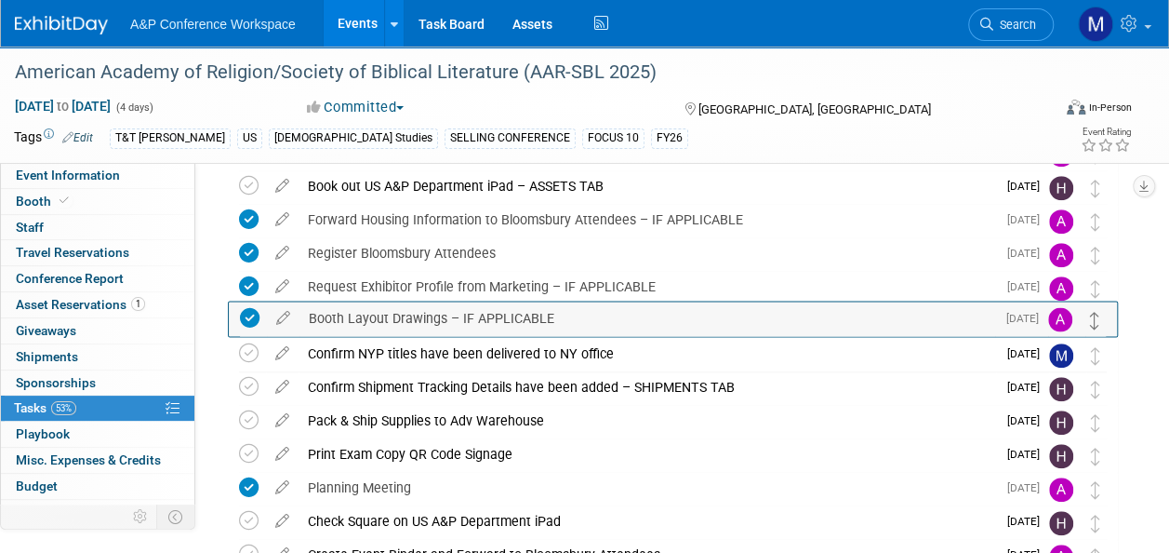
drag, startPoint x: 1096, startPoint y: 424, endPoint x: 1096, endPoint y: 322, distance: 102.3
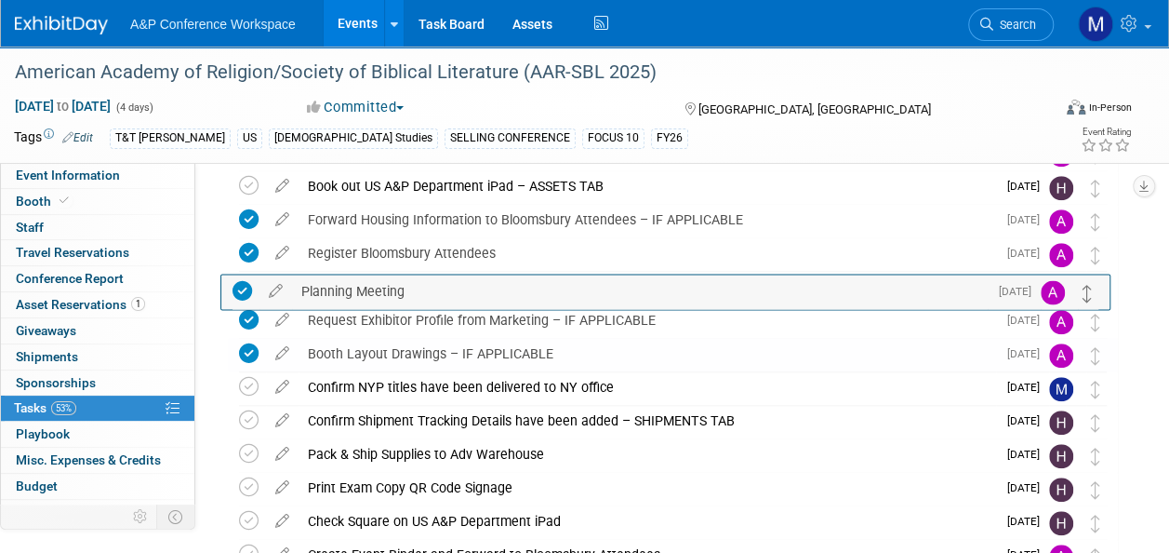
drag, startPoint x: 1099, startPoint y: 497, endPoint x: 1091, endPoint y: 300, distance: 197.3
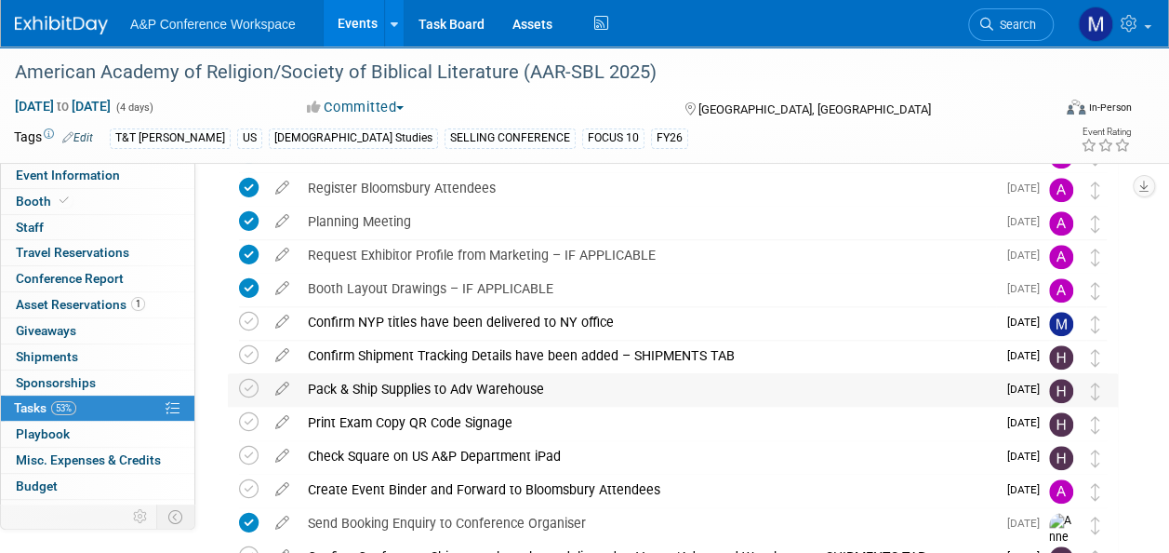
scroll to position [700, 0]
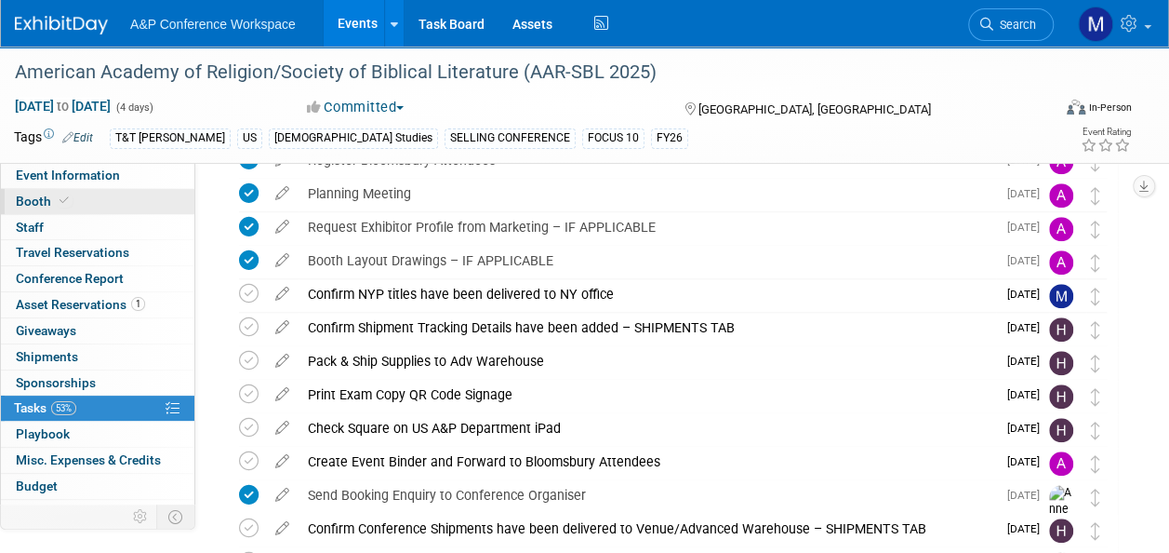
click at [91, 195] on link "Booth" at bounding box center [97, 201] width 193 height 25
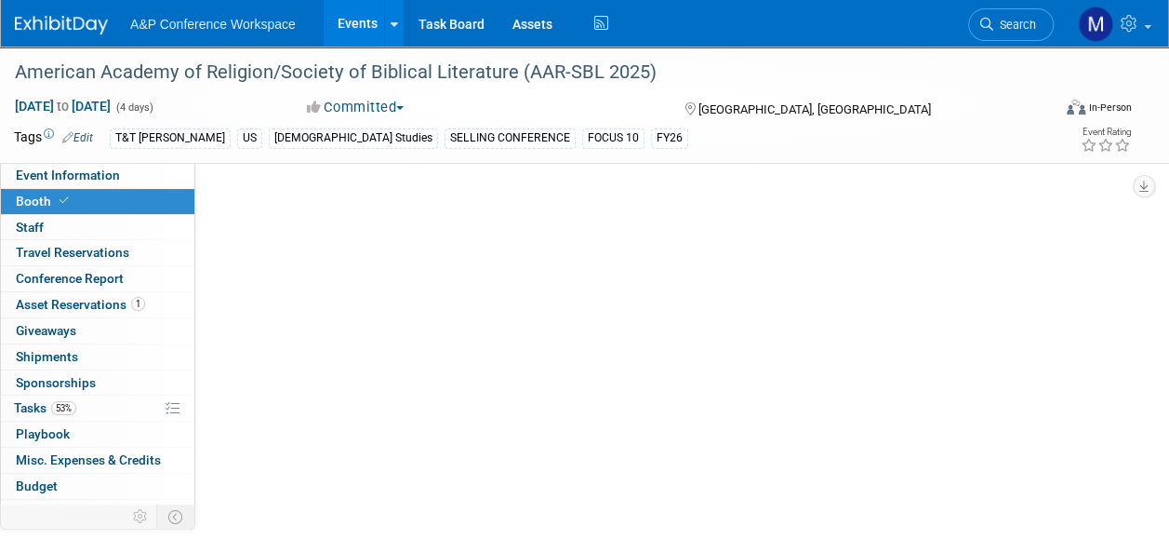
scroll to position [0, 0]
select select "CUAP"
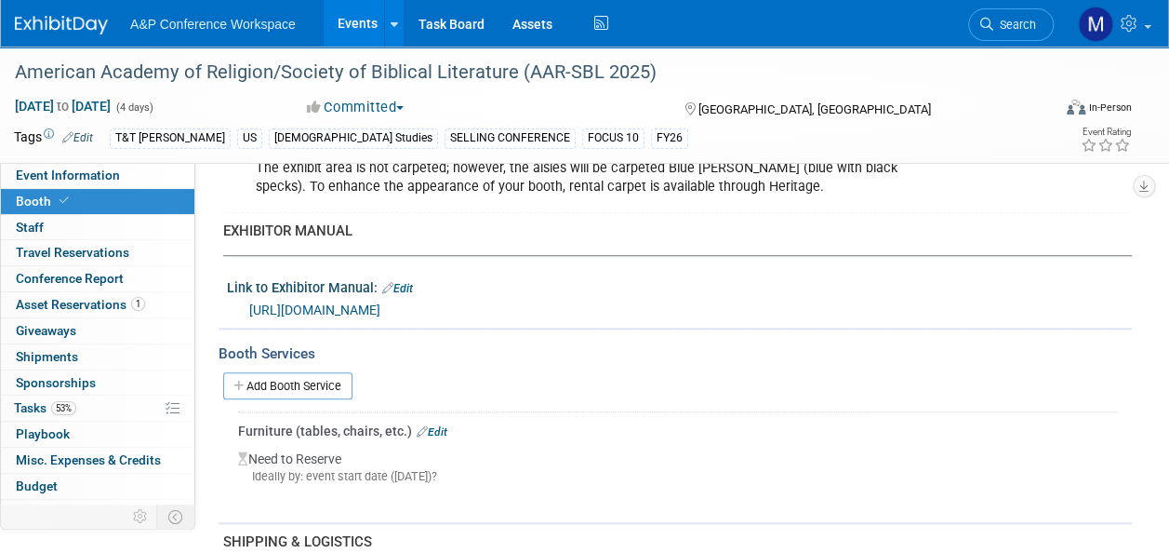
scroll to position [930, 0]
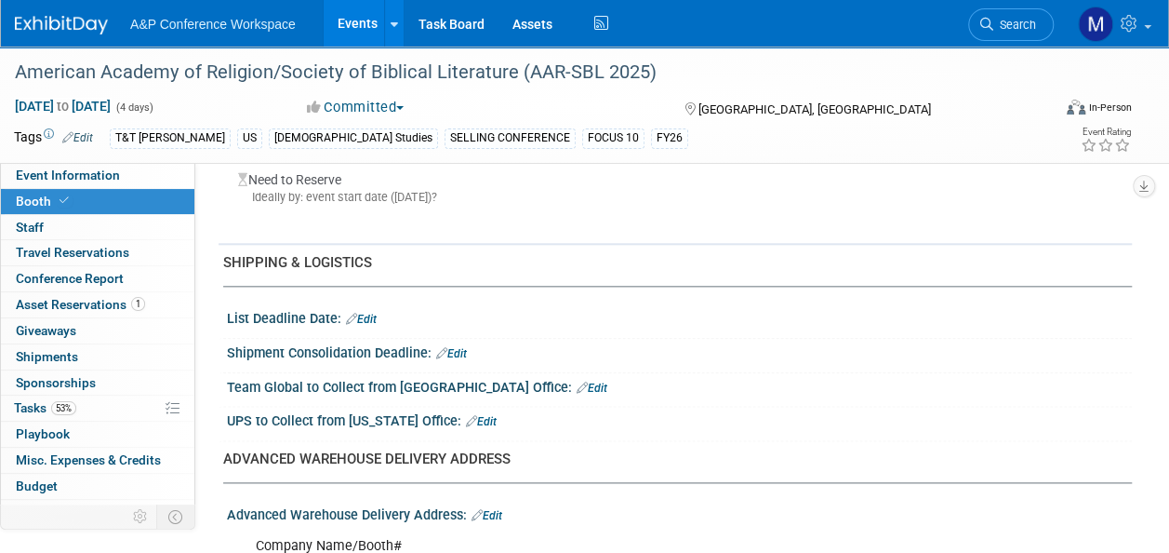
click at [455, 347] on link "Edit" at bounding box center [451, 353] width 31 height 13
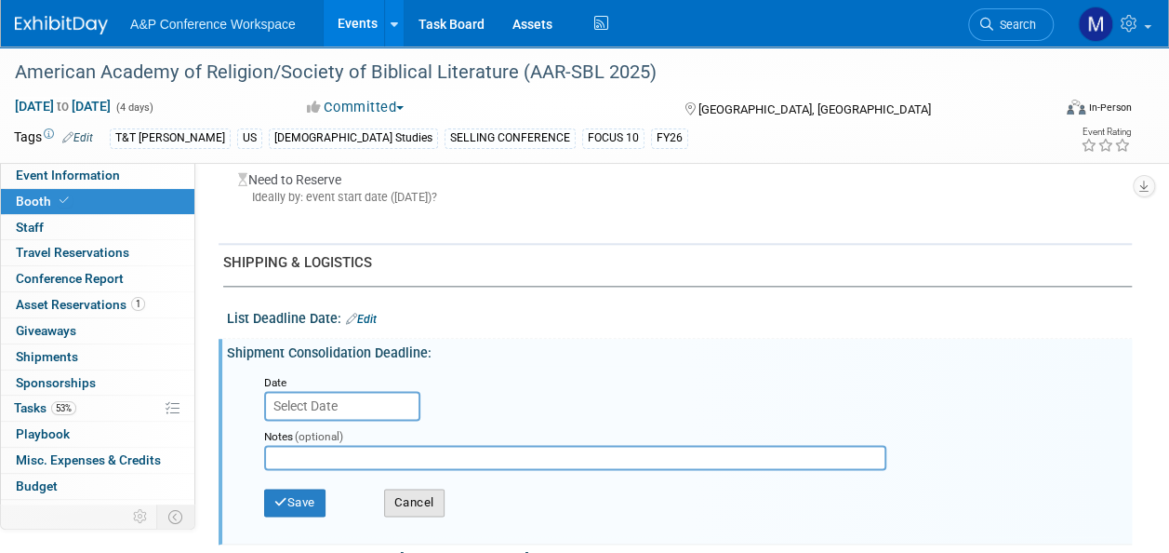
click at [411, 502] on button "Cancel" at bounding box center [414, 502] width 60 height 28
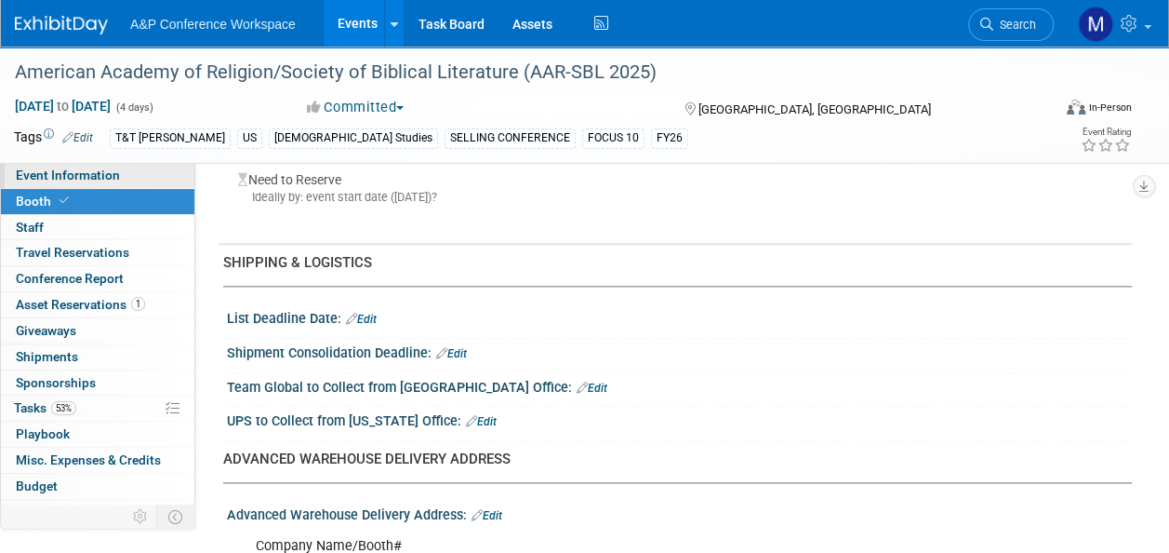
click at [76, 183] on link "Event Information" at bounding box center [97, 175] width 193 height 25
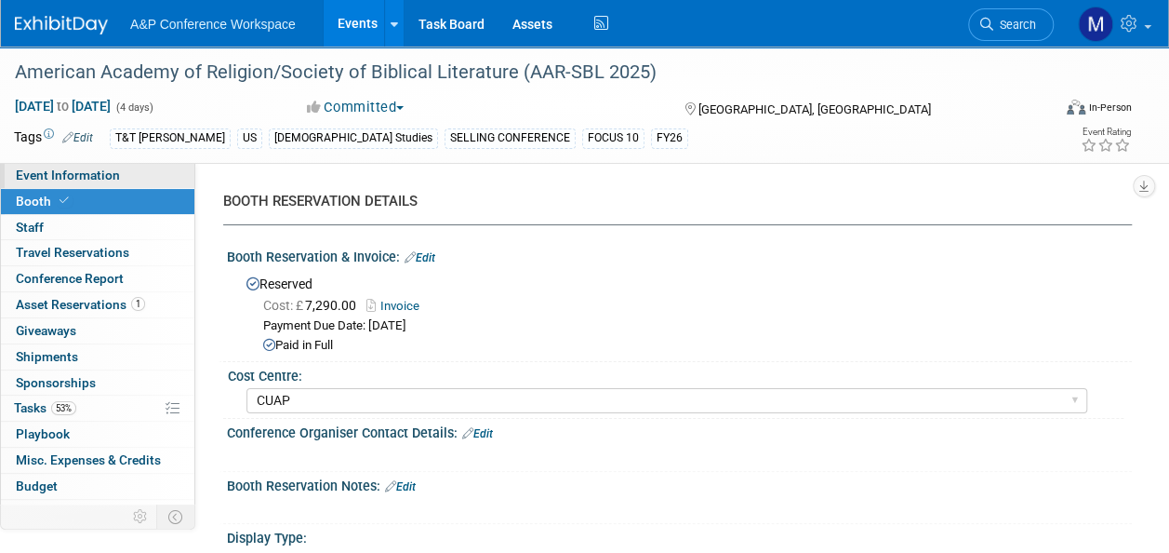
select select "Annual"
select select "Level 1"
select select "In-Person Booth"
select select "[DEMOGRAPHIC_DATA] Studies"
select select "T&T [PERSON_NAME]"
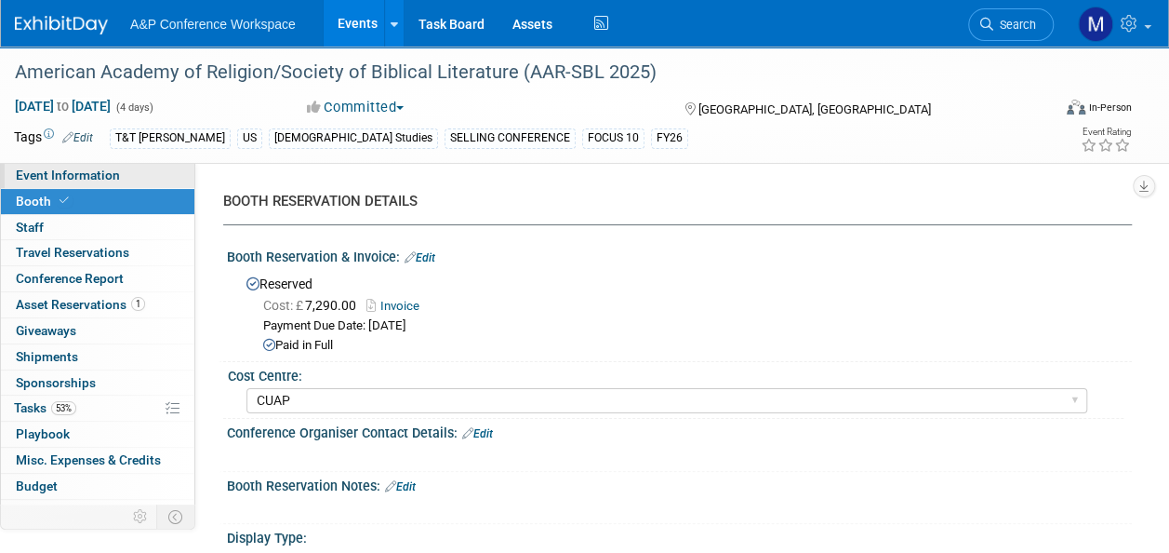
select select "[PERSON_NAME]"
select select "Networking/Commissioning"
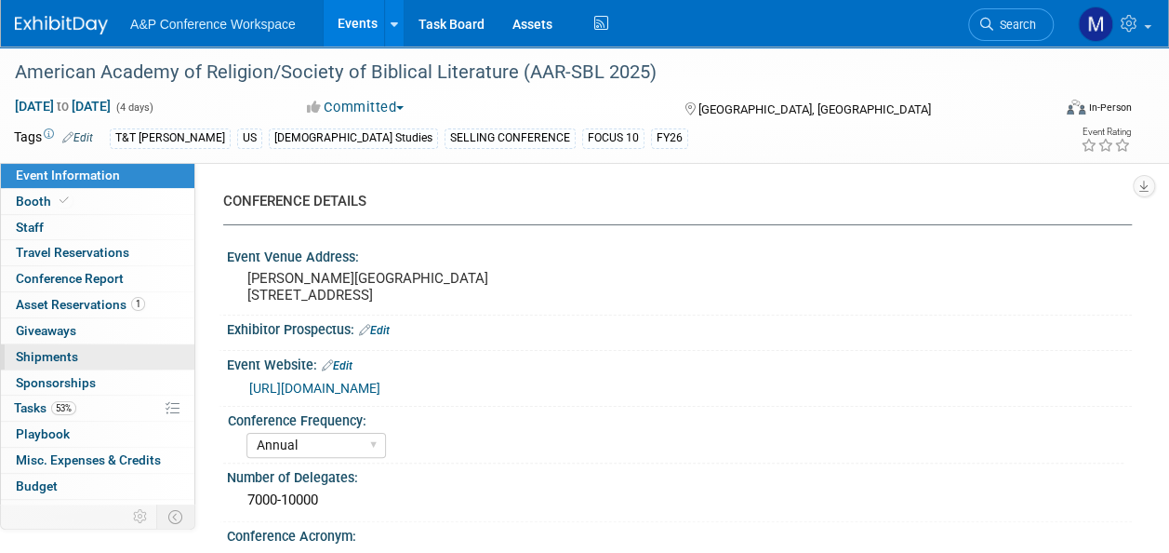
click at [94, 353] on link "0 Shipments 0" at bounding box center [97, 356] width 193 height 25
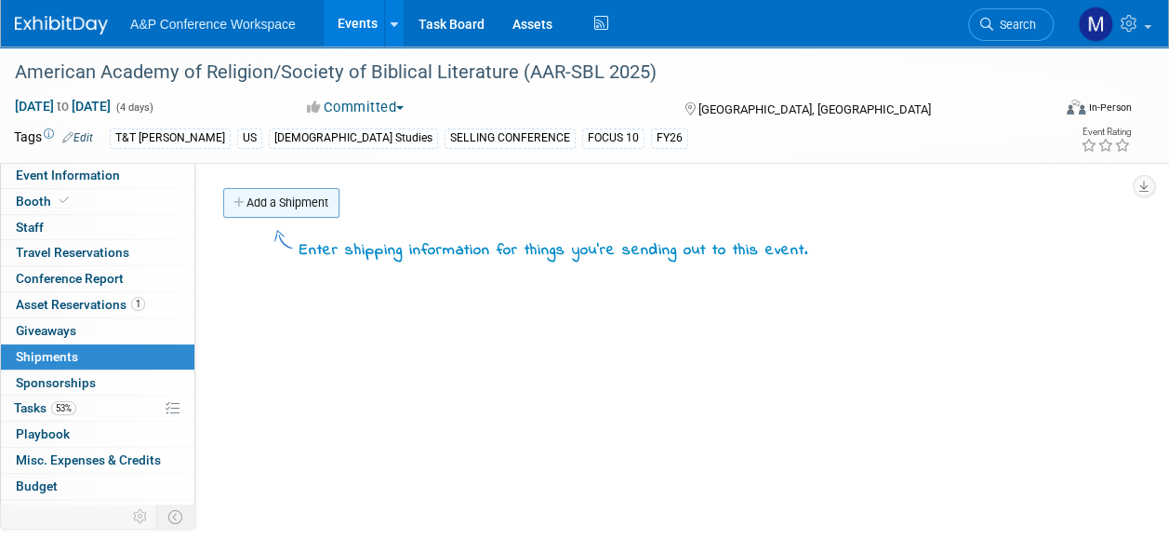
click at [268, 205] on link "Add a Shipment" at bounding box center [281, 203] width 116 height 30
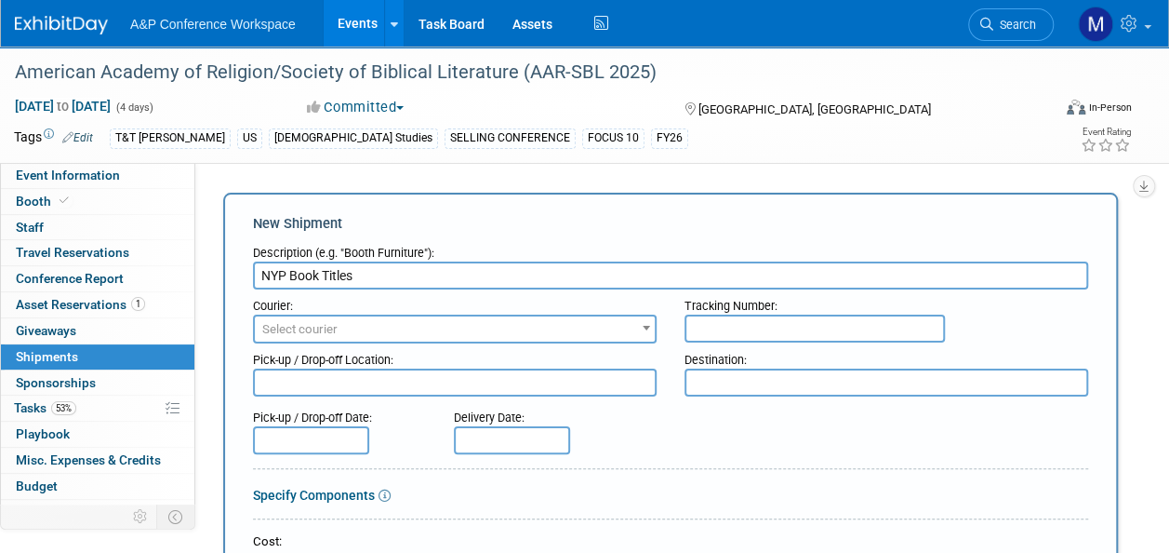
type input "NYP Book Titles"
click at [348, 323] on span "Select courier" at bounding box center [455, 329] width 400 height 26
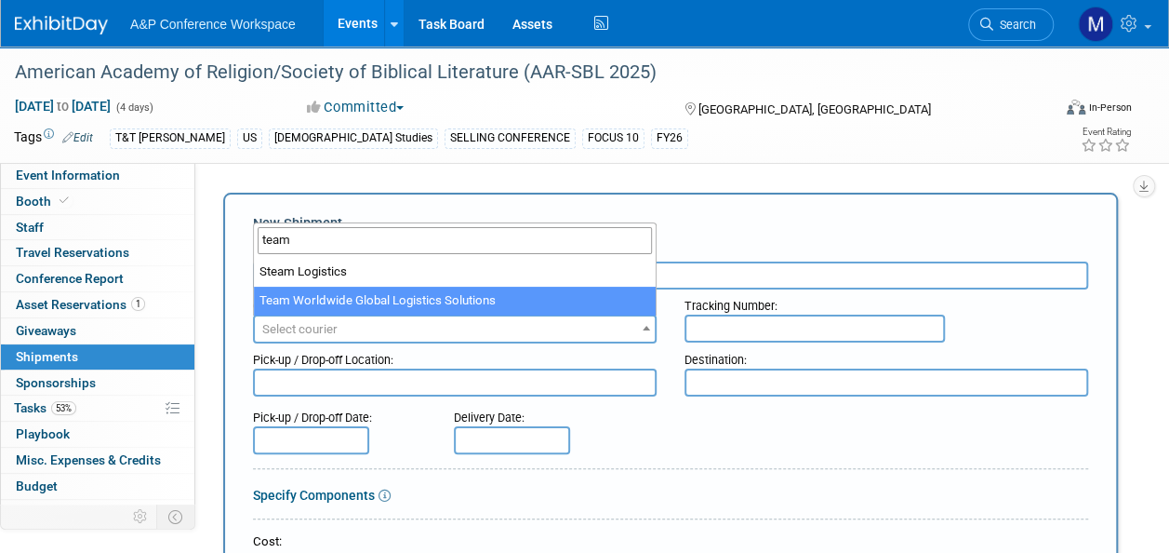
type input "team"
select select "569"
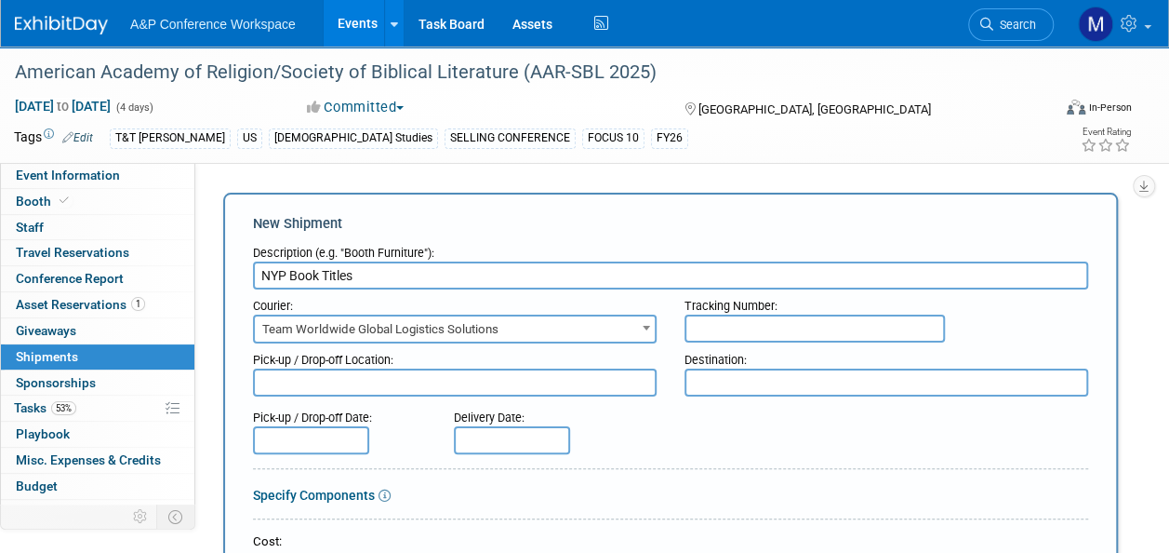
click at [450, 385] on textarea at bounding box center [455, 382] width 404 height 28
type textarea "Hachette UK"
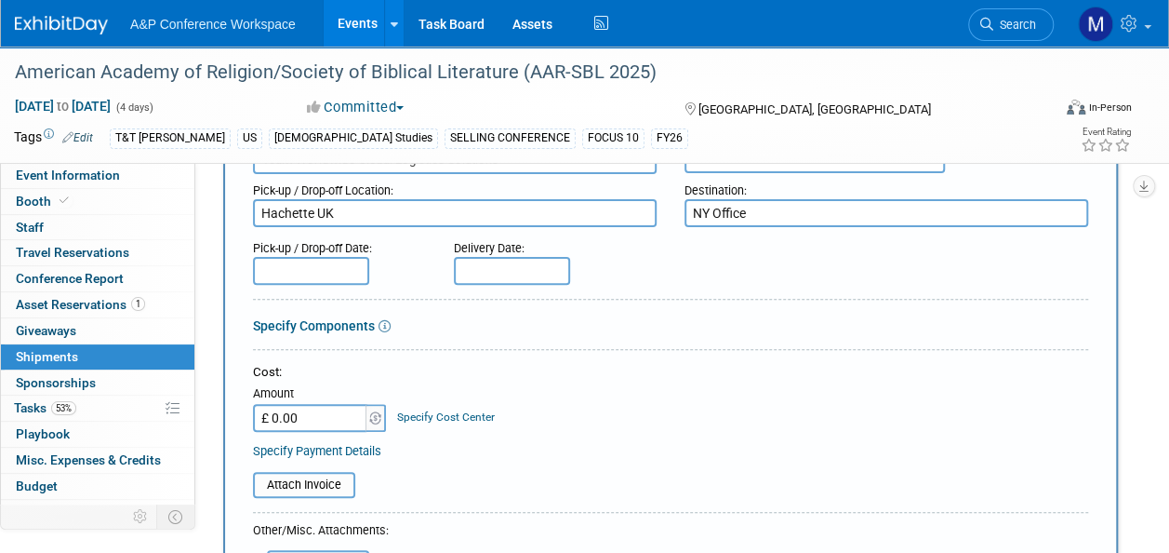
scroll to position [186, 0]
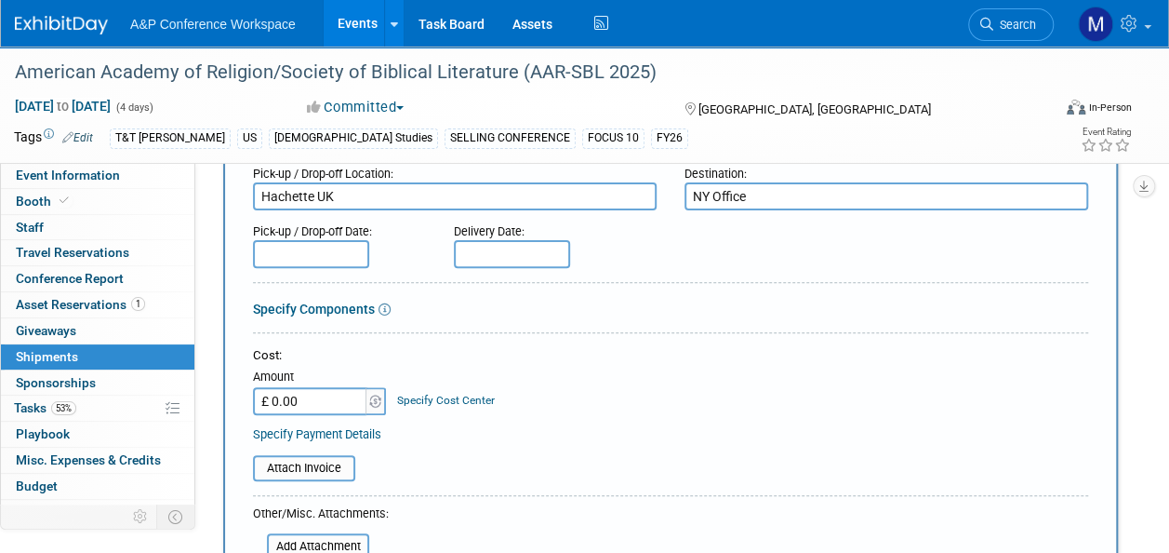
type textarea "NY Office"
click at [340, 255] on input "text" at bounding box center [311, 254] width 116 height 28
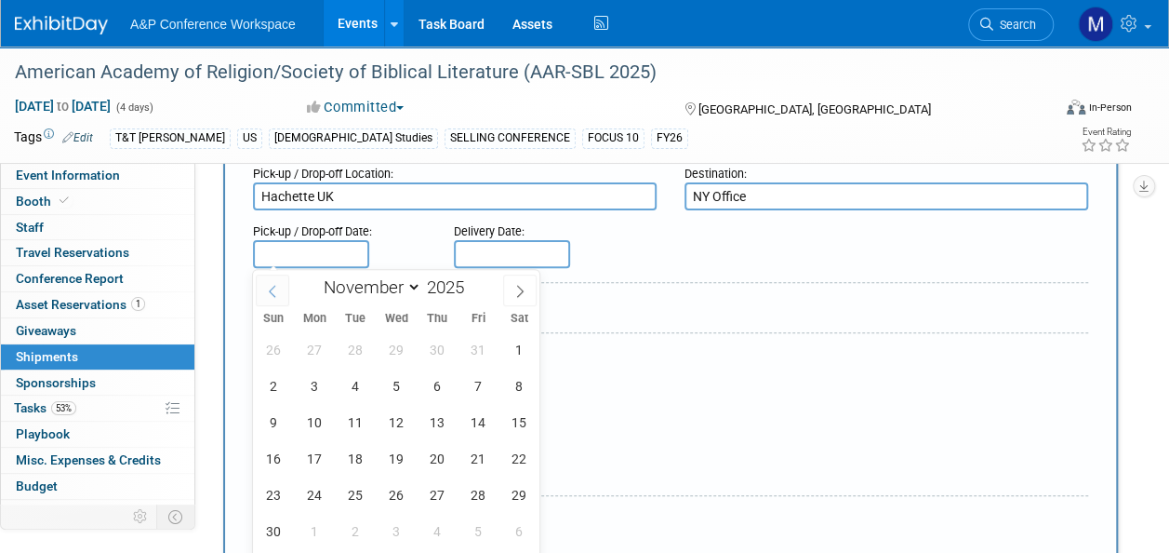
click at [275, 292] on icon at bounding box center [272, 291] width 13 height 13
select select "9"
click at [471, 451] on span "24" at bounding box center [477, 458] width 36 height 36
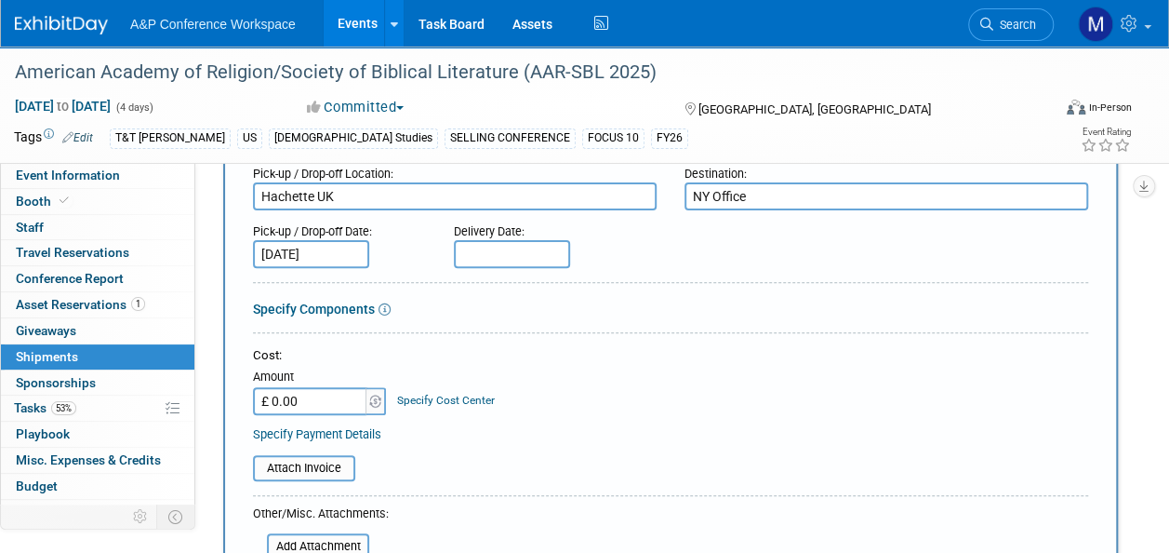
click at [340, 257] on input "Oct 24, 2025" at bounding box center [311, 254] width 116 height 28
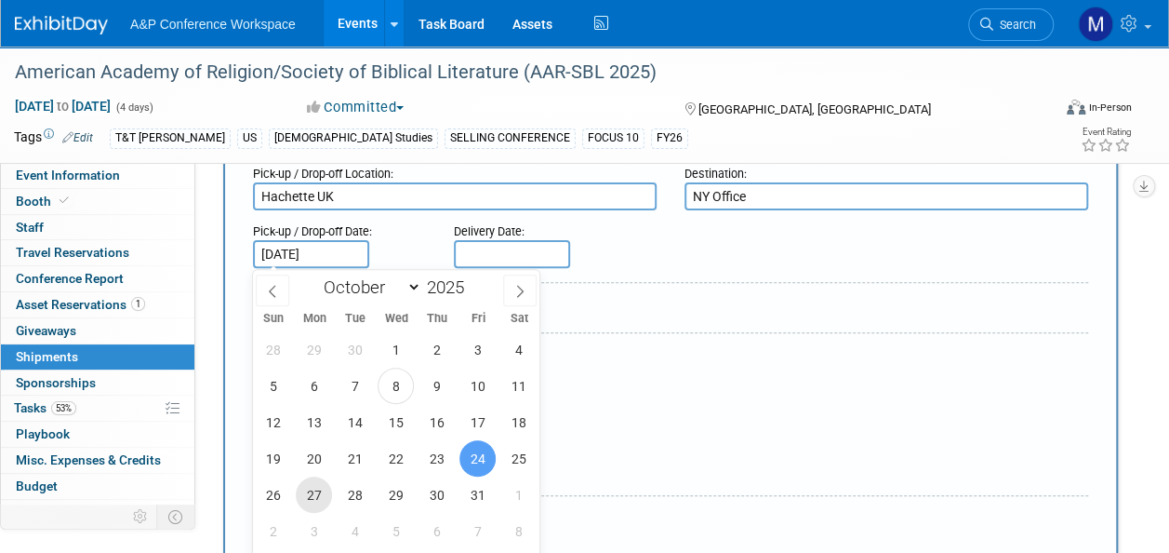
click at [313, 499] on span "27" at bounding box center [314, 494] width 36 height 36
type input "Oct 27, 2025"
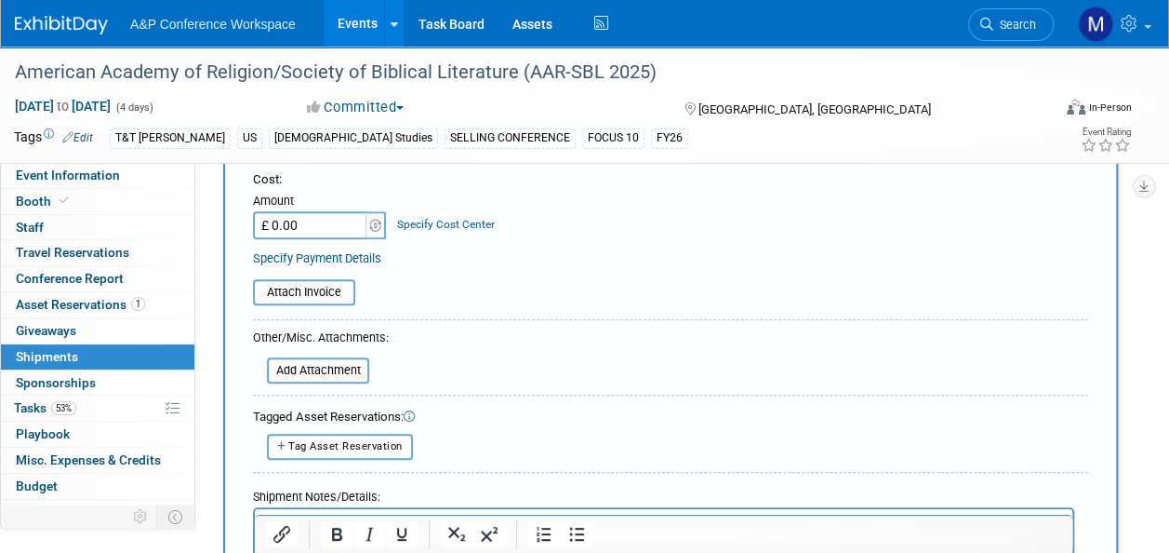
scroll to position [372, 0]
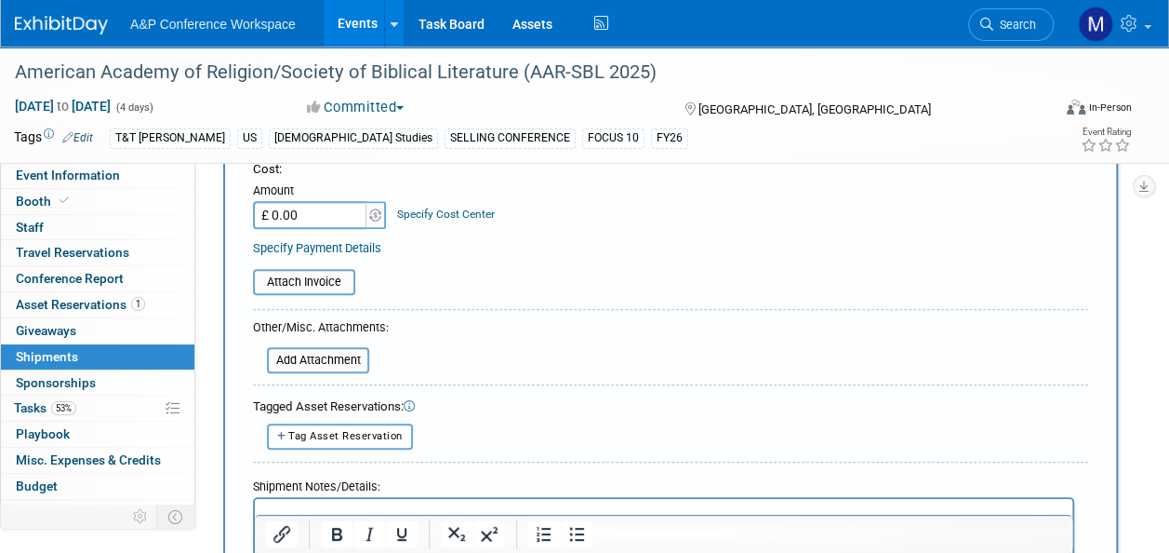
click at [439, 512] on p "Rich Text Area. Press ALT-0 for help." at bounding box center [664, 514] width 796 height 19
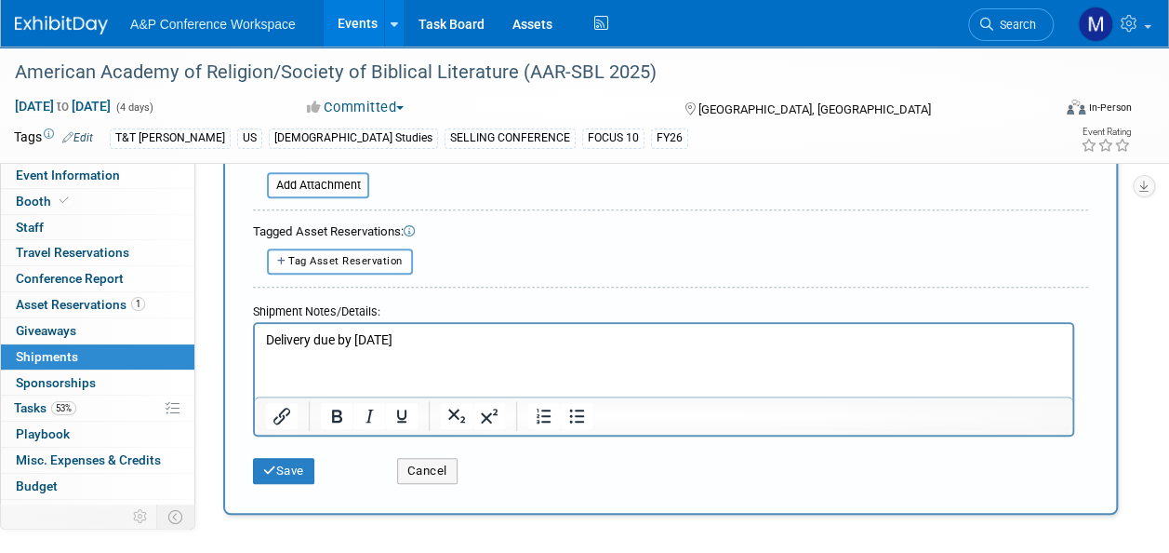
scroll to position [651, 0]
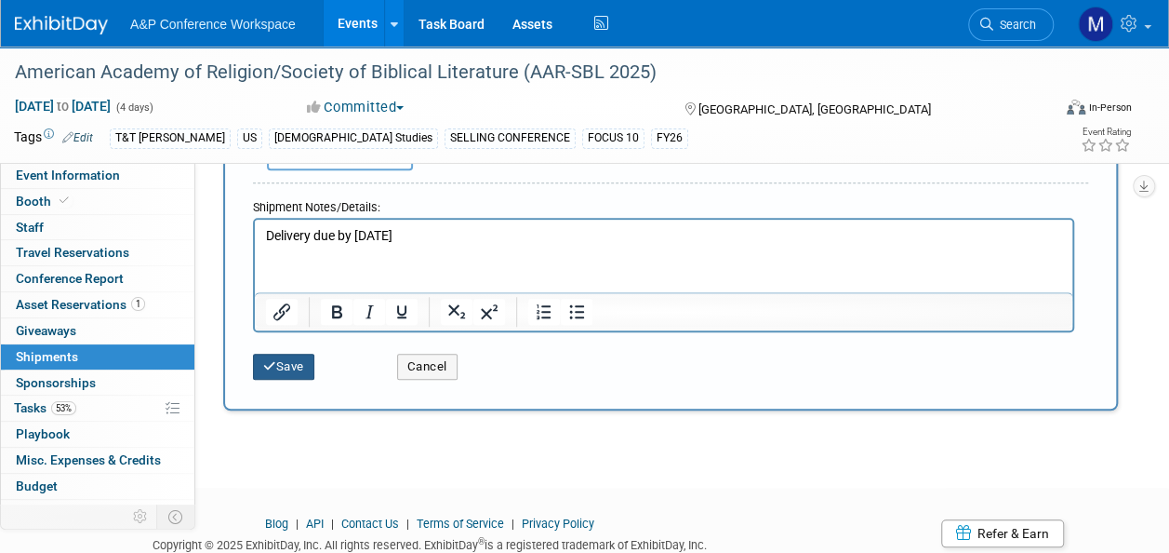
click at [302, 365] on button "Save" at bounding box center [283, 366] width 61 height 26
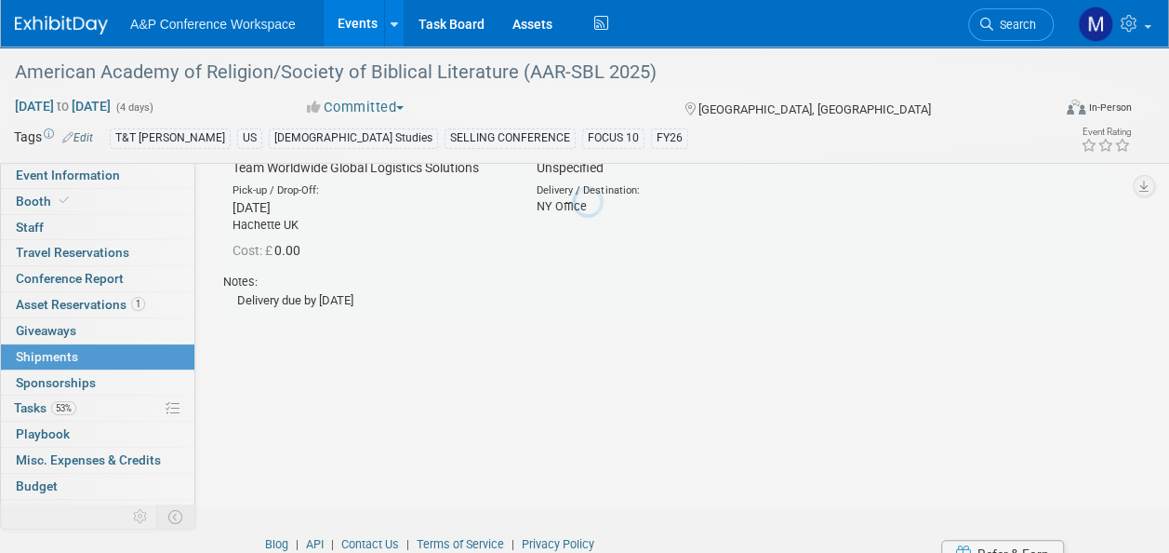
scroll to position [41, 0]
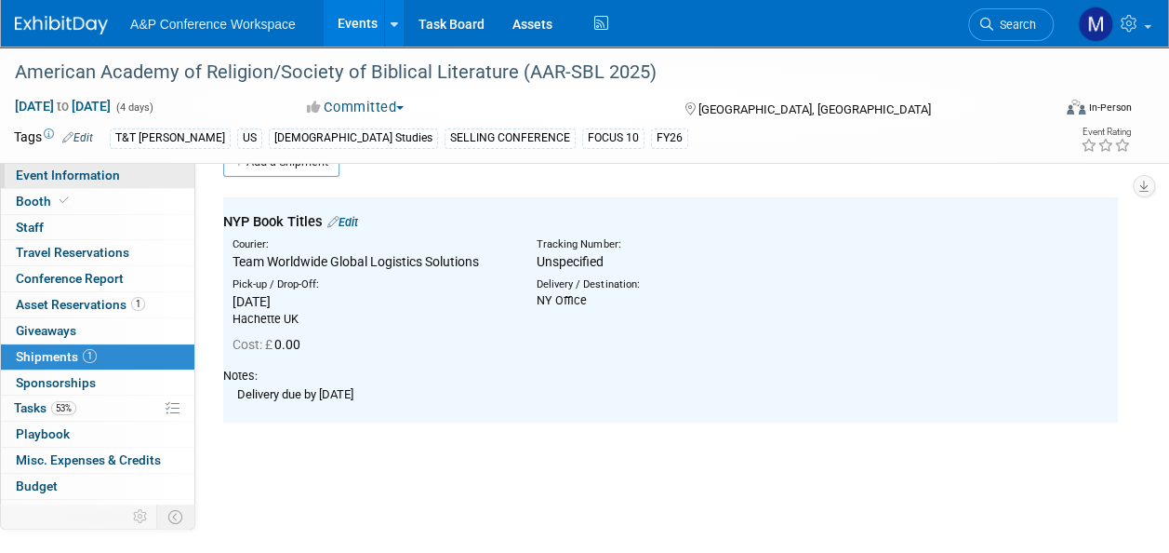
click at [134, 178] on link "Event Information" at bounding box center [97, 175] width 193 height 25
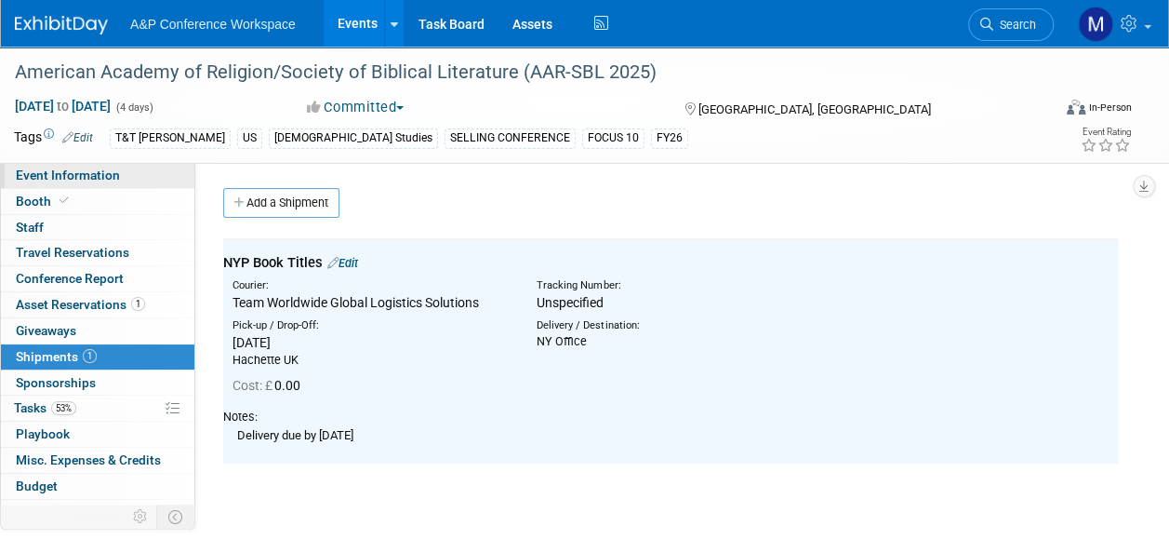
select select "Annual"
select select "Level 1"
select select "In-Person Booth"
select select "[DEMOGRAPHIC_DATA] Studies"
select select "T&T [PERSON_NAME]"
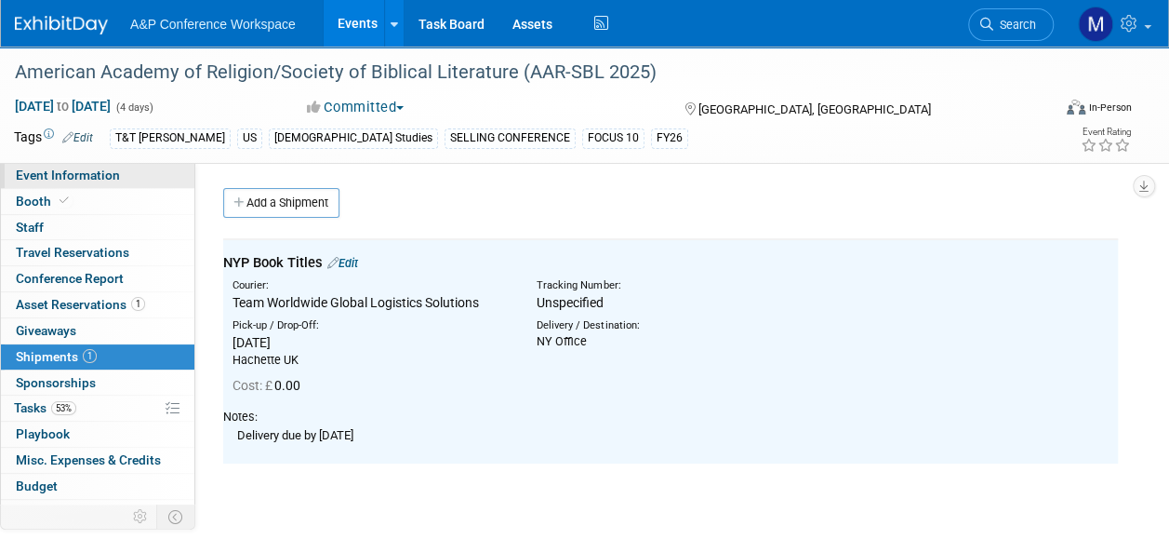
select select "[PERSON_NAME]"
select select "Networking/Commissioning"
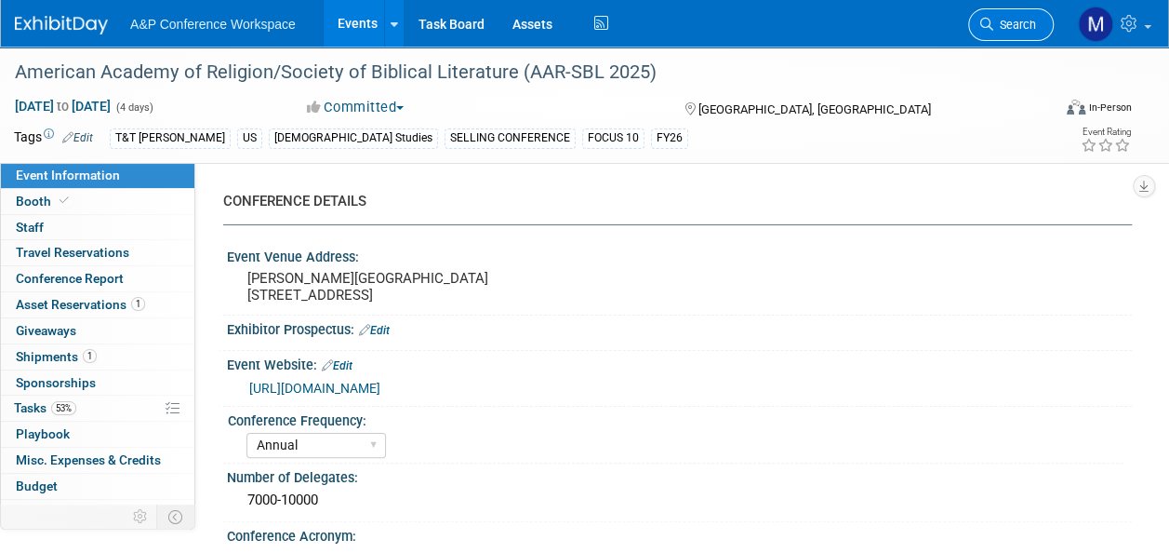
click at [1032, 30] on span "Search" at bounding box center [1014, 25] width 43 height 14
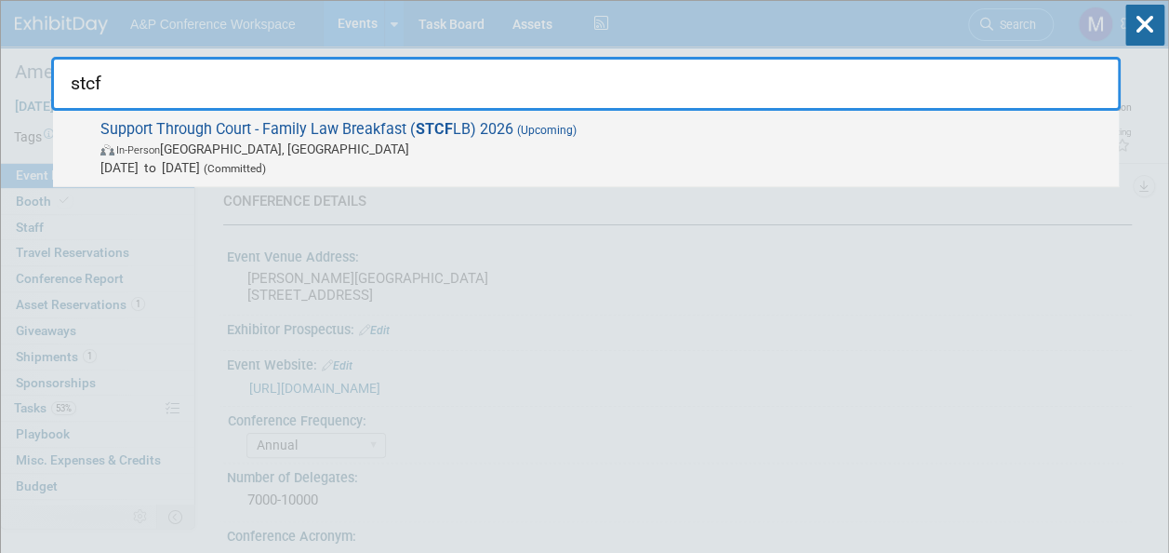
type input "stcf"
click at [385, 126] on span "Support Through Court - Family Law Breakfast ( STCF LB) 2026 (Upcoming) In-Pers…" at bounding box center [602, 148] width 1015 height 57
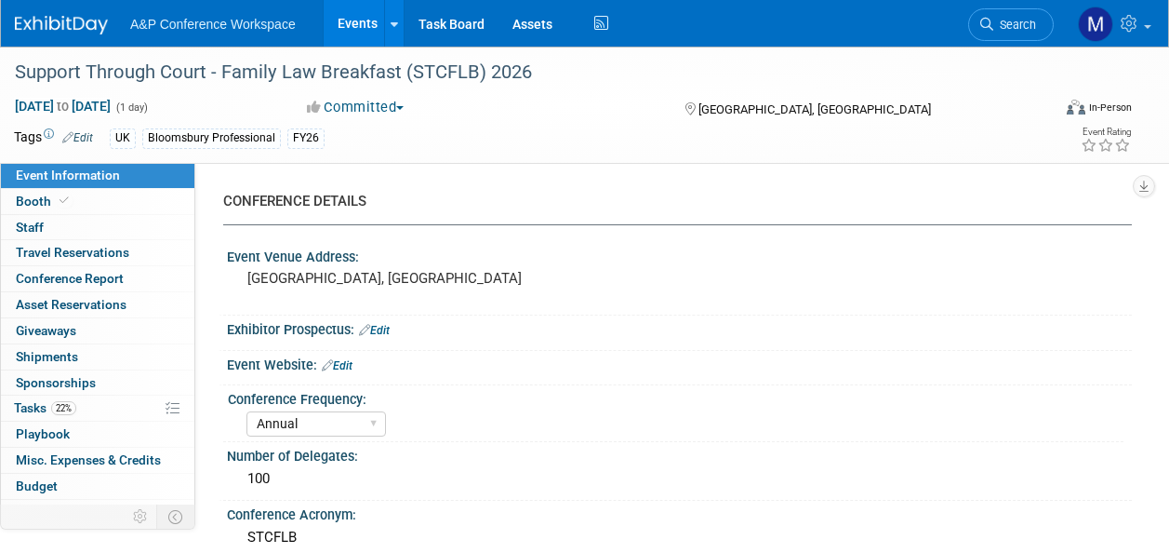
select select "Annual"
select select "Level 2"
select select "In-Person Booth"
select select "Law"
select select "Bloomsbury Professional"
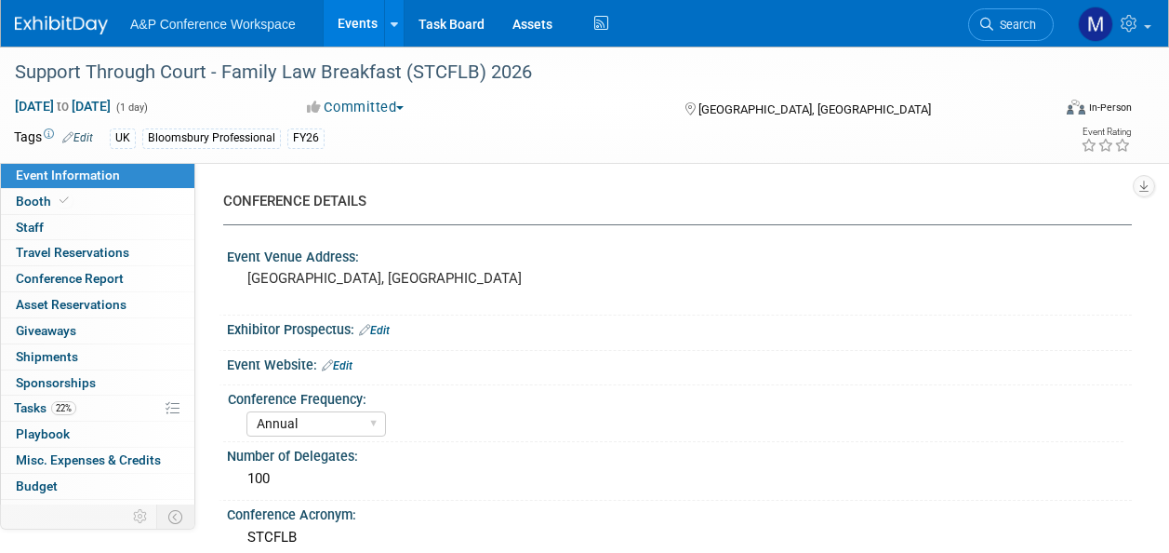
select select "[PERSON_NAME]"
select select "Networking/Commissioning"
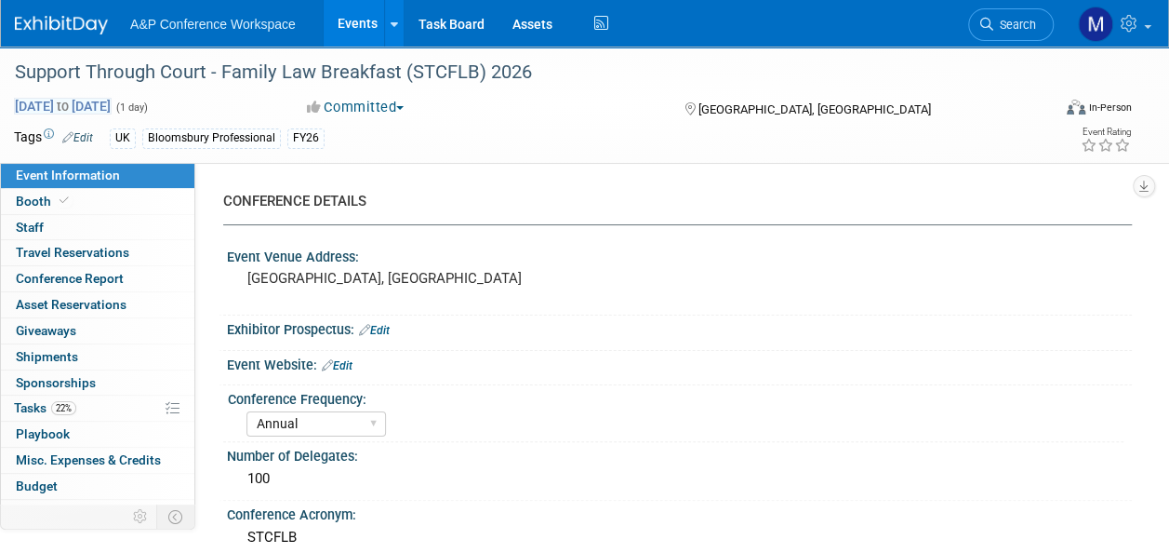
click at [89, 102] on span "[DATE] to [DATE]" at bounding box center [63, 106] width 98 height 17
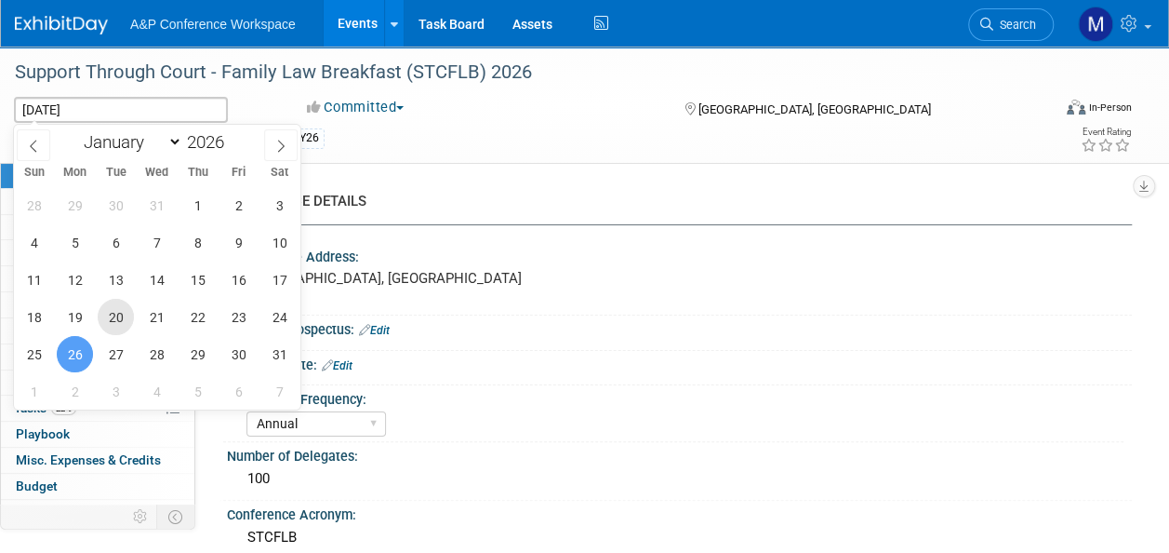
click at [127, 316] on span "20" at bounding box center [116, 317] width 36 height 36
type input "[DATE]"
click at [127, 316] on span "20" at bounding box center [116, 317] width 36 height 36
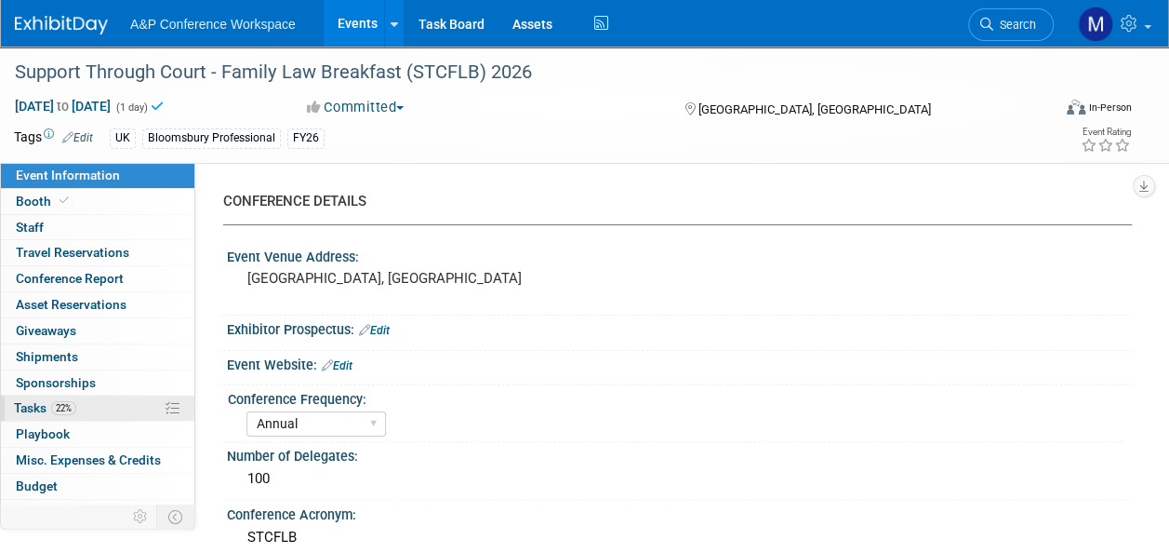
click at [112, 406] on link "22% Tasks 22%" at bounding box center [97, 407] width 193 height 25
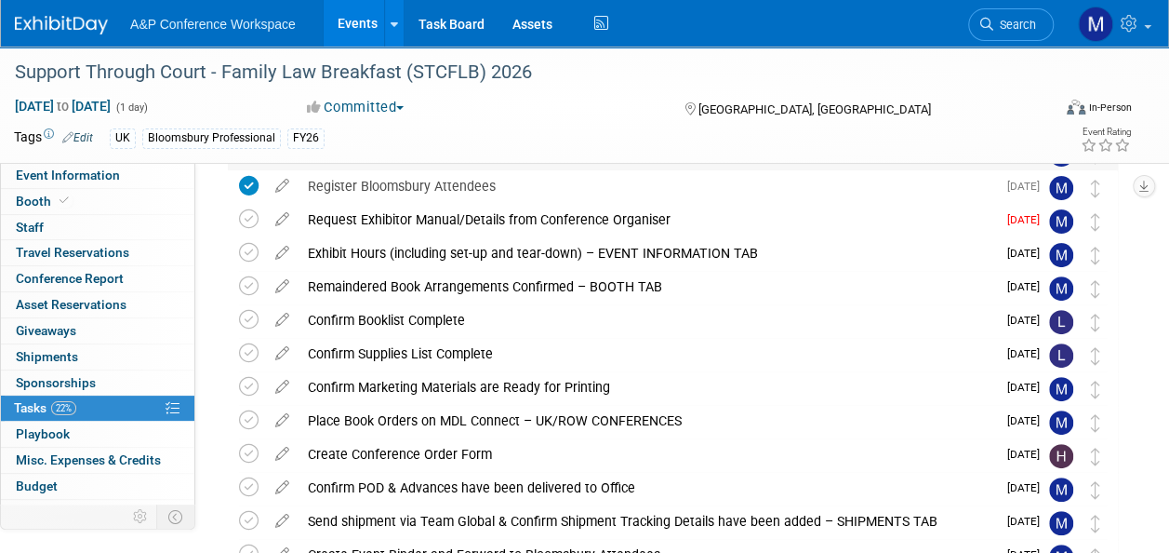
scroll to position [186, 0]
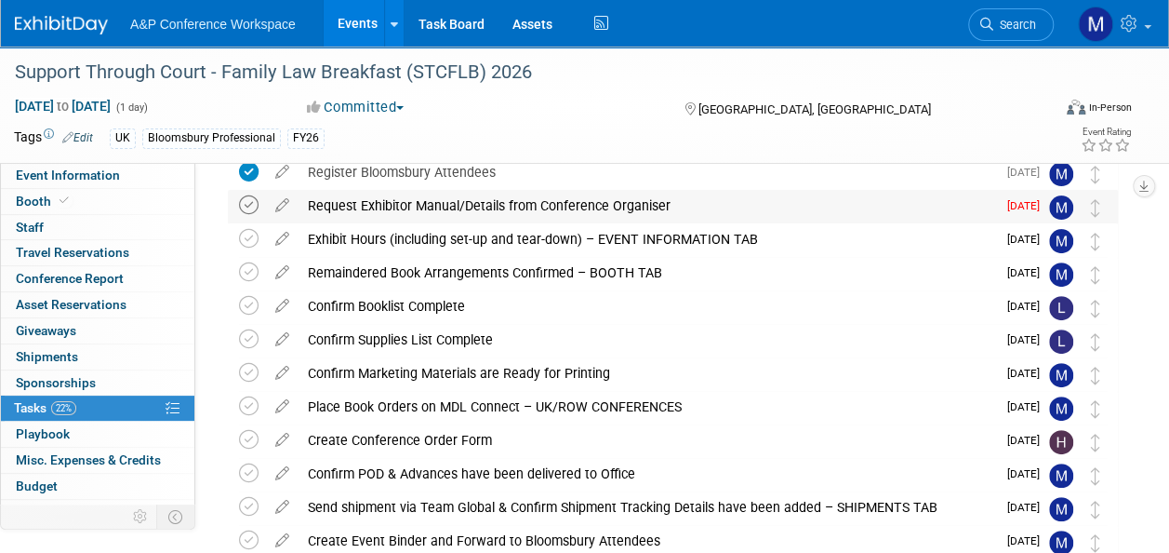
click at [257, 205] on icon at bounding box center [249, 205] width 20 height 20
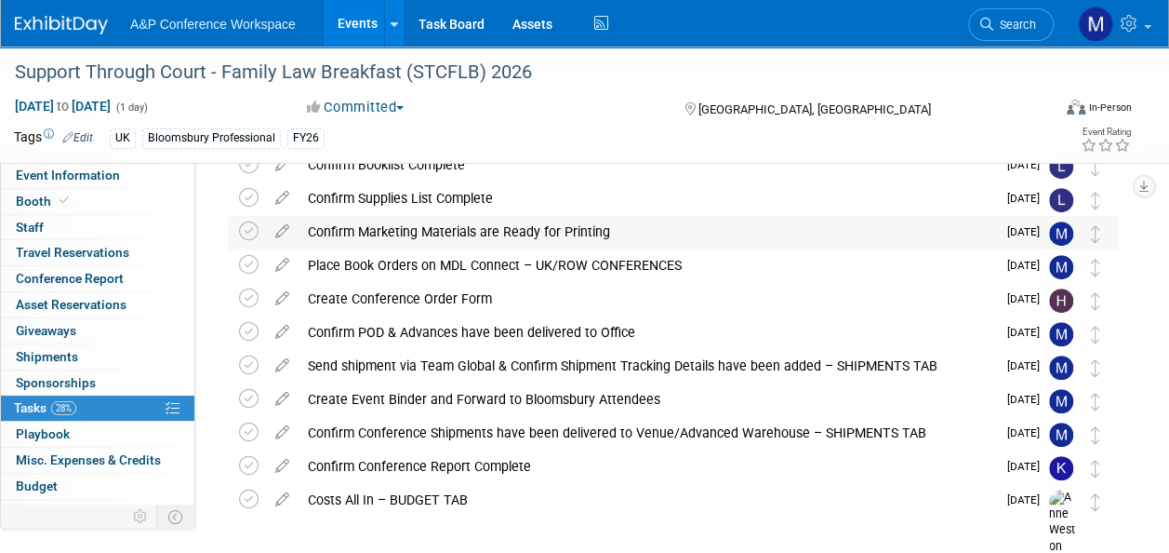
scroll to position [372, 0]
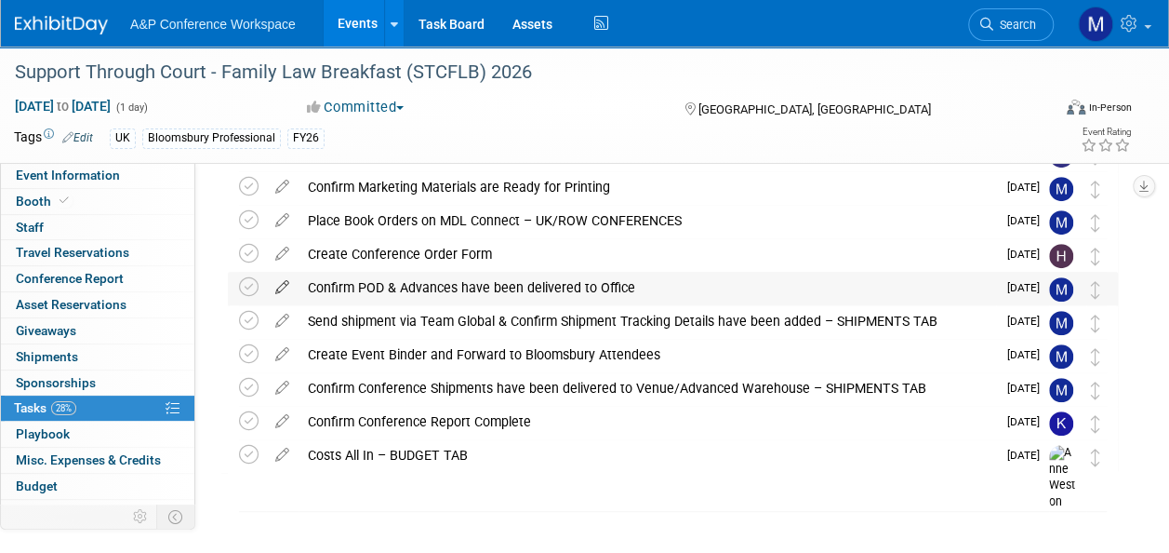
click at [285, 286] on icon at bounding box center [282, 283] width 33 height 23
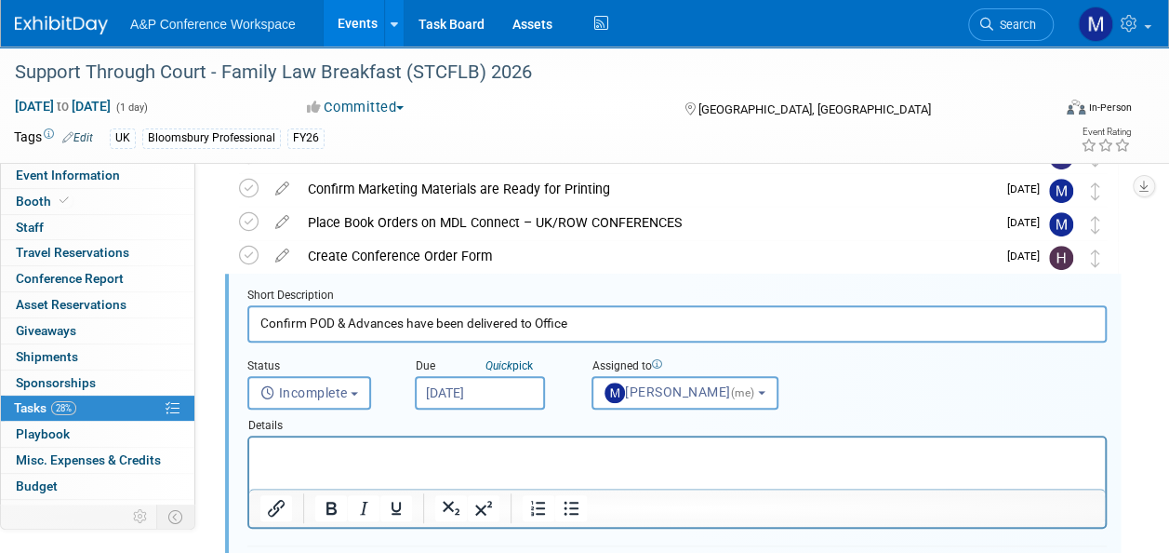
scroll to position [0, 0]
click at [323, 456] on p "Rich Text Area. Press ALT-0 for help." at bounding box center [677, 454] width 834 height 18
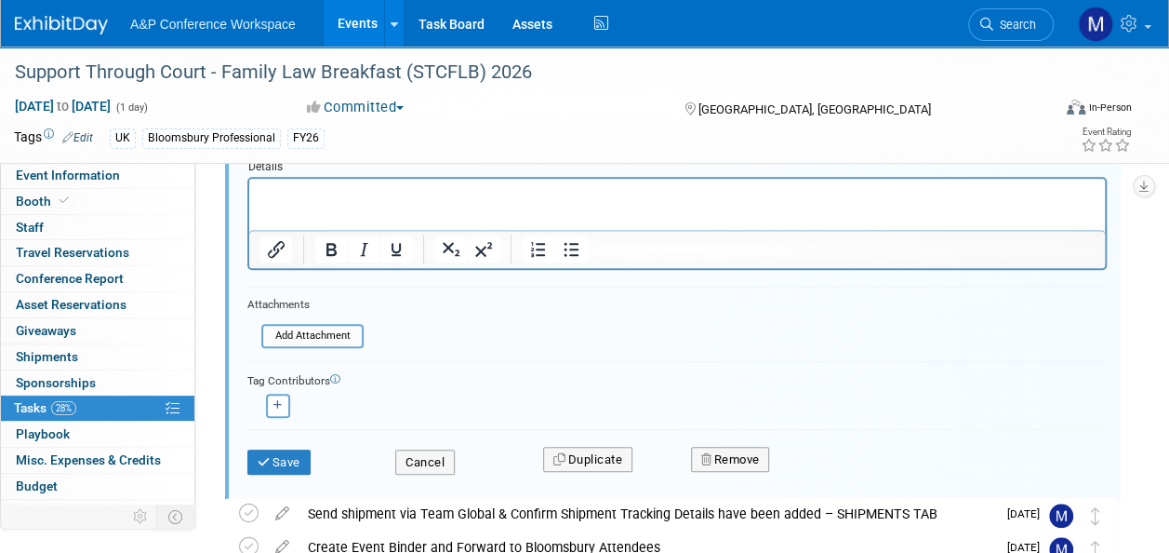
scroll to position [649, 0]
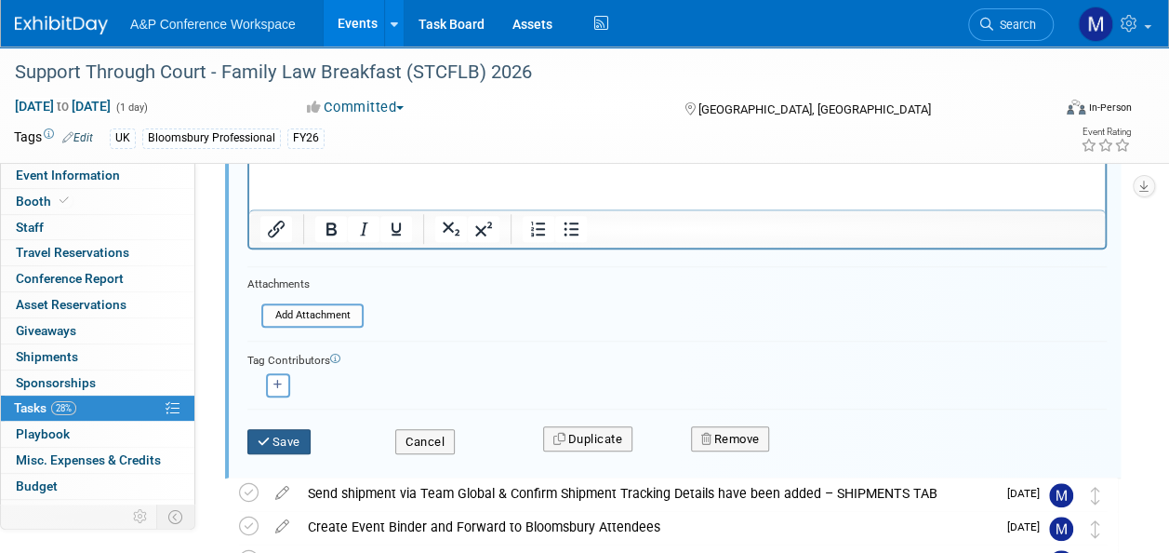
click at [303, 438] on button "Save" at bounding box center [278, 442] width 63 height 26
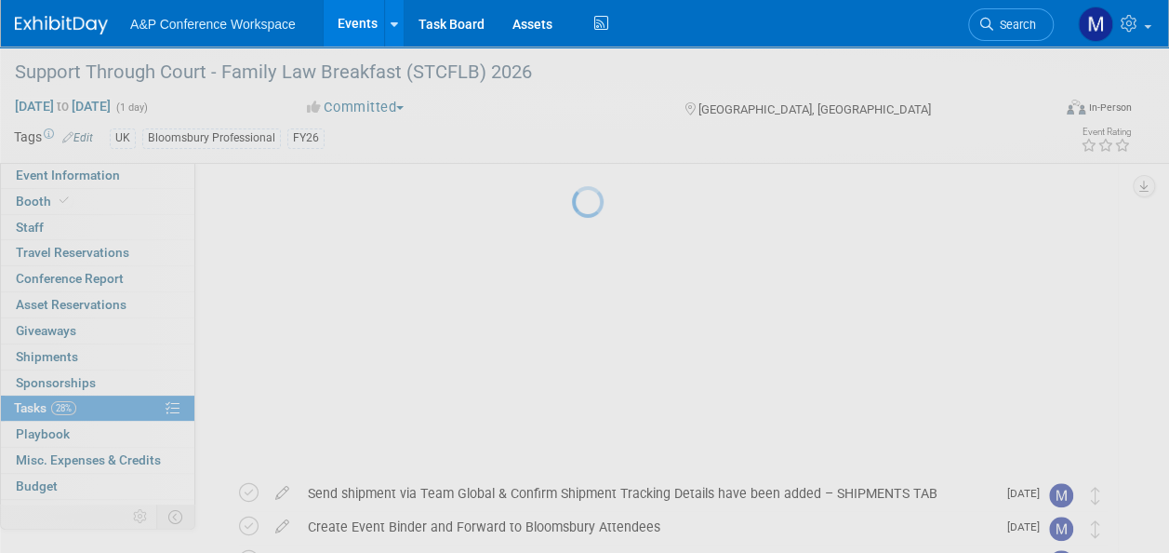
scroll to position [405, 0]
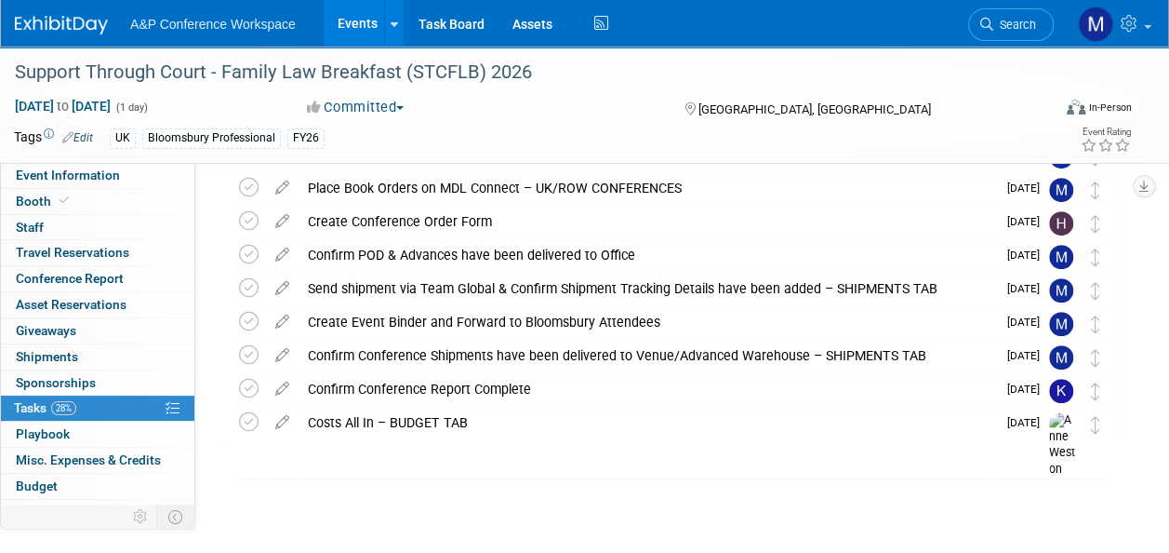
click at [119, 203] on link "Booth" at bounding box center [97, 201] width 193 height 25
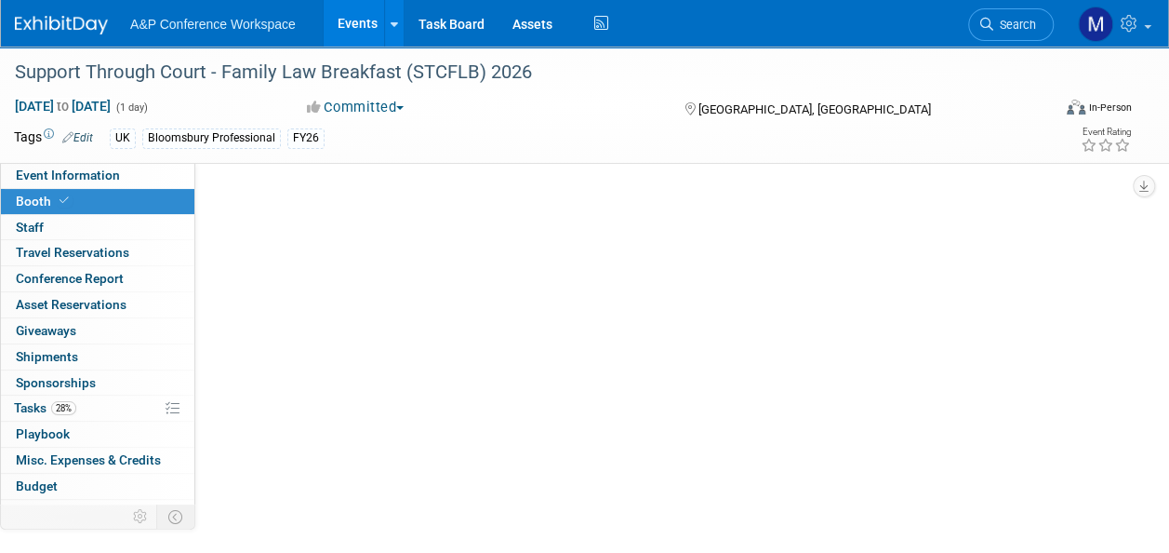
scroll to position [0, 0]
select select "BPTL"
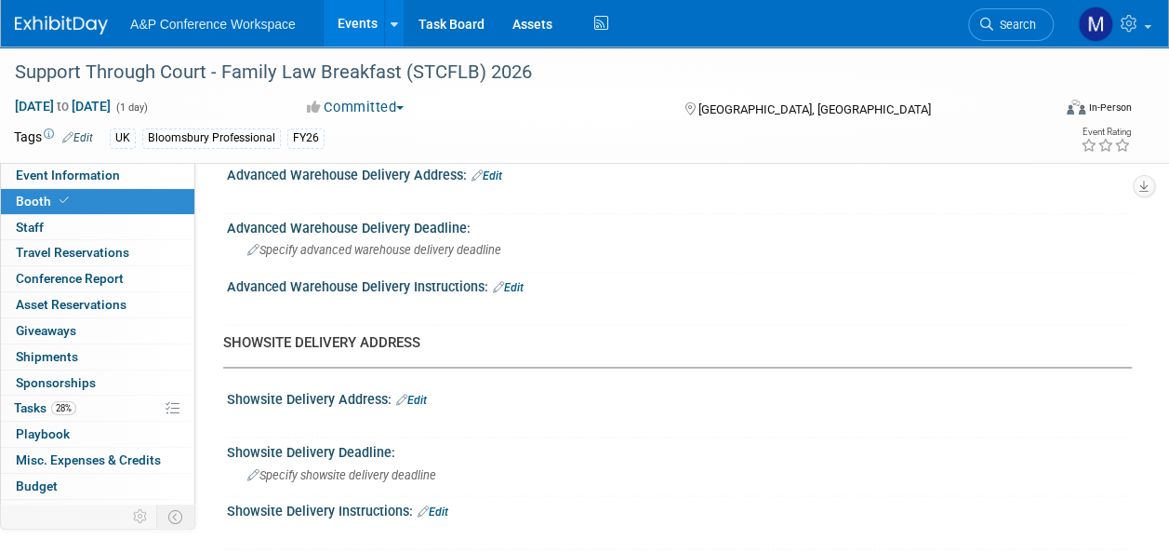
scroll to position [1395, 0]
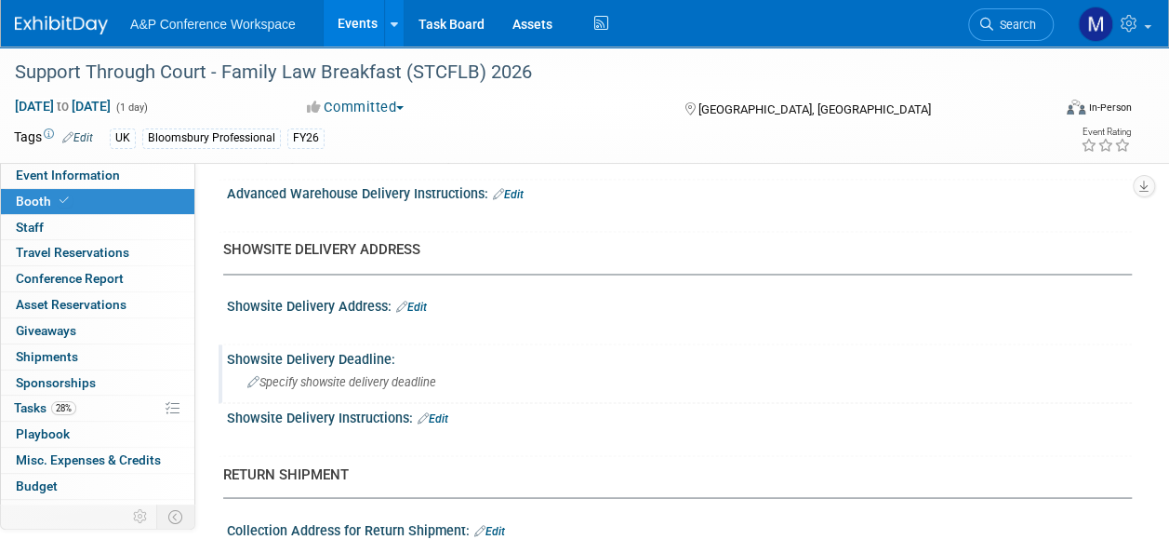
click at [385, 374] on span "Specify showsite delivery deadline" at bounding box center [341, 381] width 189 height 14
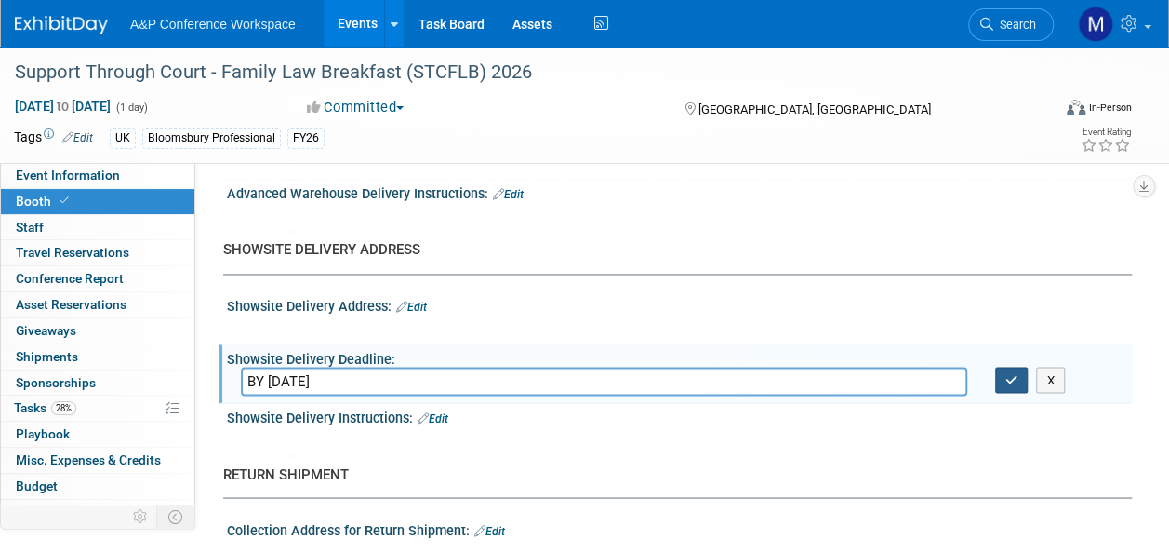
type input "BY 19th Jan 2026"
click at [1015, 374] on icon "button" at bounding box center [1012, 379] width 13 height 12
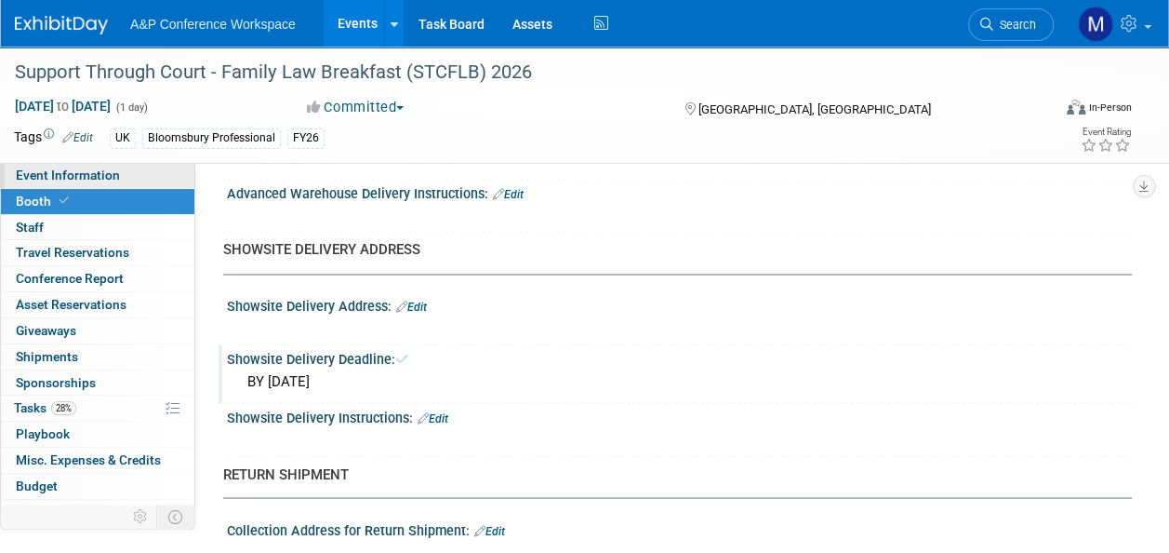
click at [142, 175] on link "Event Information" at bounding box center [97, 175] width 193 height 25
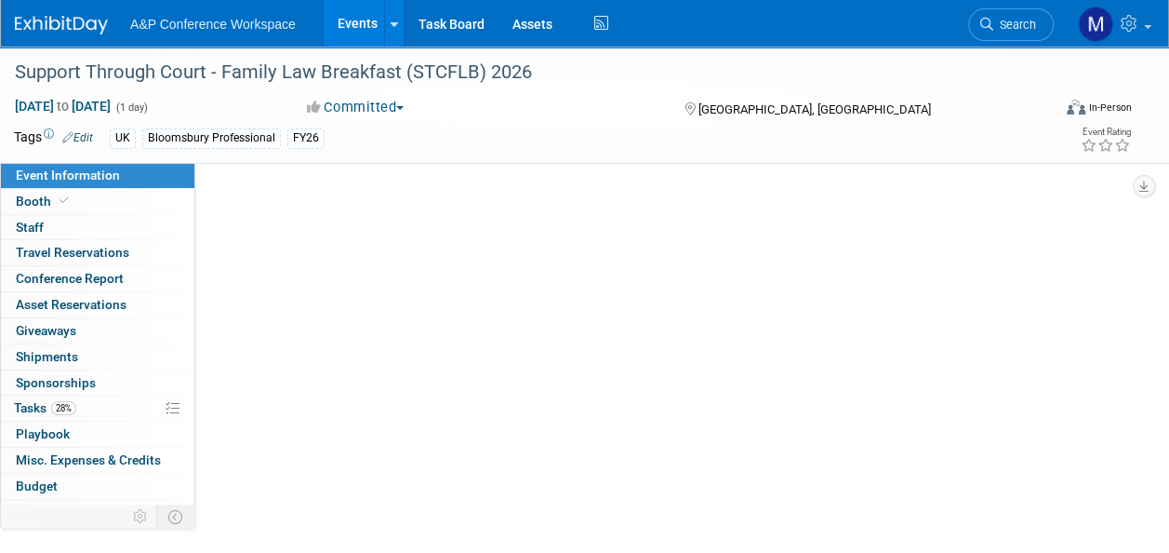
scroll to position [0, 0]
select select "Annual"
select select "Level 2"
select select "In-Person Booth"
select select "Law"
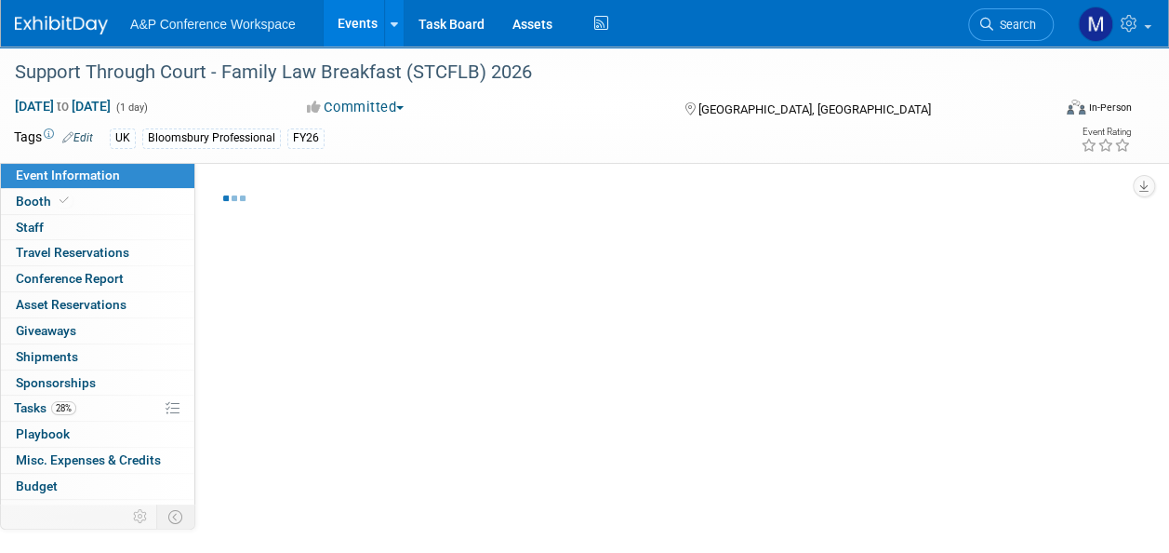
select select "Bloomsbury Professional"
select select "[PERSON_NAME]"
select select "Networking/Commissioning"
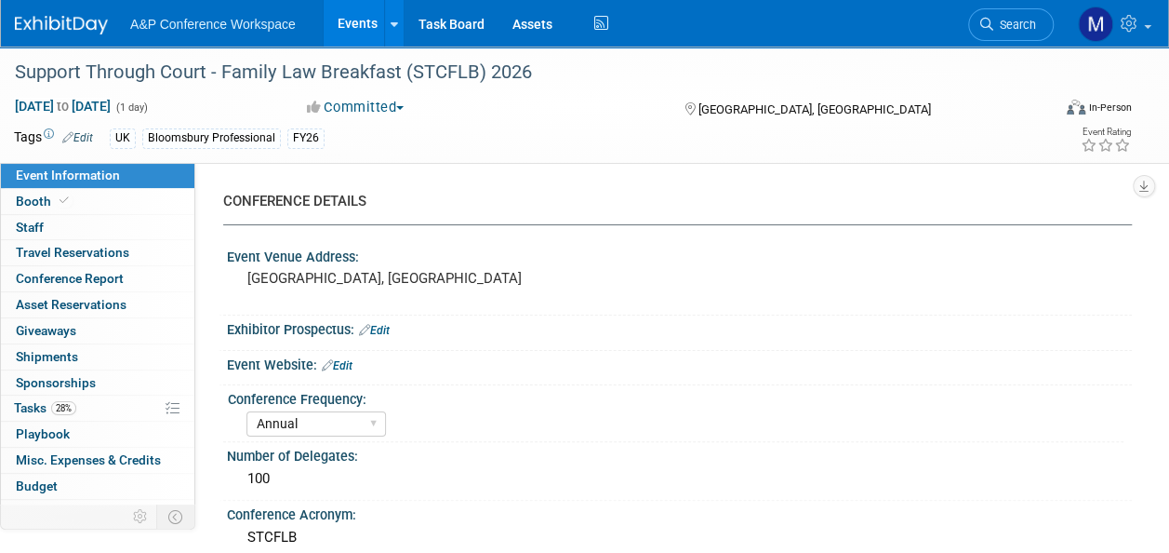
click at [1006, 35] on link "Search" at bounding box center [1011, 24] width 86 height 33
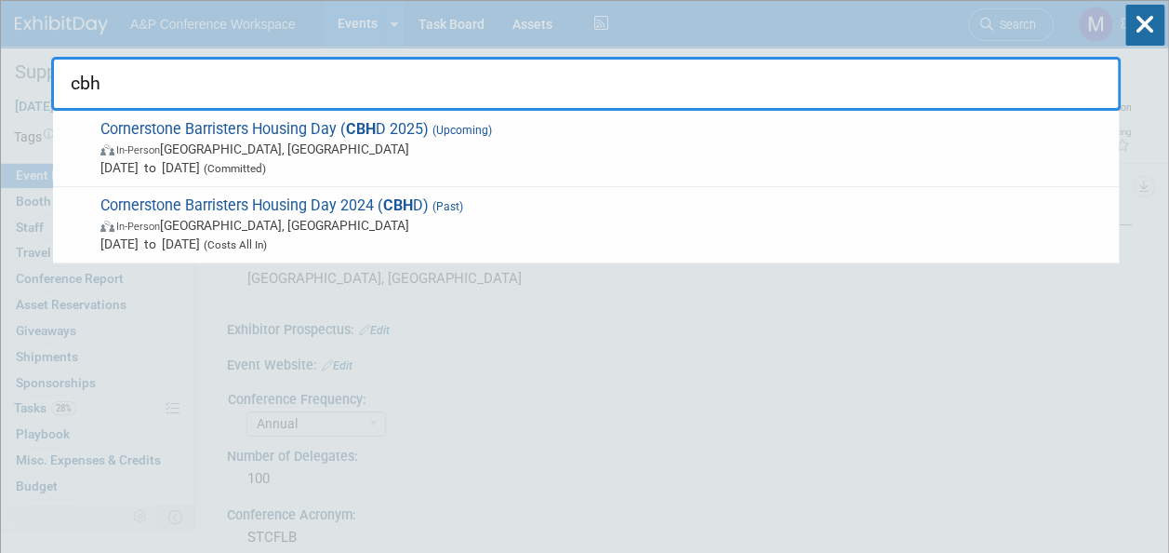
type input "cbhd"
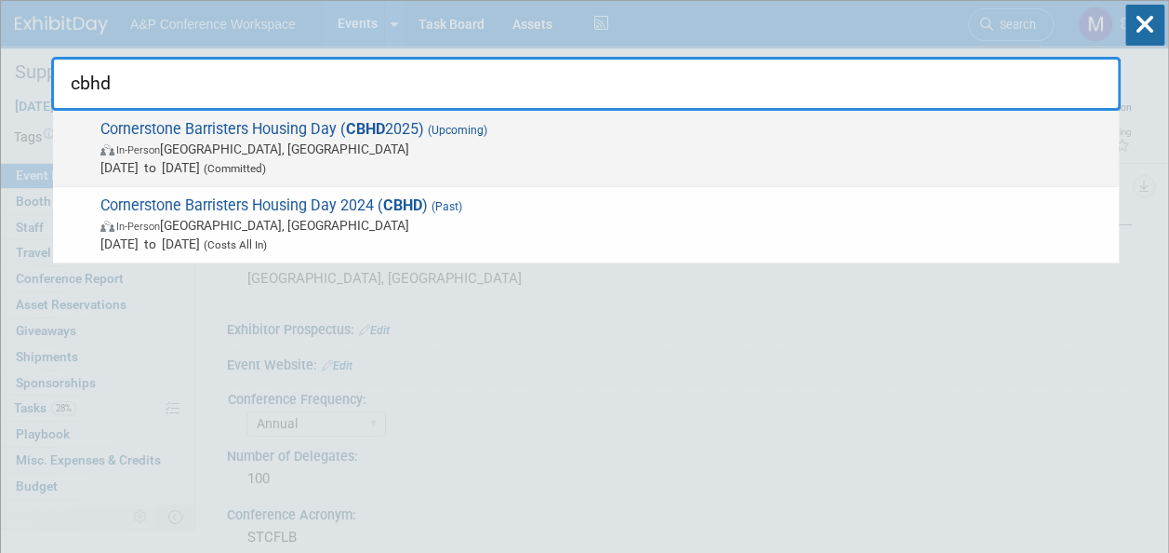
click at [321, 130] on span "Cornerstone Barristers Housing Day ( CBHD 2025) (Upcoming) In-Person London, Un…" at bounding box center [602, 148] width 1015 height 57
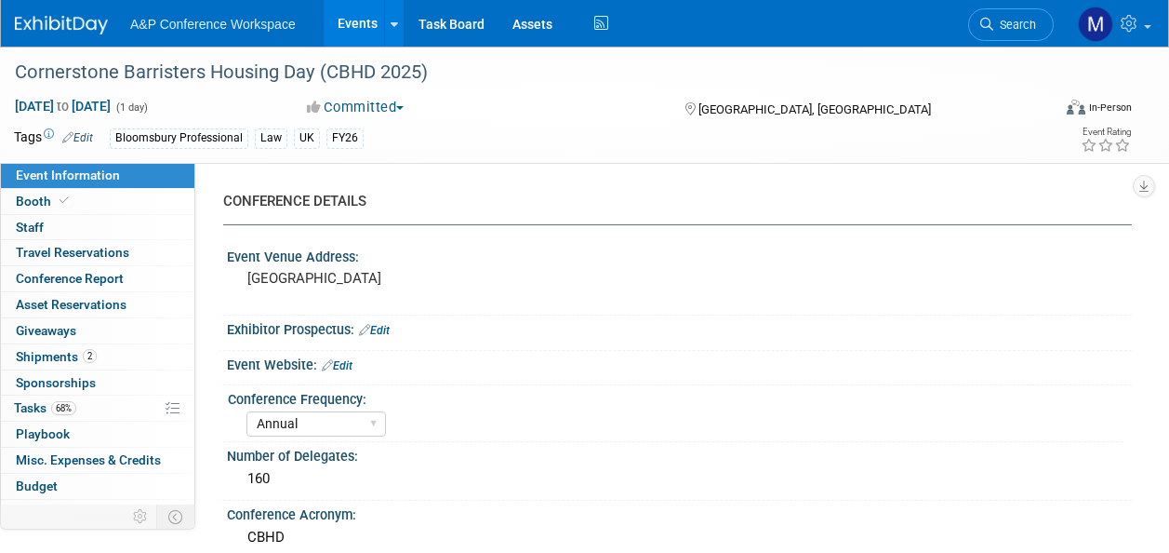
select select "Annual"
select select "Level 2"
select select "In-Person Booth"
select select "Law"
select select "Bloomsbury Professional"
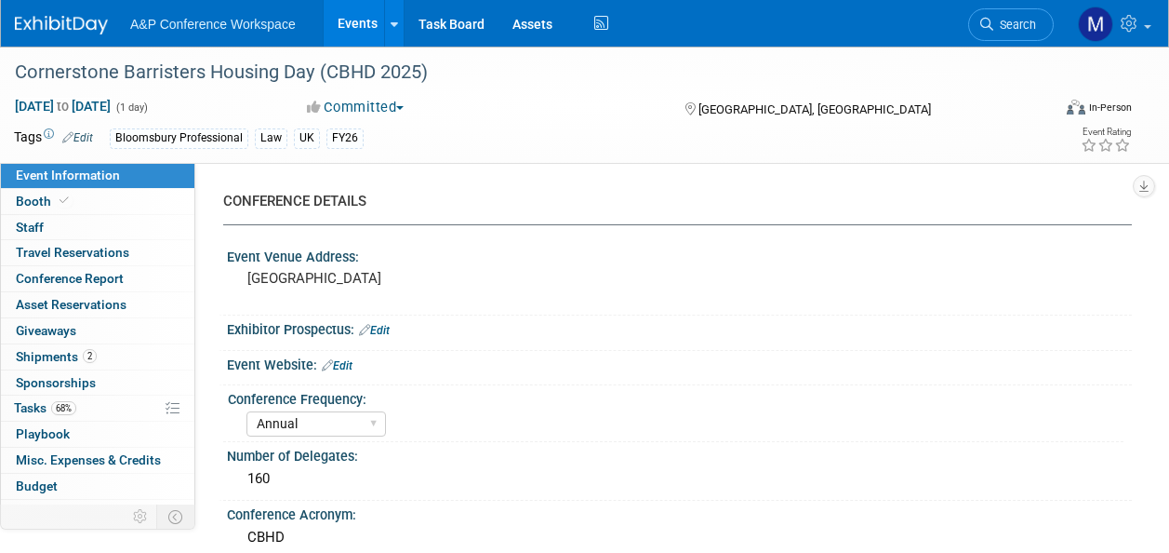
select select "[PERSON_NAME]"
select select "Brand/Subject Presence​"
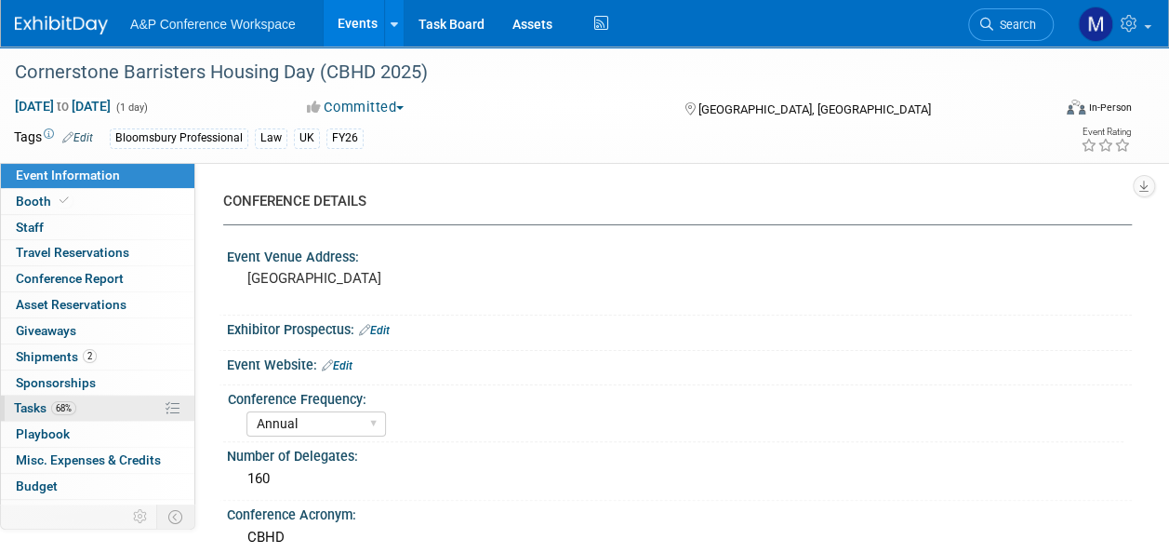
click at [114, 396] on link "68% Tasks 68%" at bounding box center [97, 407] width 193 height 25
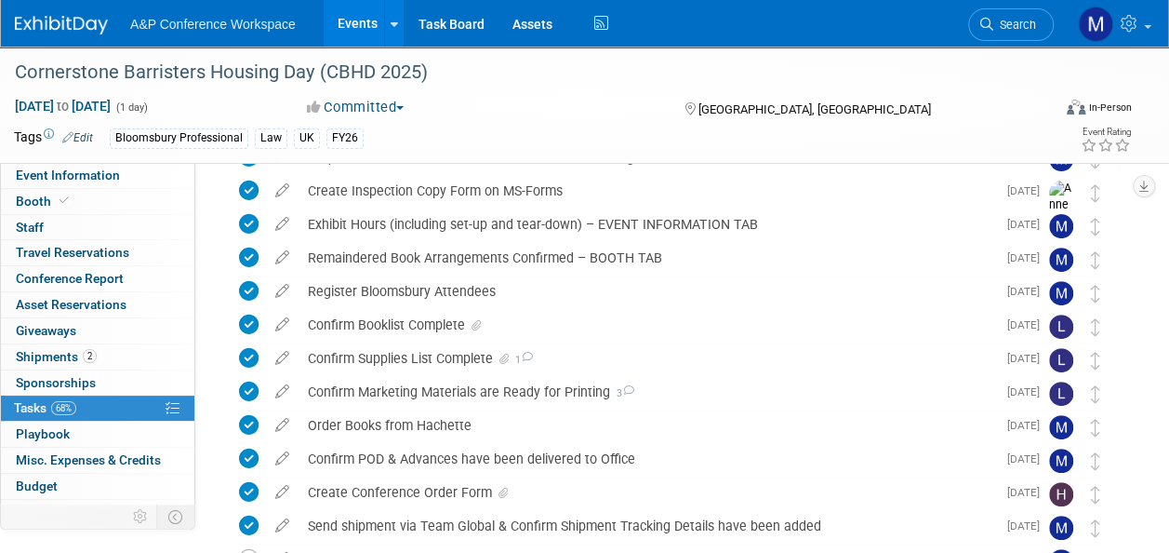
scroll to position [372, 0]
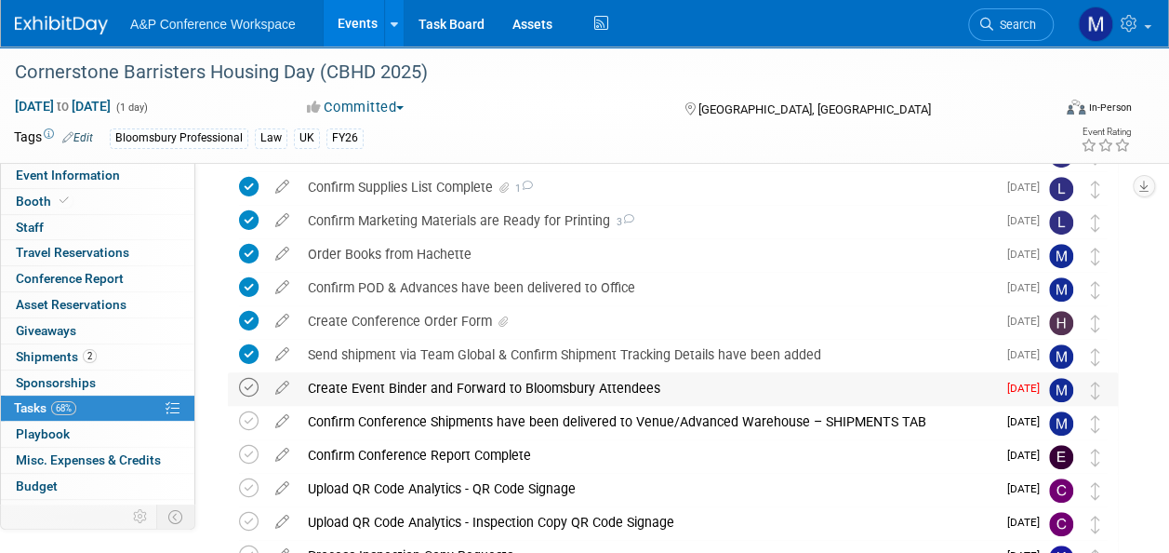
click at [253, 389] on icon at bounding box center [249, 388] width 20 height 20
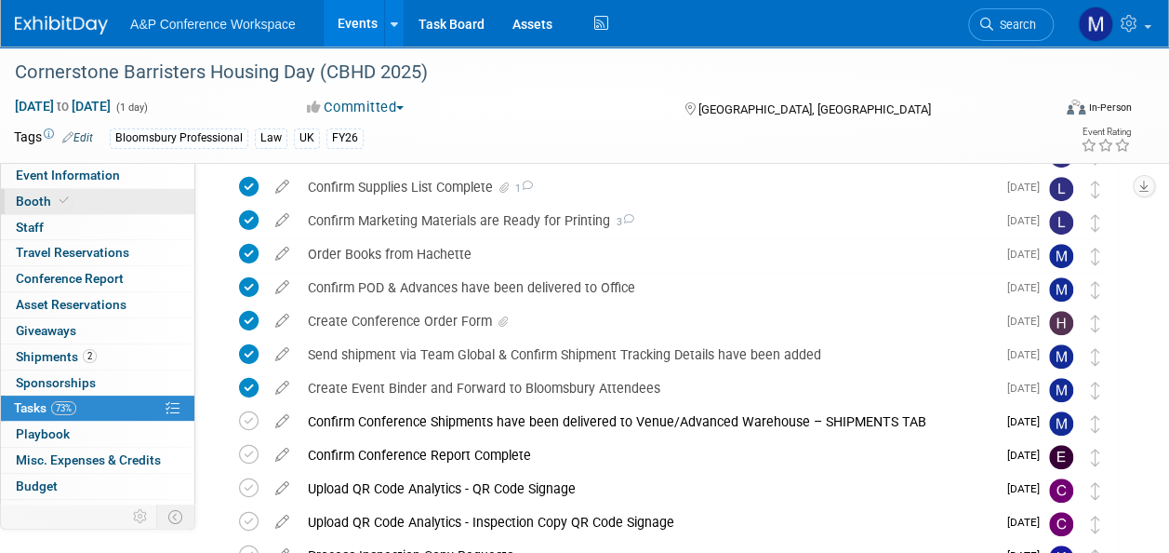
click at [100, 202] on link "Booth" at bounding box center [97, 201] width 193 height 25
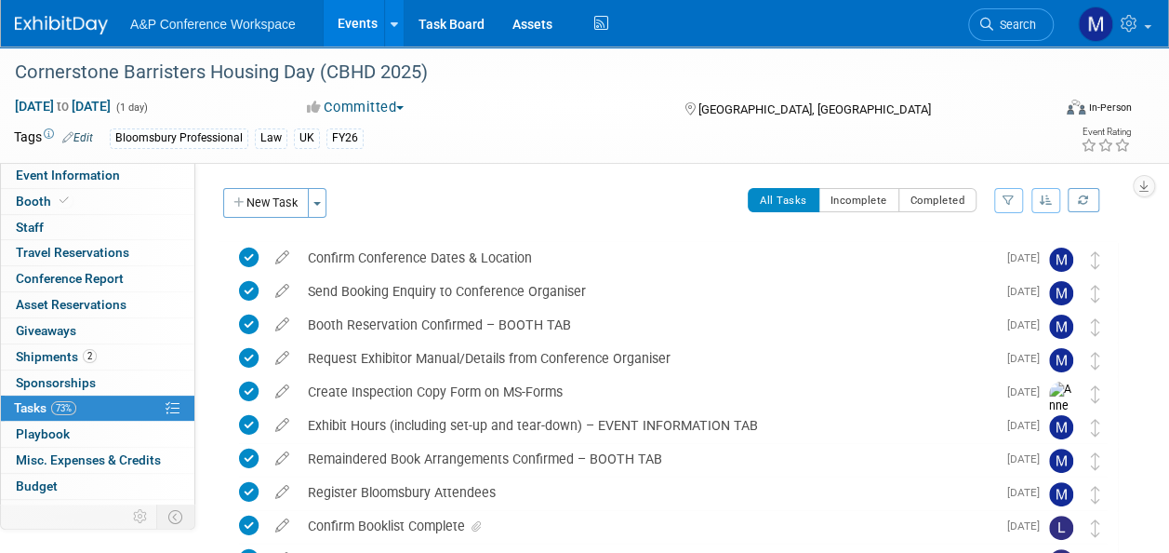
select select "BPTL"
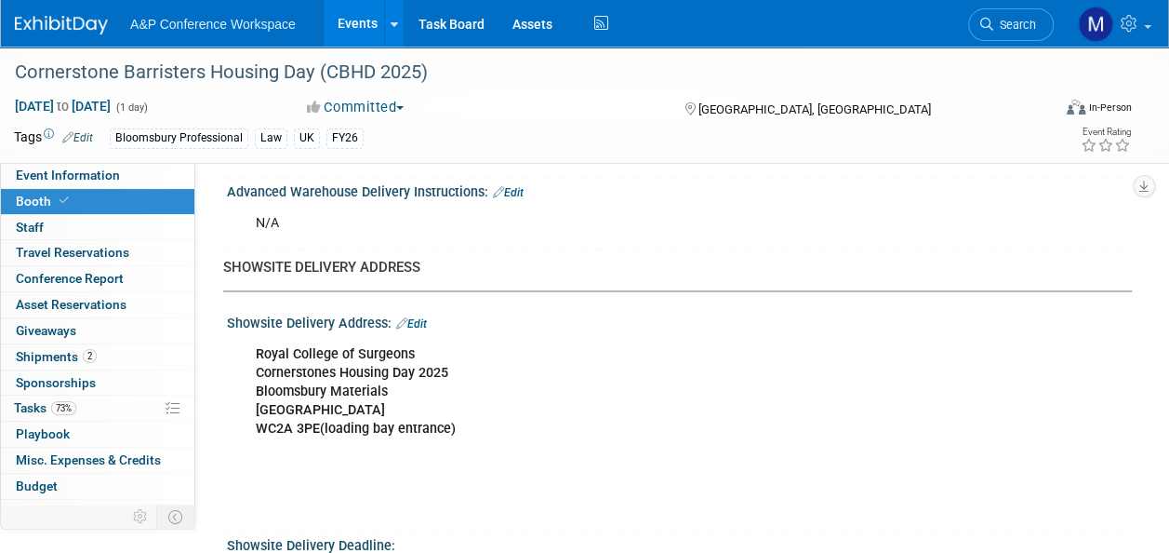
scroll to position [1302, 0]
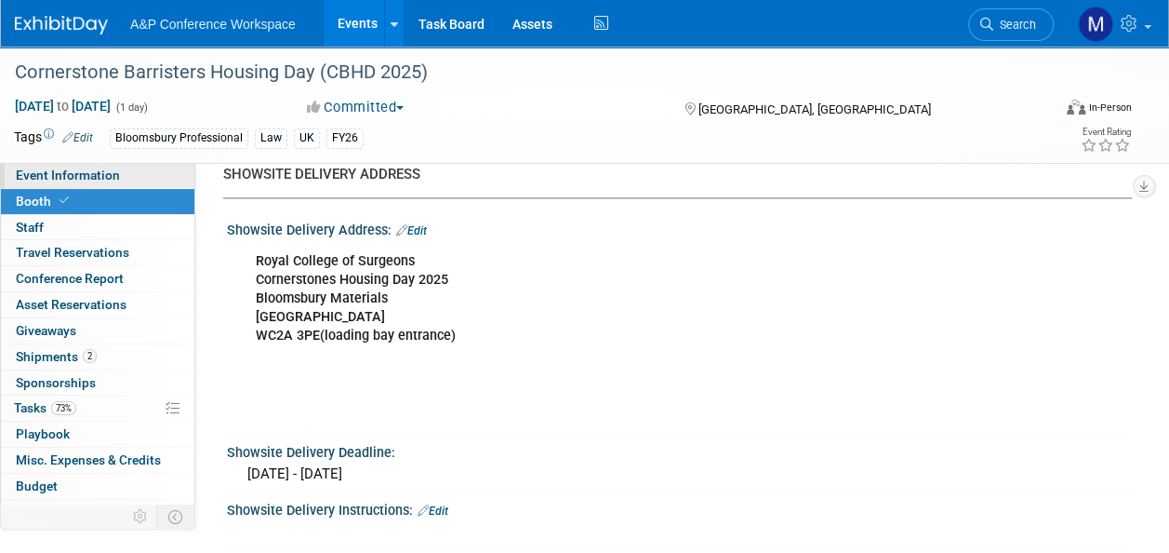
click at [130, 166] on link "Event Information" at bounding box center [97, 175] width 193 height 25
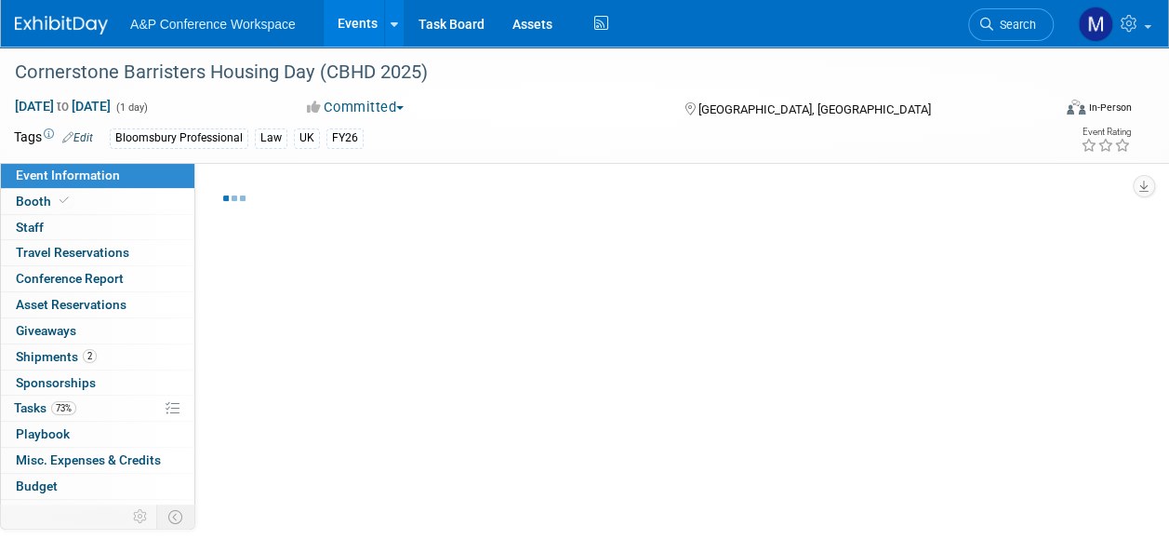
select select "Annual"
select select "Level 2"
select select "In-Person Booth"
select select "Law"
select select "Bloomsbury Professional"
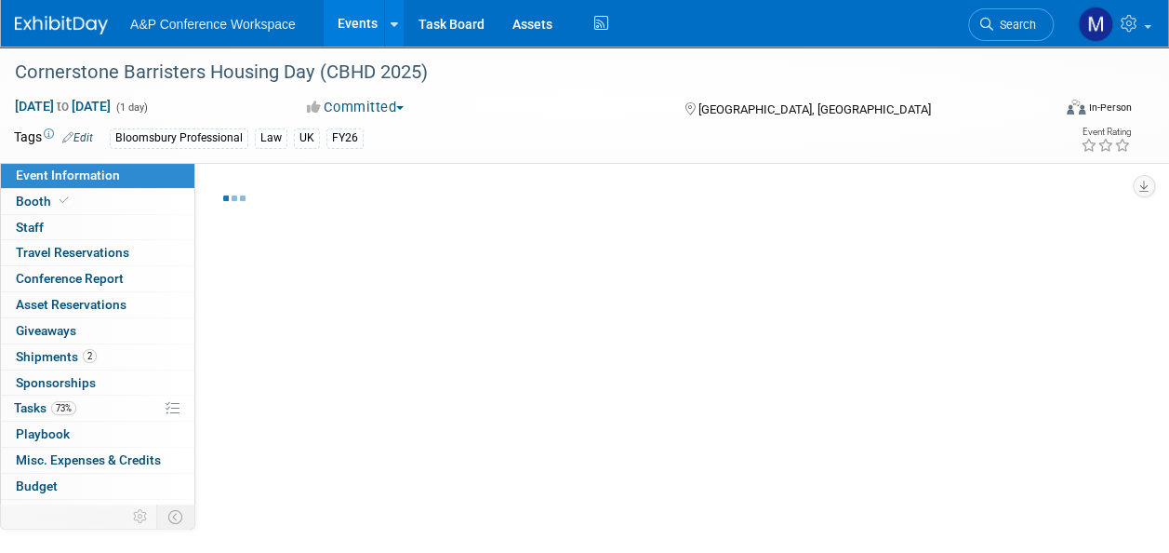
select select "[PERSON_NAME]"
select select "Brand/Subject Presence​"
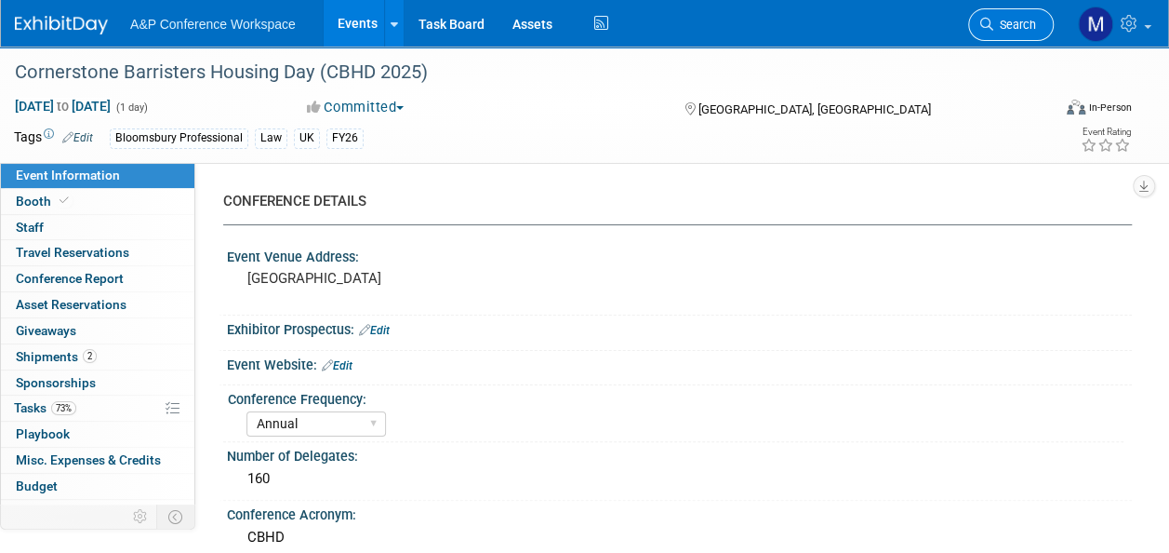
click at [1001, 20] on span "Search" at bounding box center [1014, 25] width 43 height 14
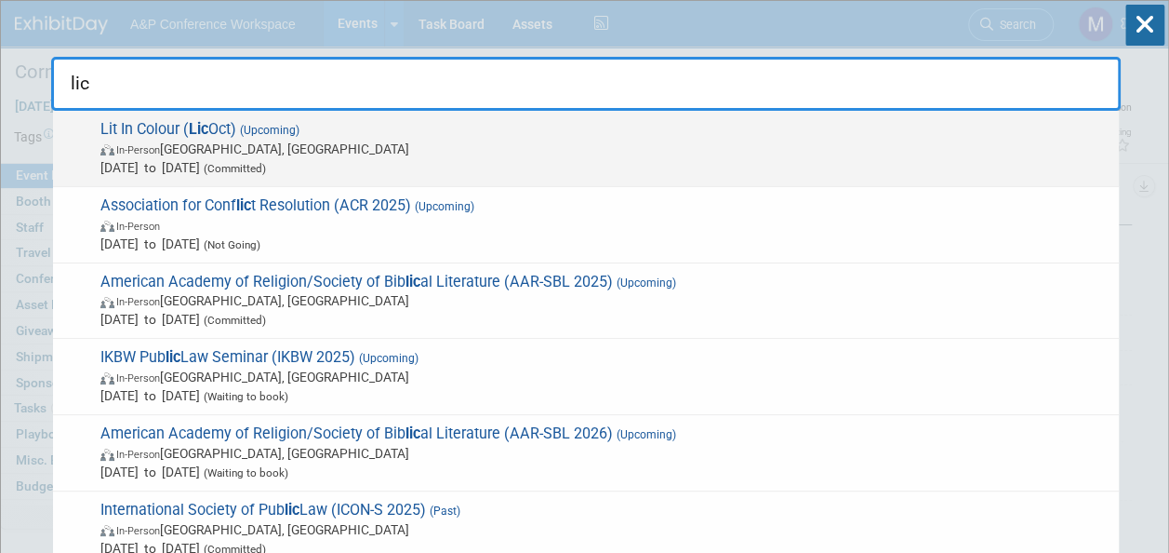
type input "lic"
click at [185, 122] on span "Lit In Colour ( Lic Oct) (Upcoming) In-Person London, United Kingdom Oct 22, 20…" at bounding box center [602, 148] width 1015 height 57
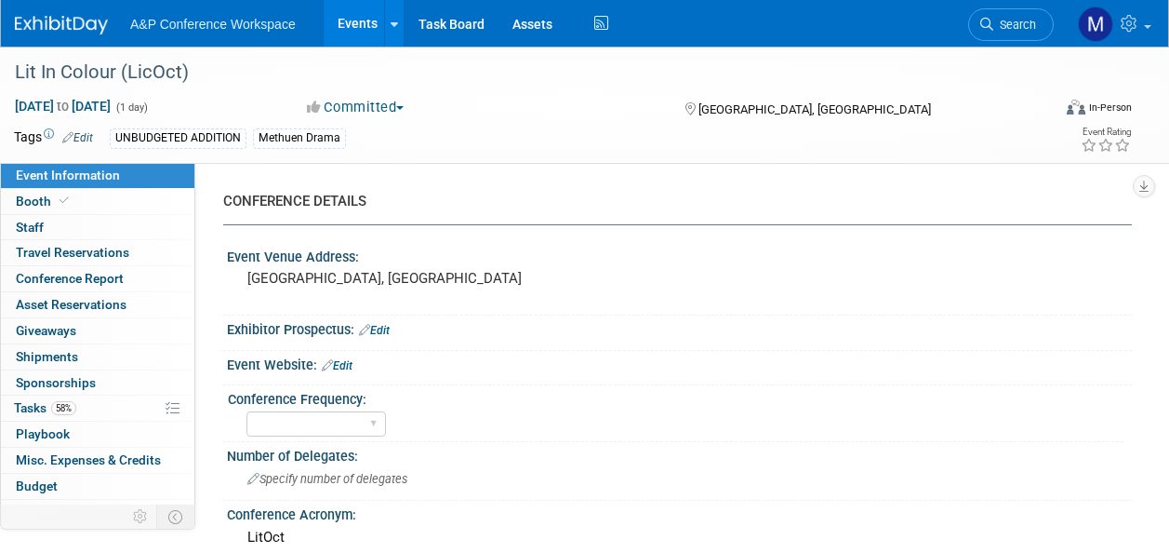
select select "Level 2"
select select "In-Person Booth"
select select "Methuen Drama"
select select "[PERSON_NAME]"
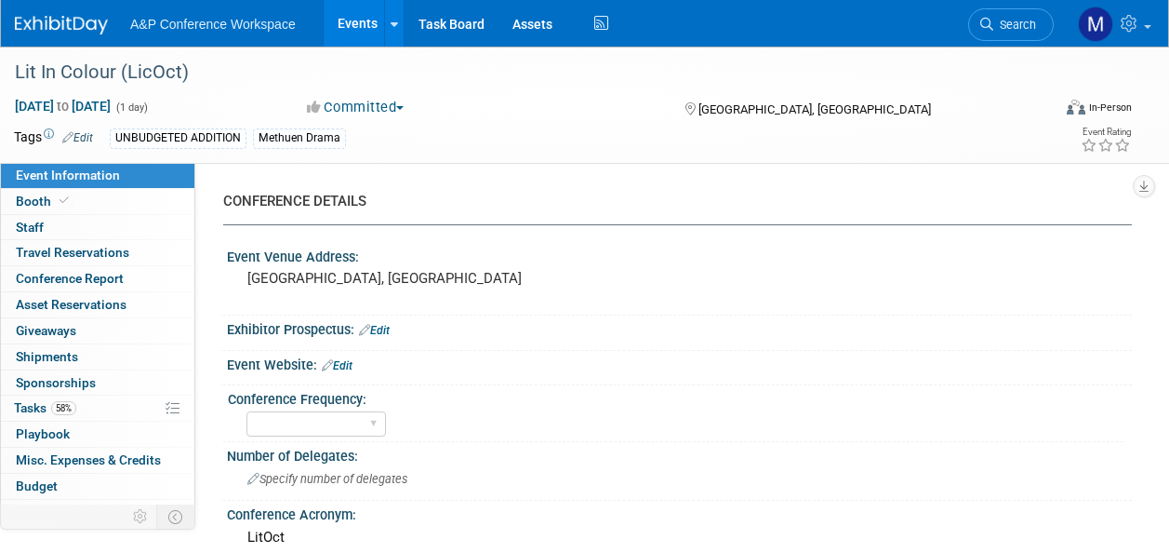
select select "[PERSON_NAME]"
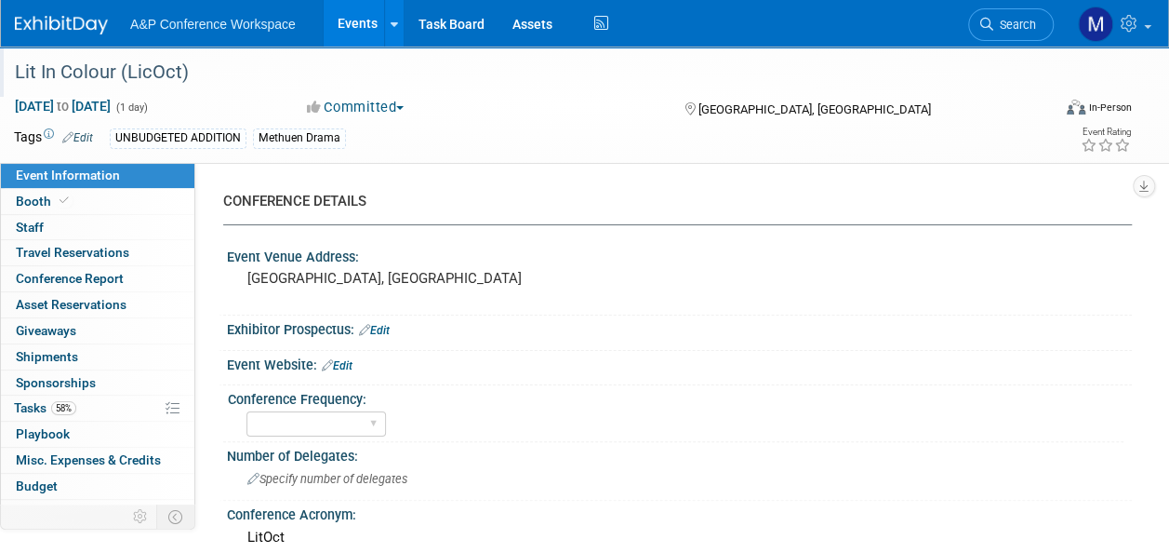
click at [154, 74] on div "Lit In Colour (LicOct)" at bounding box center [522, 72] width 1028 height 33
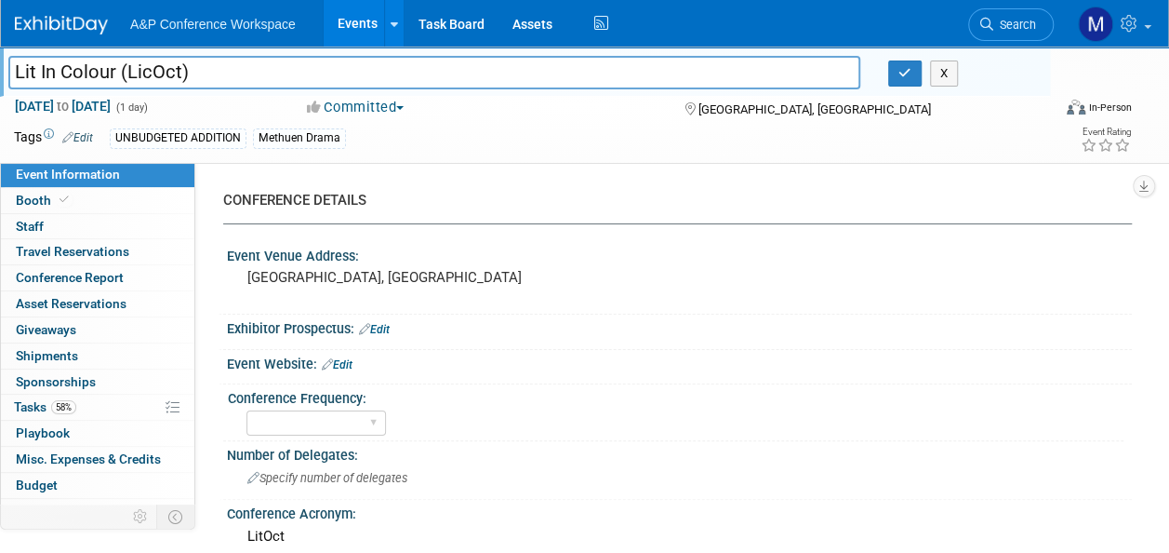
click at [152, 73] on input "Lit In Colour (LicOct)" at bounding box center [434, 72] width 852 height 33
type input "Lit In Colour (LitOct)"
click at [904, 67] on icon "button" at bounding box center [905, 73] width 13 height 12
